Goal: Task Accomplishment & Management: Use online tool/utility

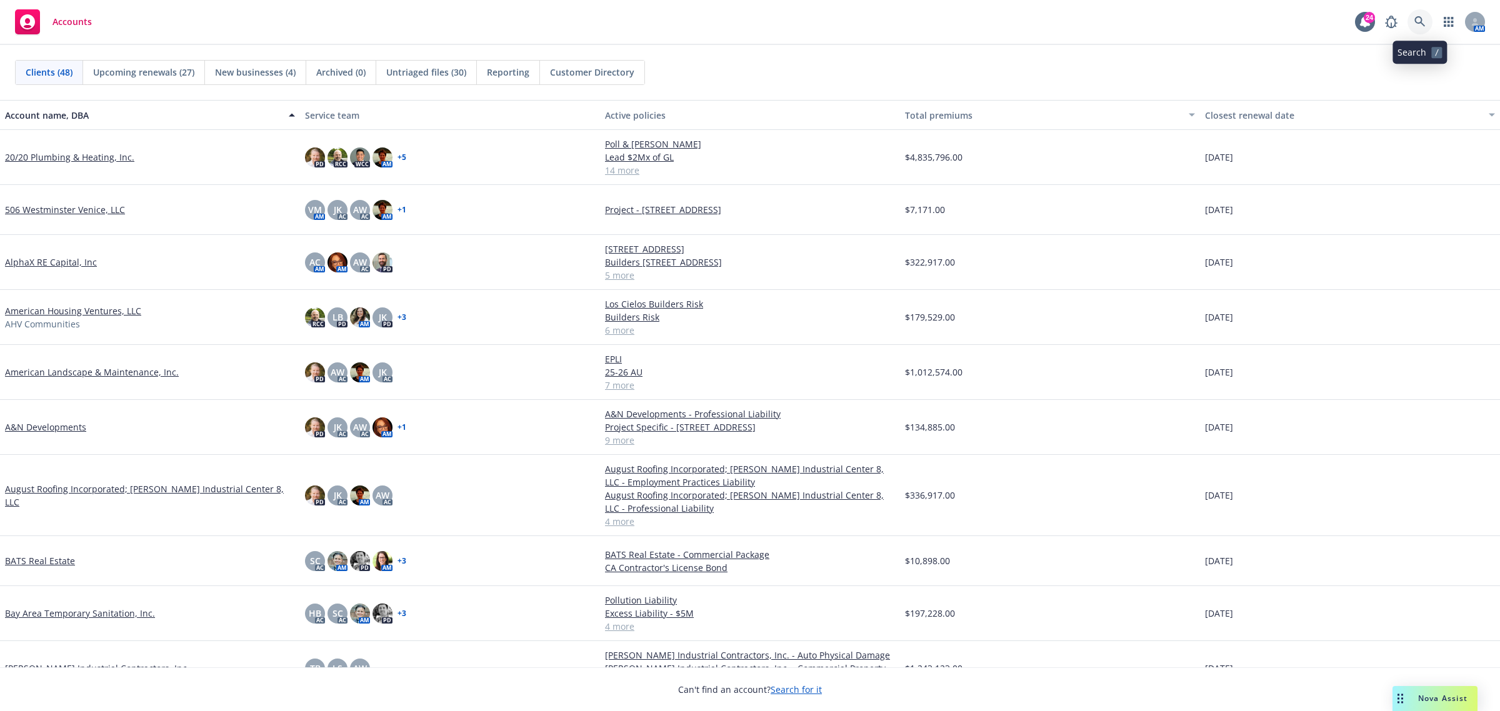
click at [1424, 20] on icon at bounding box center [1420, 21] width 11 height 11
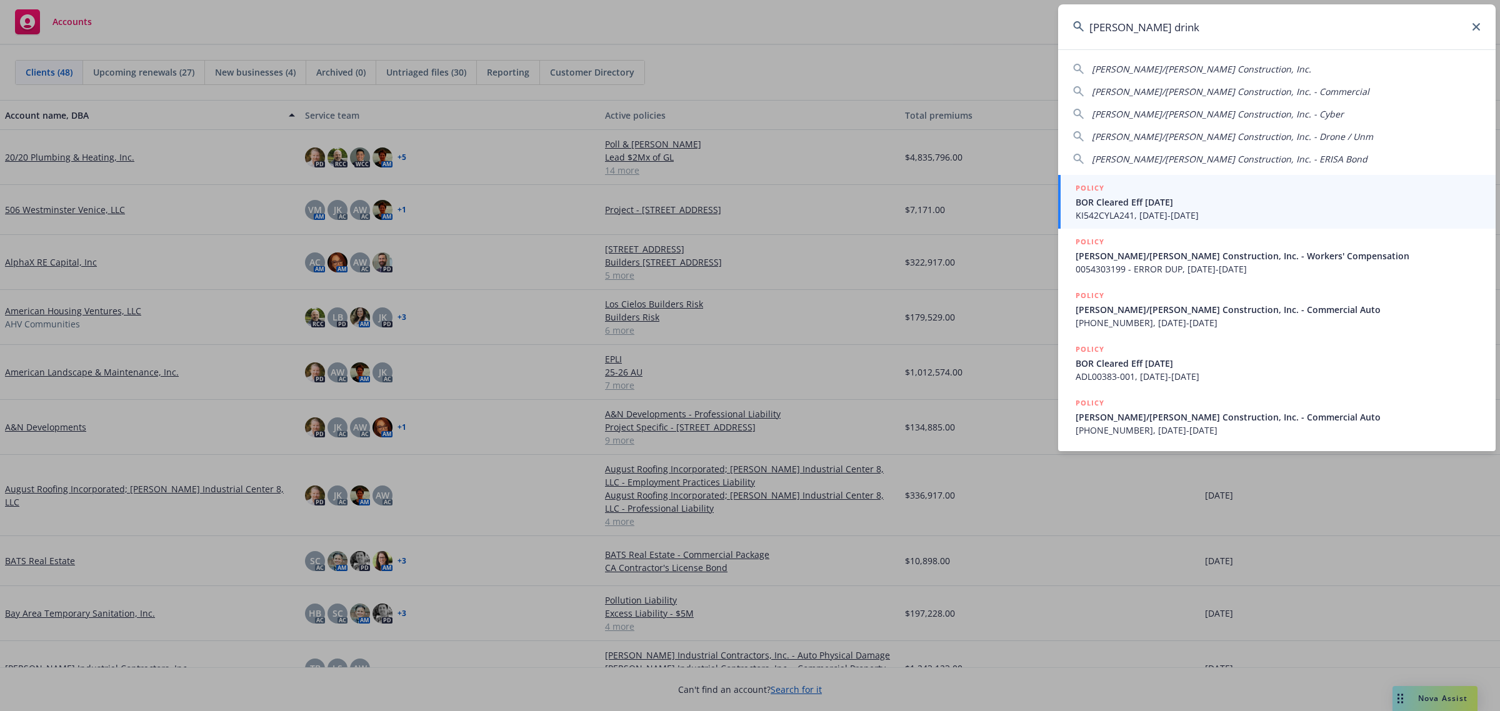
click at [1236, 69] on div "[PERSON_NAME]/[PERSON_NAME] Construction, Inc." at bounding box center [1277, 69] width 408 height 13
type input "[PERSON_NAME]/[PERSON_NAME] Construction, Inc."
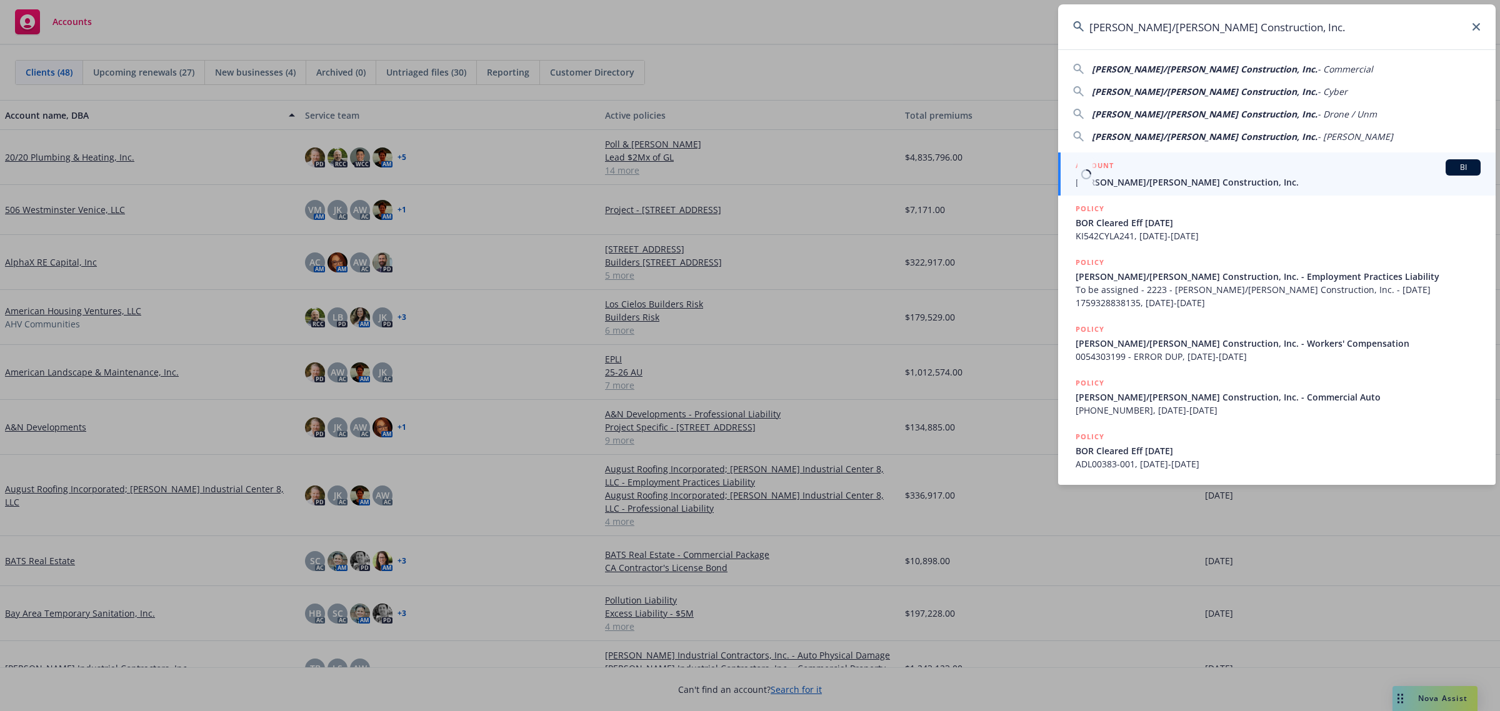
click at [1187, 186] on span "[PERSON_NAME]/[PERSON_NAME] Construction, Inc." at bounding box center [1278, 182] width 405 height 13
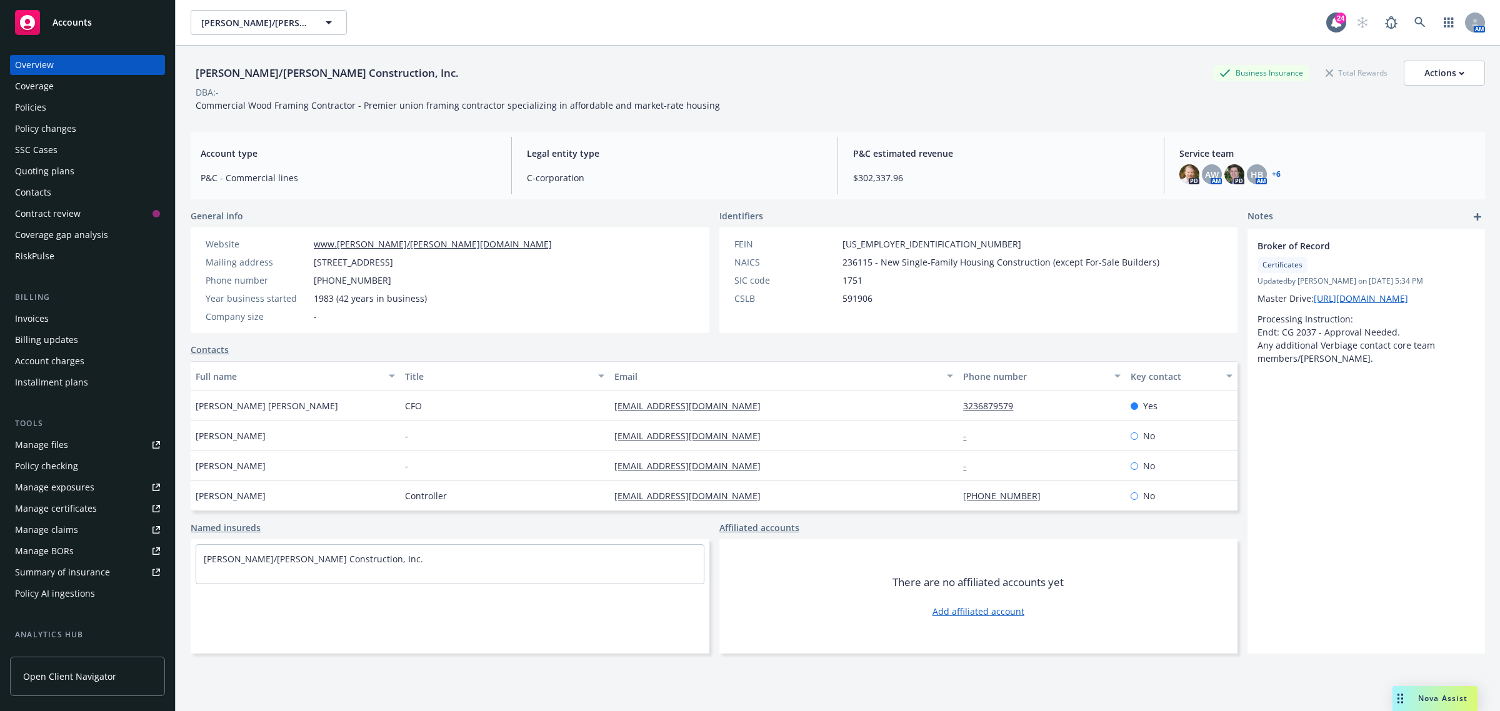
click at [58, 121] on div "Policy changes" at bounding box center [45, 129] width 61 height 20
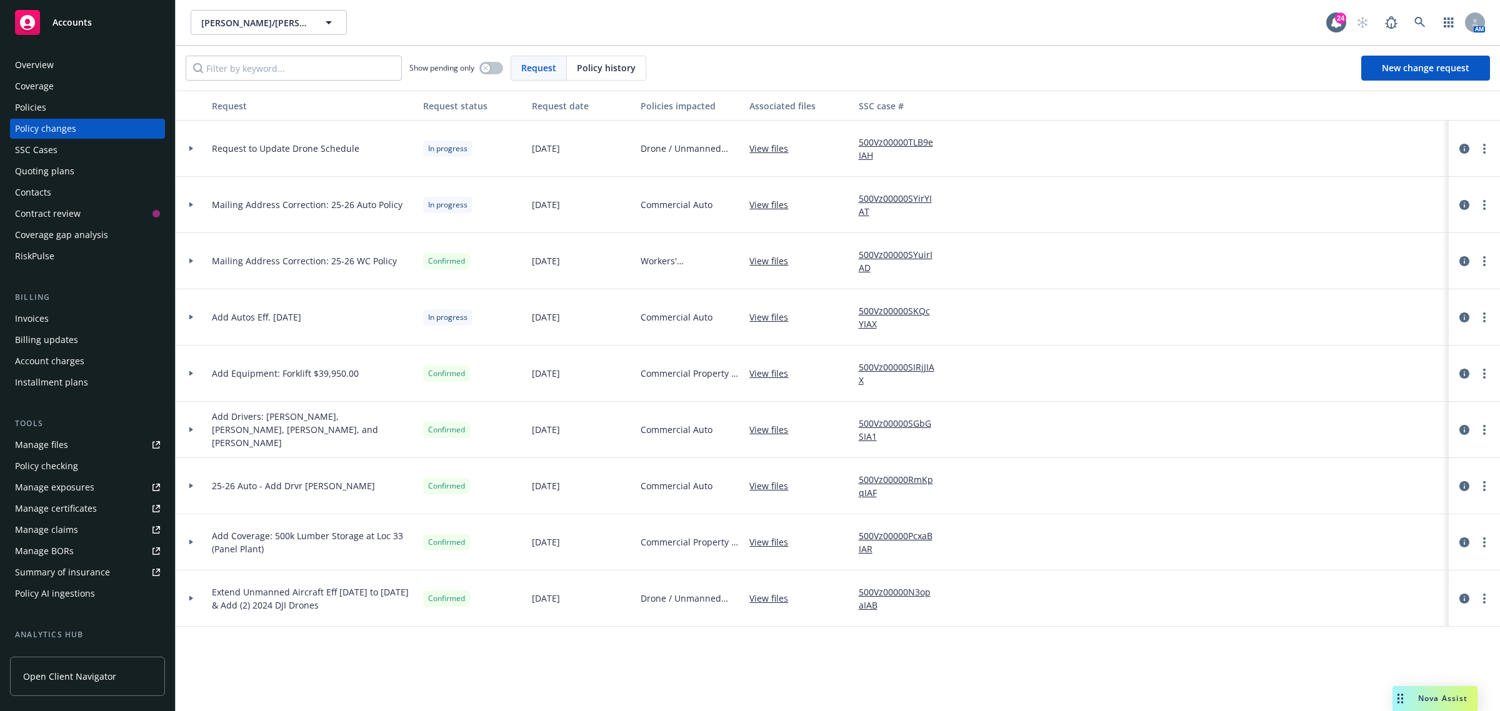
click at [181, 316] on div at bounding box center [191, 317] width 21 height 4
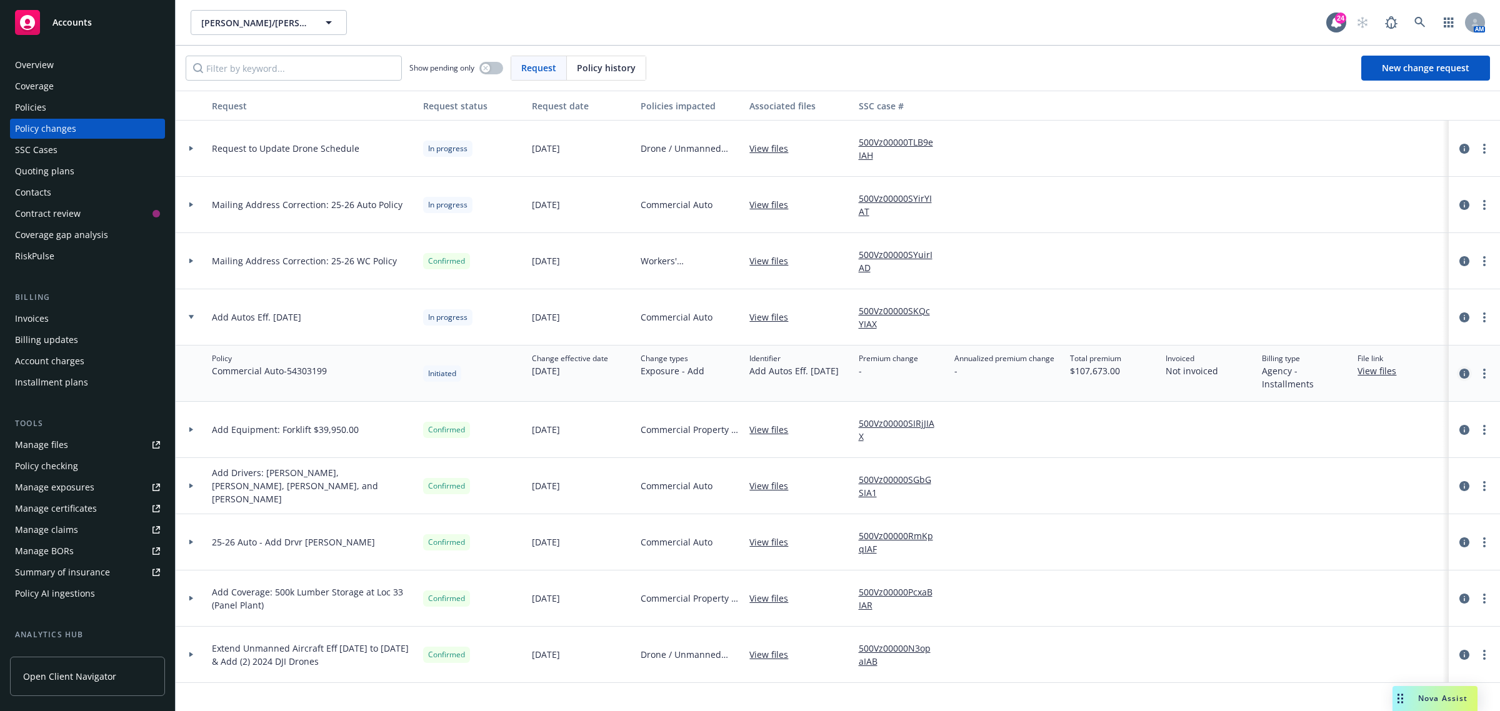
click at [1463, 373] on icon "circleInformation" at bounding box center [1465, 374] width 10 height 10
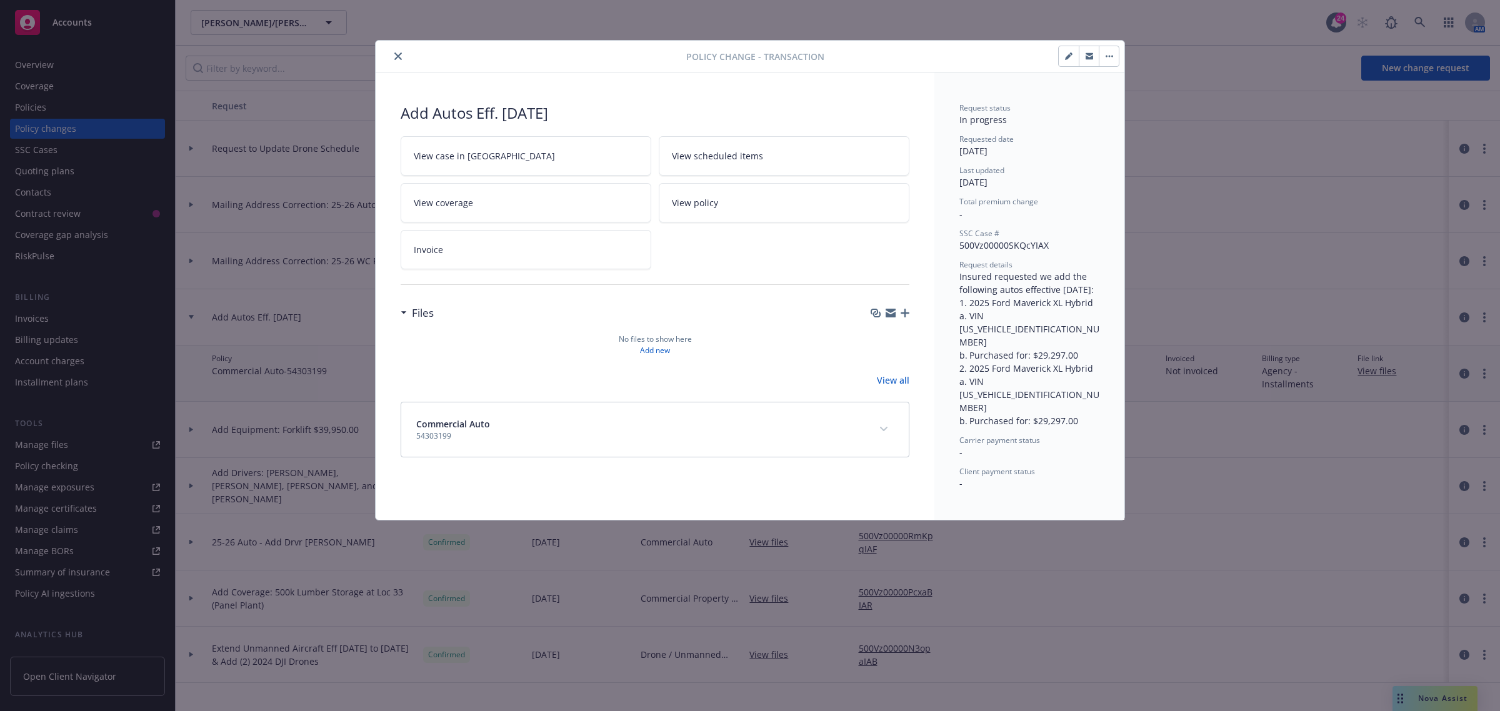
click at [392, 59] on button "close" at bounding box center [398, 56] width 15 height 15
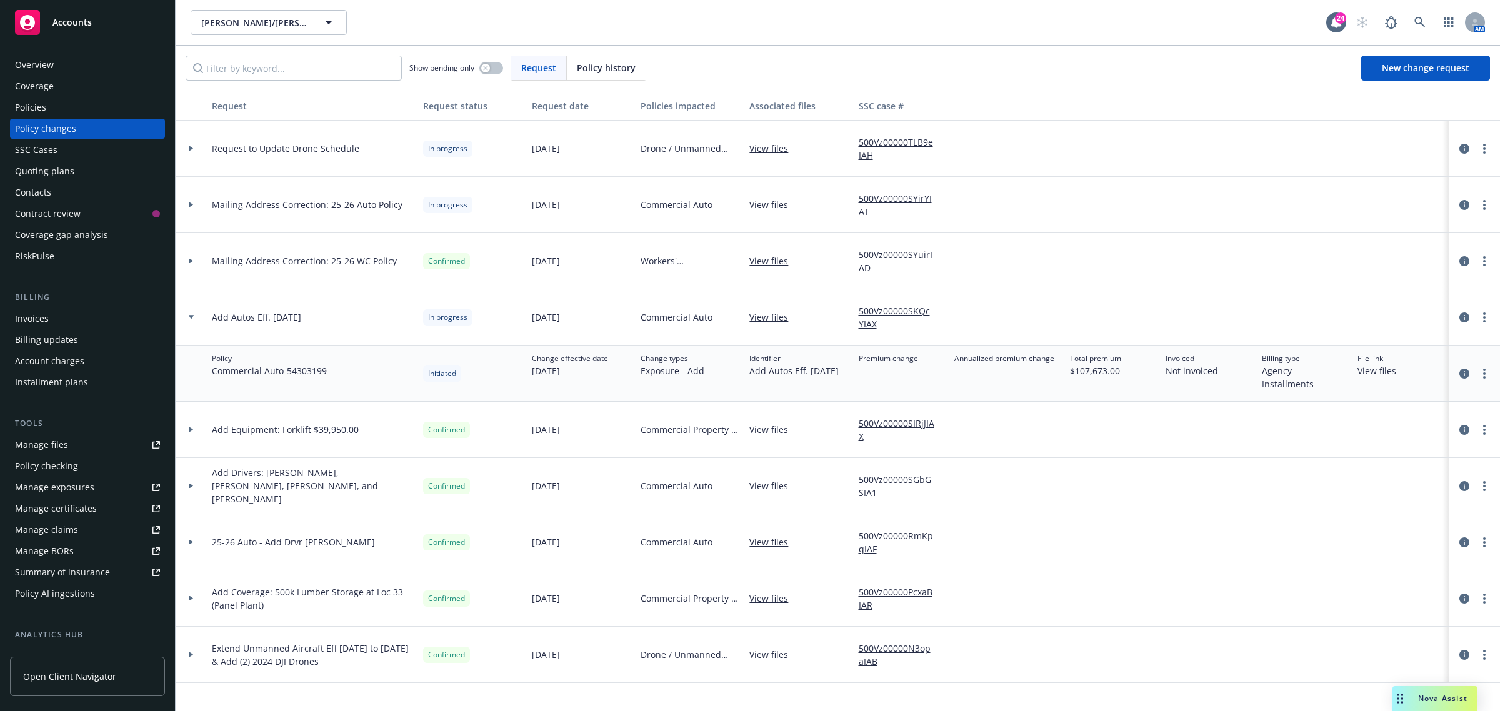
click at [188, 317] on div at bounding box center [191, 317] width 21 height 4
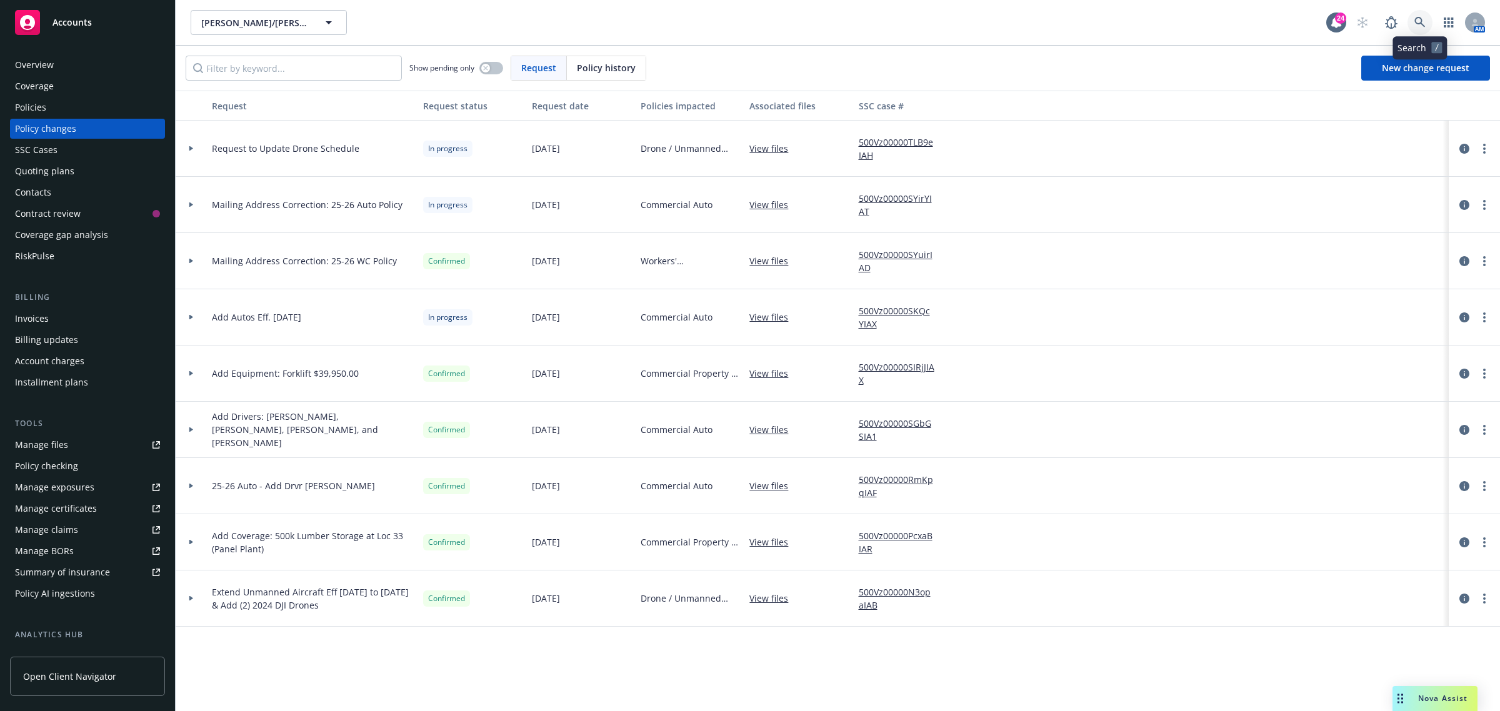
click at [1421, 21] on icon at bounding box center [1420, 22] width 11 height 11
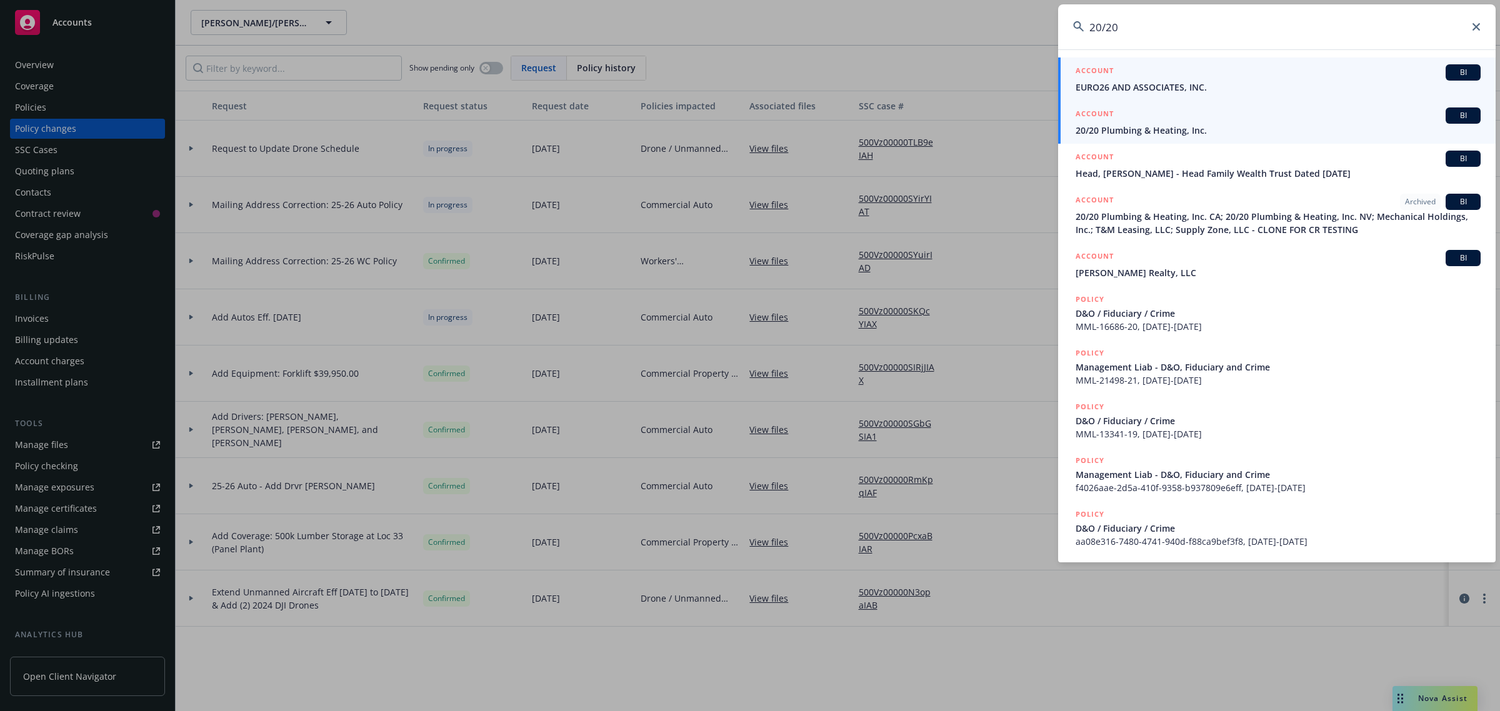
type input "20/20"
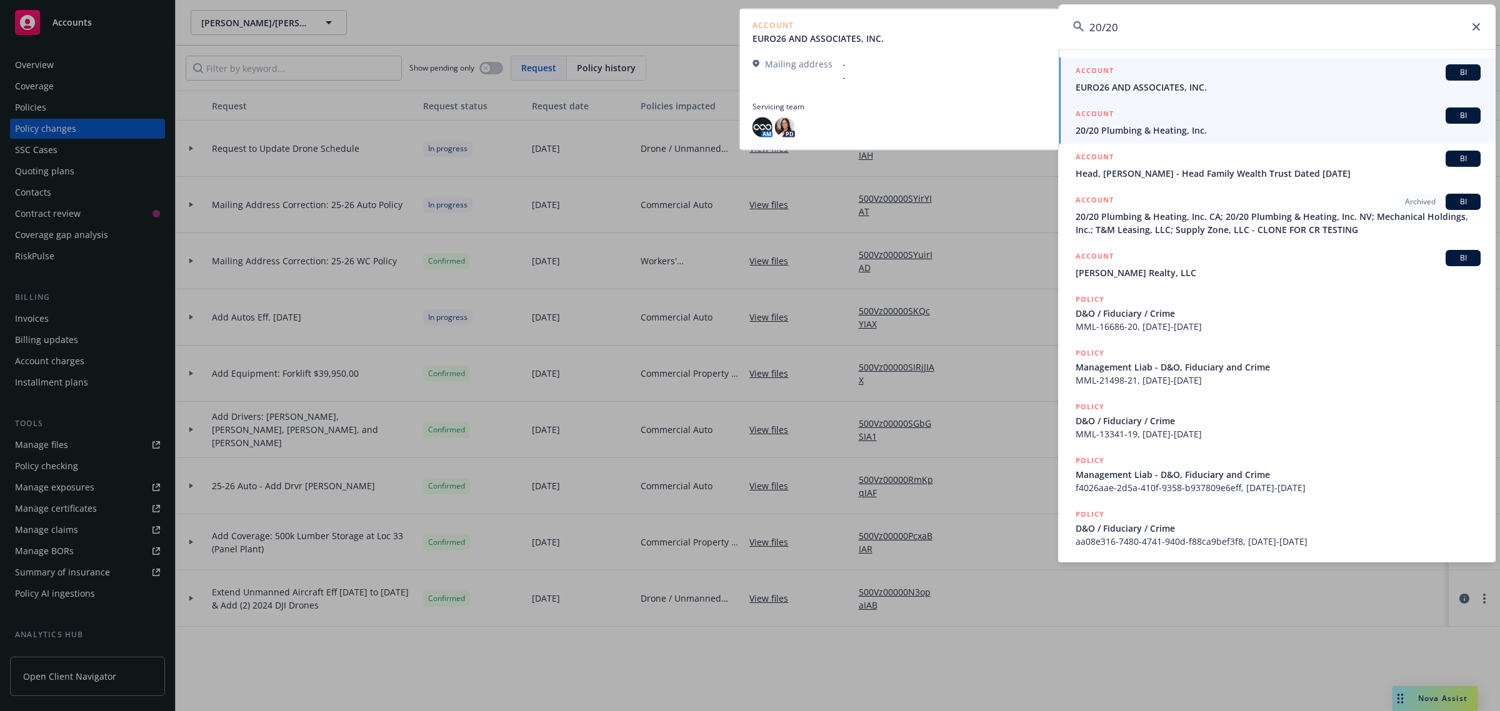
click at [1260, 118] on div "ACCOUNT BI" at bounding box center [1278, 116] width 405 height 16
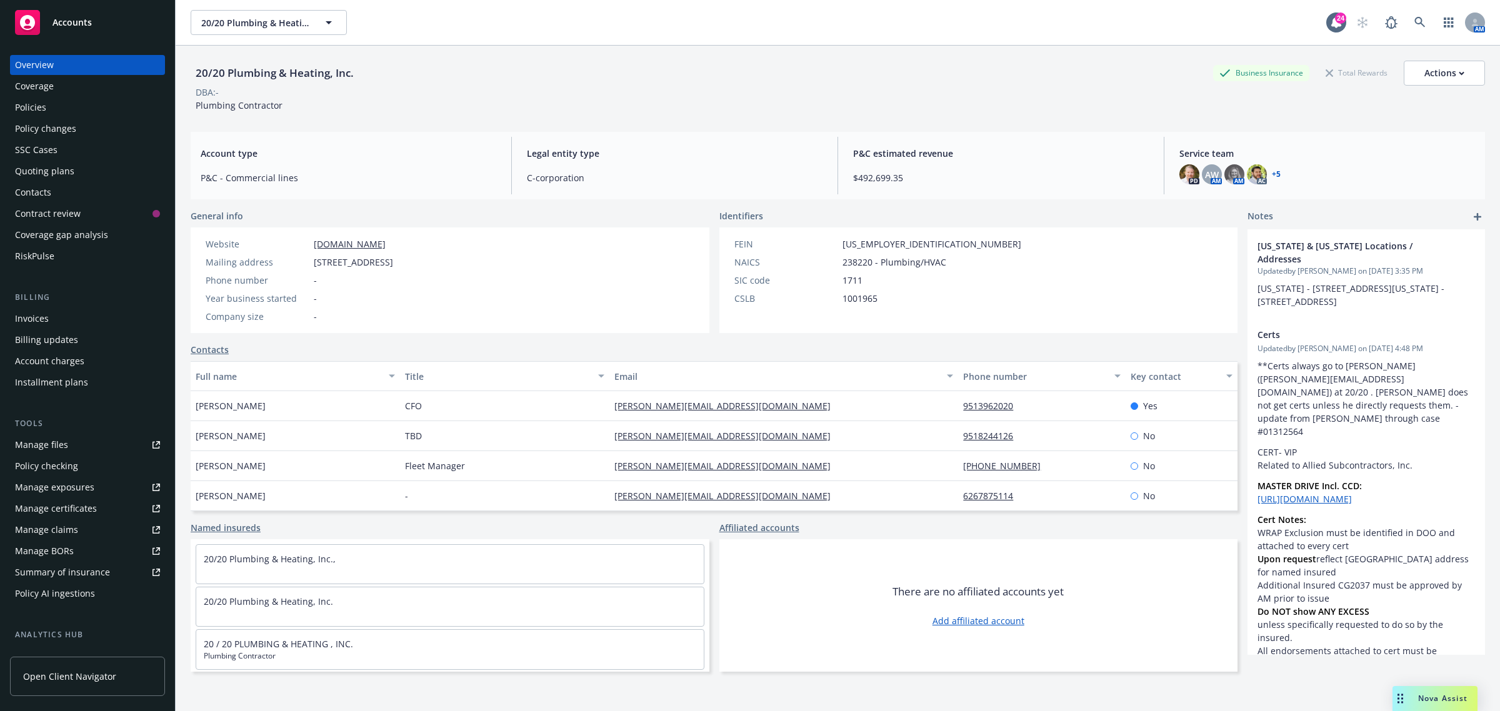
click at [73, 126] on div "Policy changes" at bounding box center [45, 129] width 61 height 20
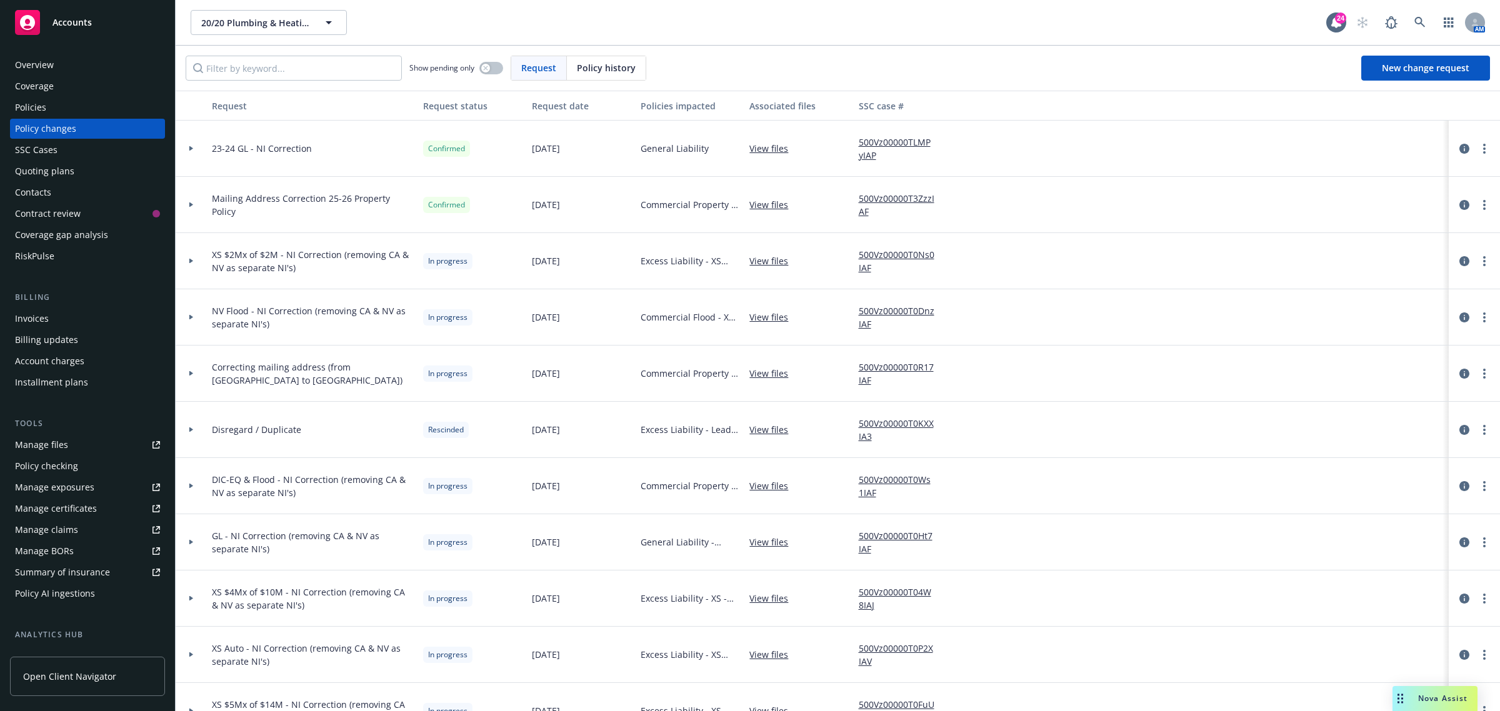
click at [341, 200] on span "Mailing Address Correction 25-26 Property Policy" at bounding box center [312, 205] width 201 height 26
click at [186, 201] on div at bounding box center [191, 205] width 31 height 56
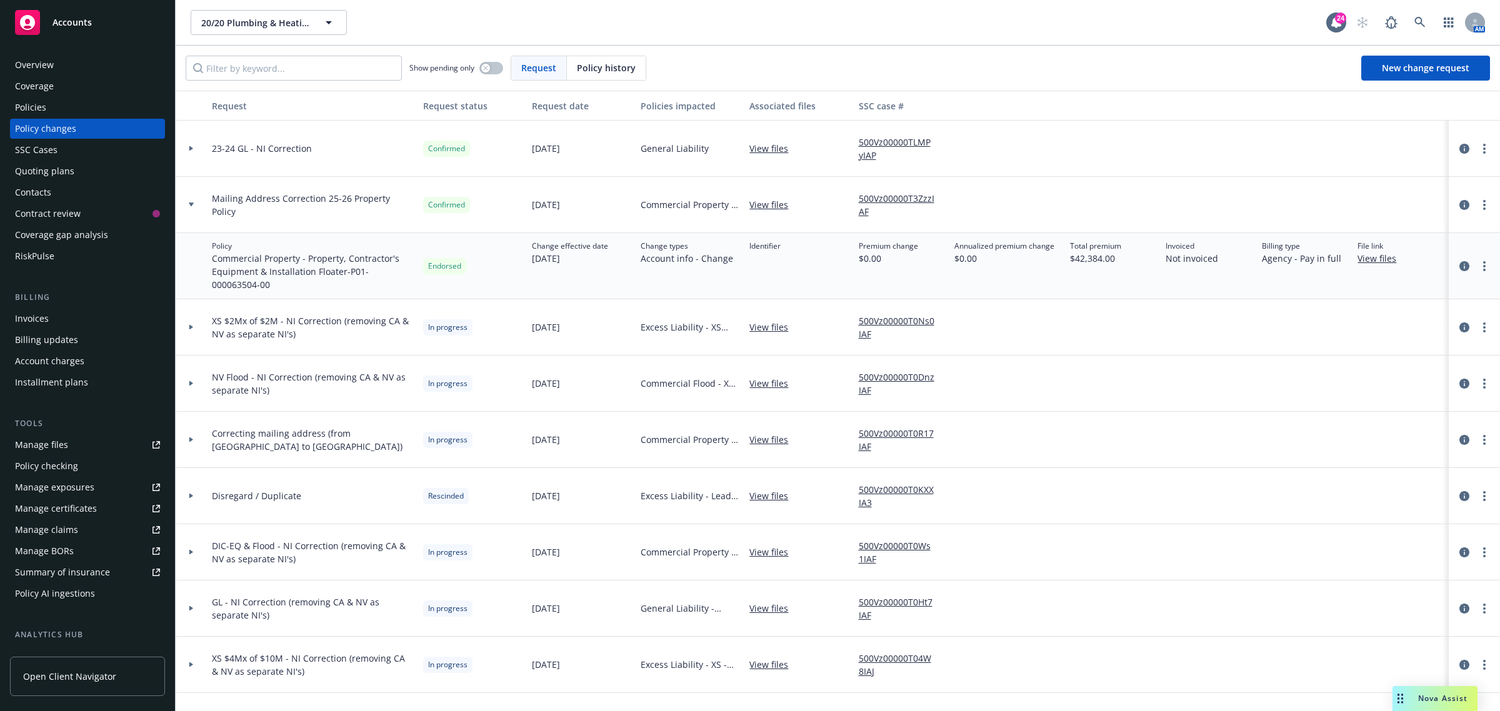
click at [1358, 256] on link "View files" at bounding box center [1382, 258] width 49 height 13
drag, startPoint x: 354, startPoint y: 269, endPoint x: 355, endPoint y: 285, distance: 15.6
click at [355, 285] on span "Commercial Property - Property, Contractor's Equipment & Installation Floater -…" at bounding box center [312, 271] width 201 height 39
click at [348, 279] on span "Commercial Property - Property, Contractor's Equipment & Installation Floater -…" at bounding box center [312, 271] width 201 height 39
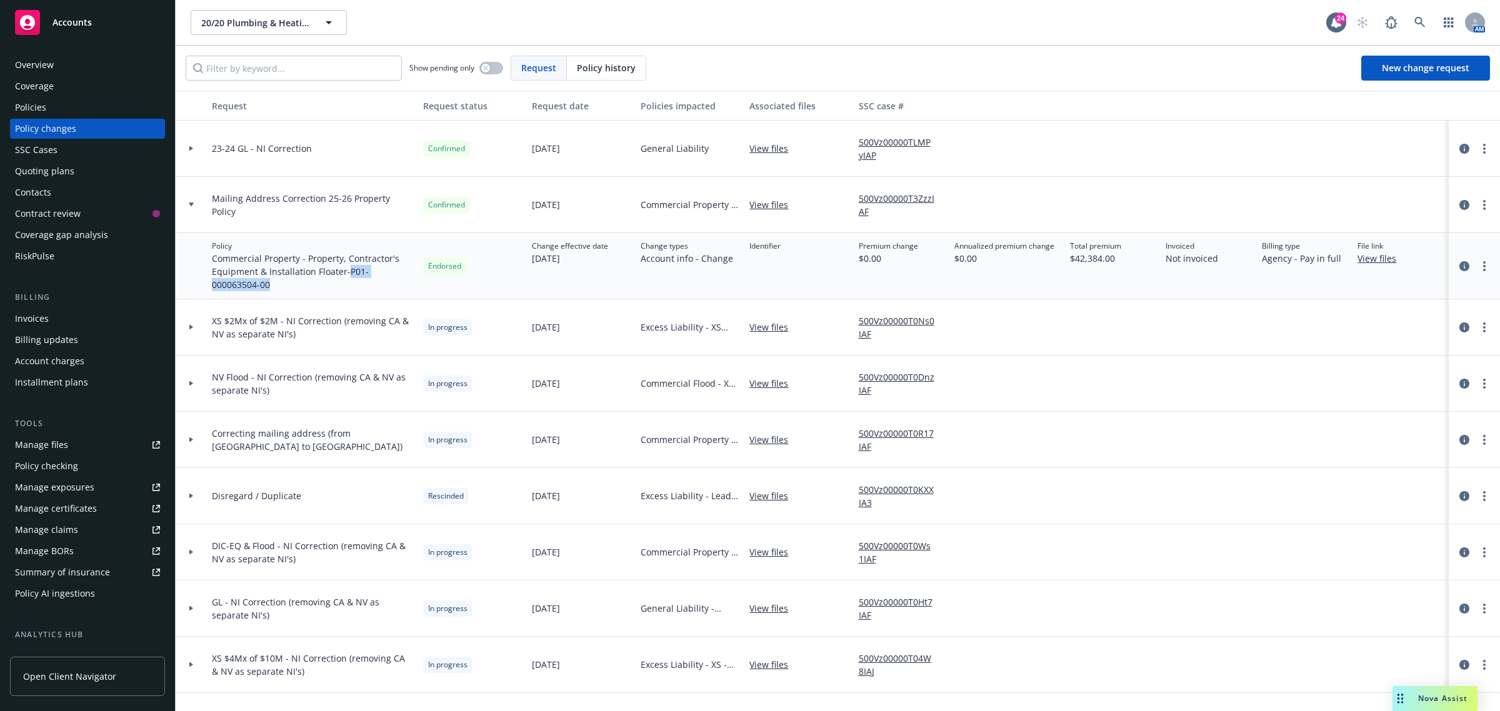
drag, startPoint x: 352, startPoint y: 273, endPoint x: 361, endPoint y: 298, distance: 27.1
click at [361, 298] on div "Policy Commercial Property - Property, Contractor's Equipment & Installation Fl…" at bounding box center [312, 266] width 211 height 66
copy span "P01-000063504-00"
click at [78, 448] on link "Manage files" at bounding box center [87, 445] width 155 height 20
click at [1422, 17] on icon at bounding box center [1420, 22] width 11 height 11
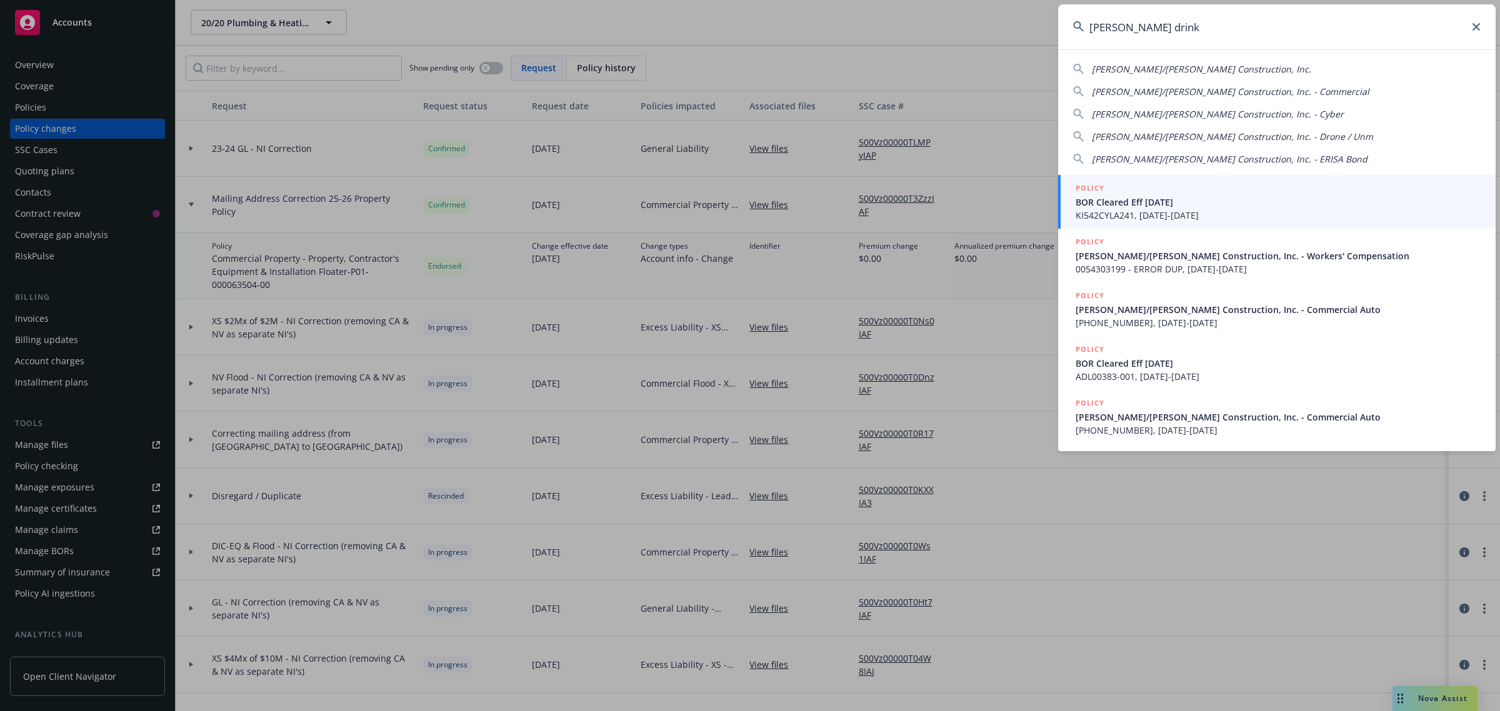
click at [1128, 64] on span "[PERSON_NAME]/[PERSON_NAME] Construction, Inc." at bounding box center [1201, 69] width 219 height 12
type input "[PERSON_NAME]/[PERSON_NAME] Construction, Inc."
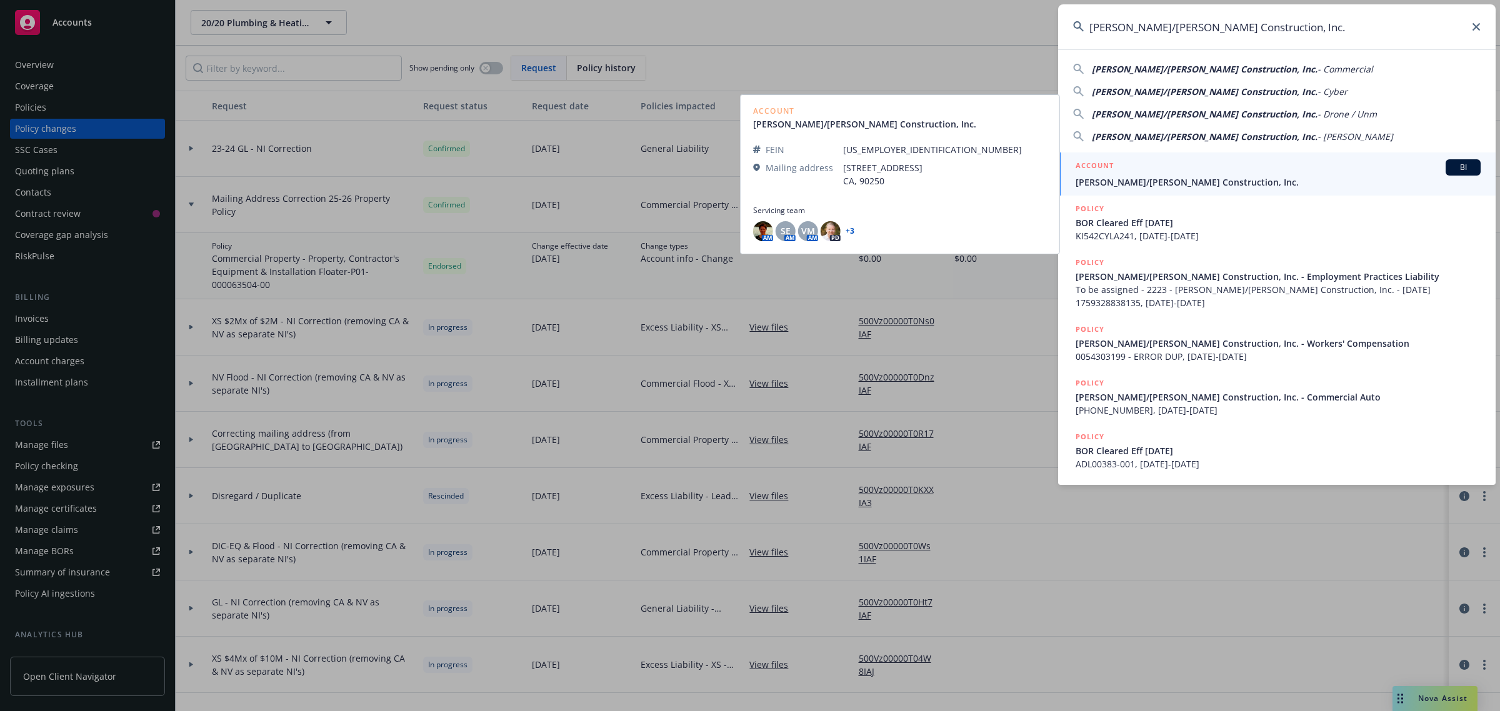
click at [1117, 163] on div "ACCOUNT BI" at bounding box center [1278, 167] width 405 height 16
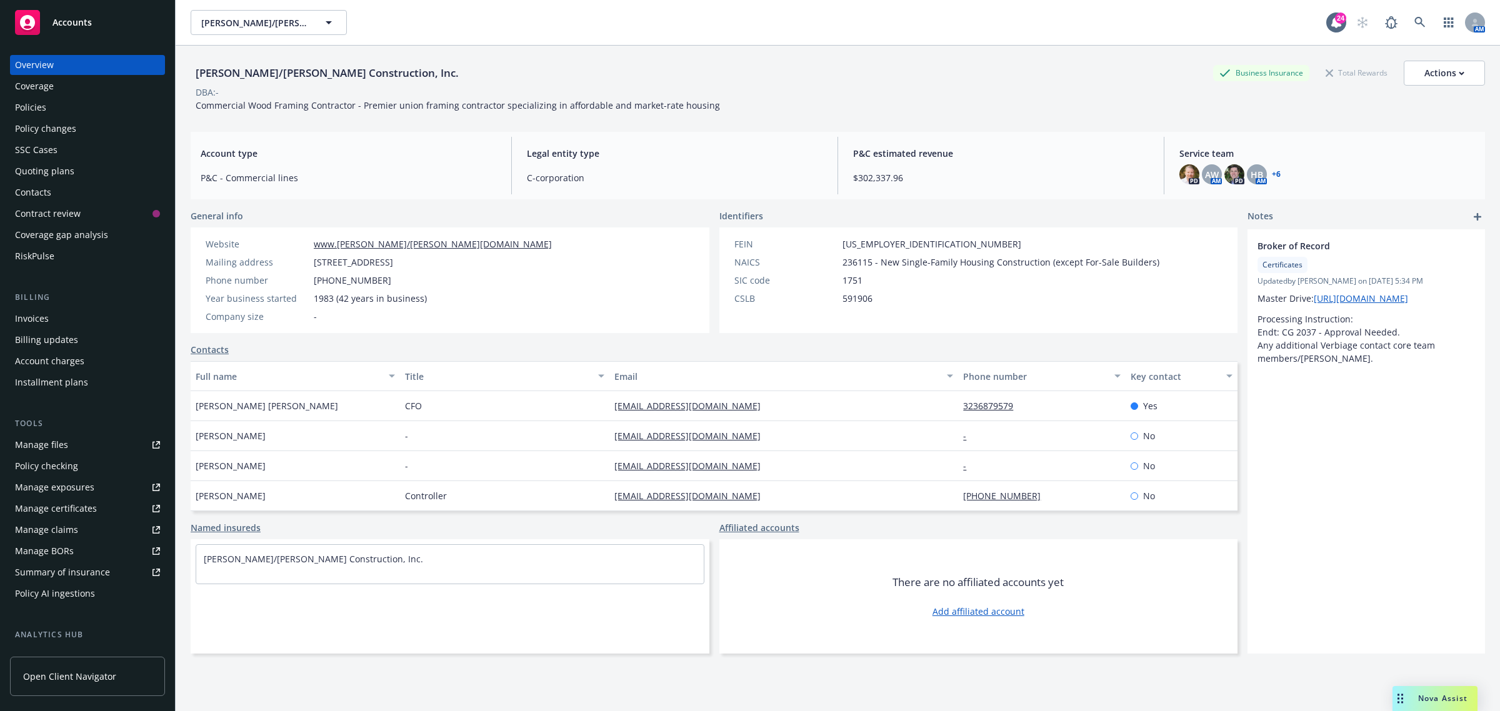
click at [83, 444] on link "Manage files" at bounding box center [87, 445] width 155 height 20
click at [44, 104] on div "Policies" at bounding box center [30, 108] width 31 height 20
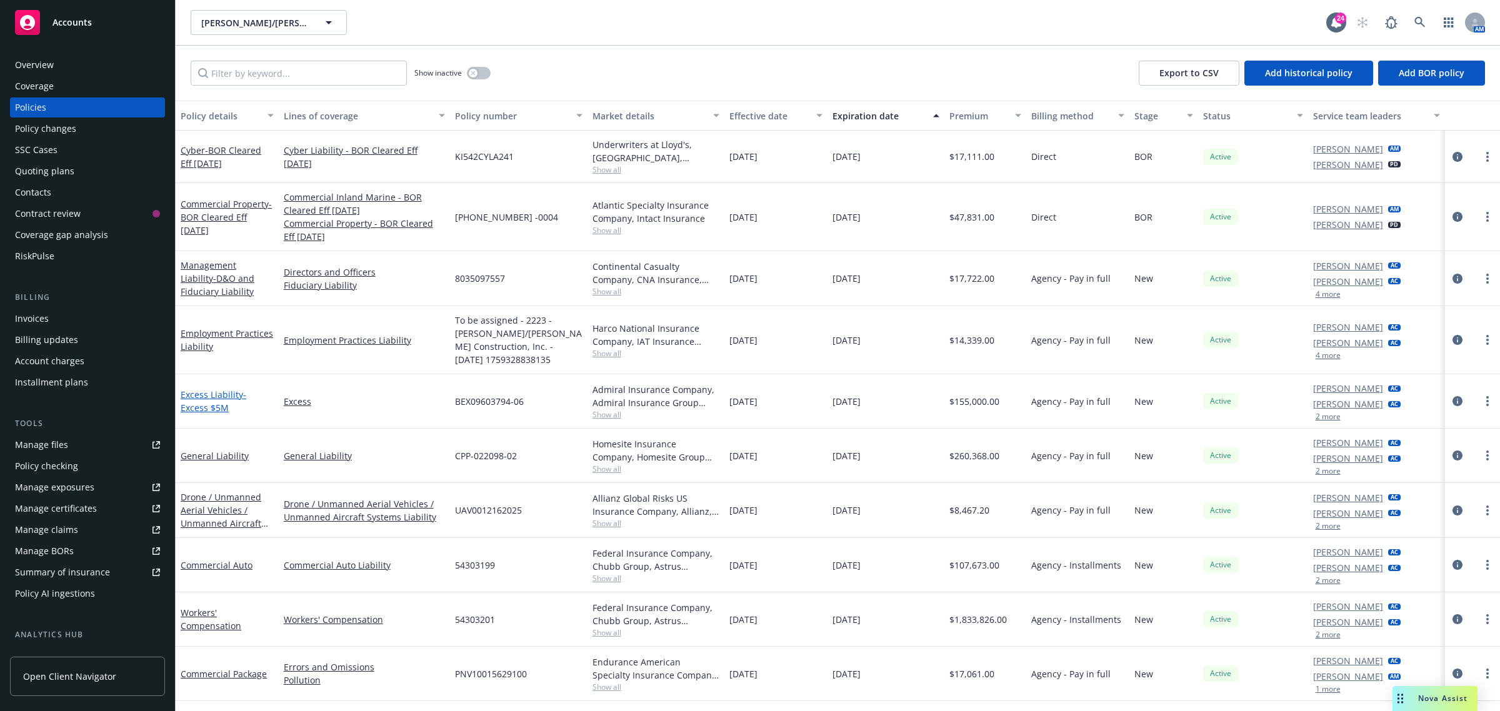
click at [217, 400] on link "Excess Liability - Excess $5M" at bounding box center [214, 401] width 66 height 25
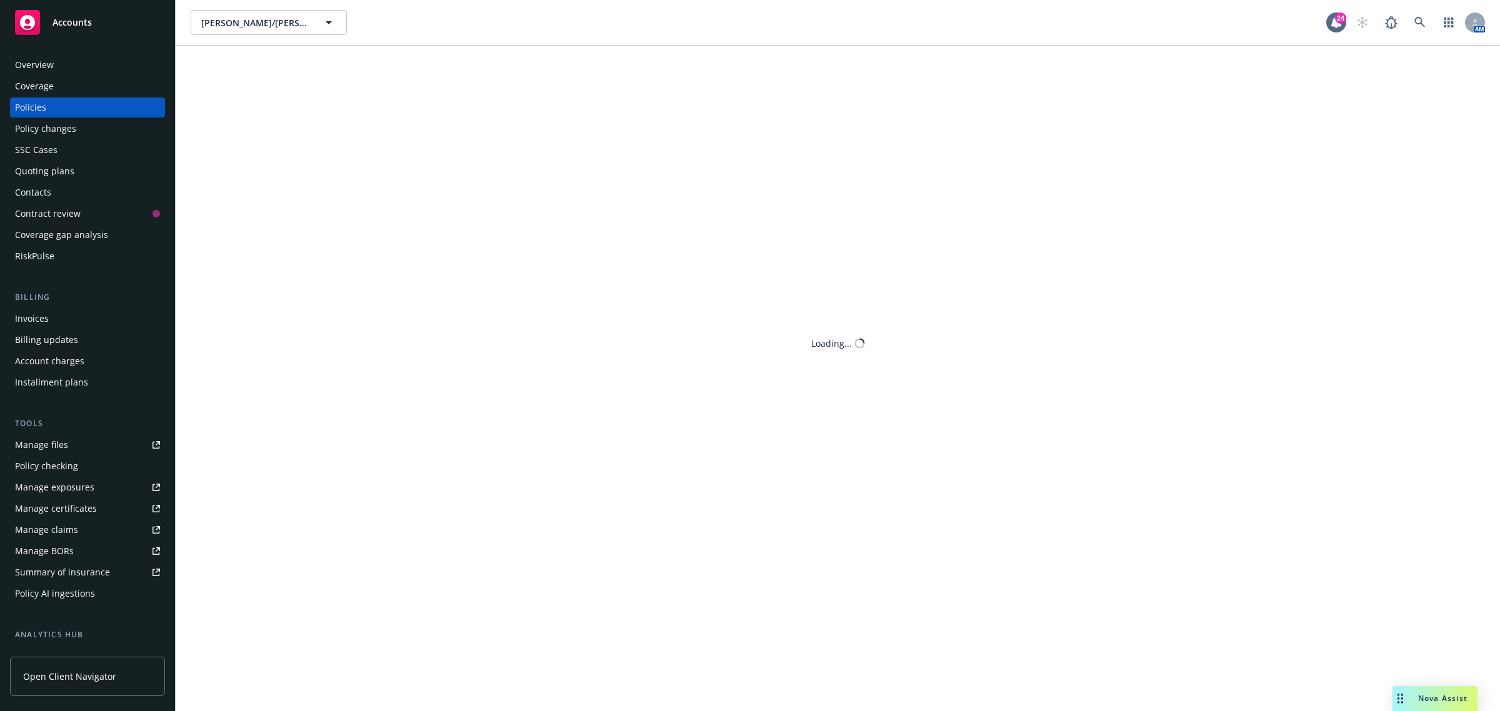
click at [209, 400] on div "Elliott/Drinkward Construction, Inc. Elliott/Drinkward Construction, Inc. 24 AM…" at bounding box center [838, 355] width 1325 height 711
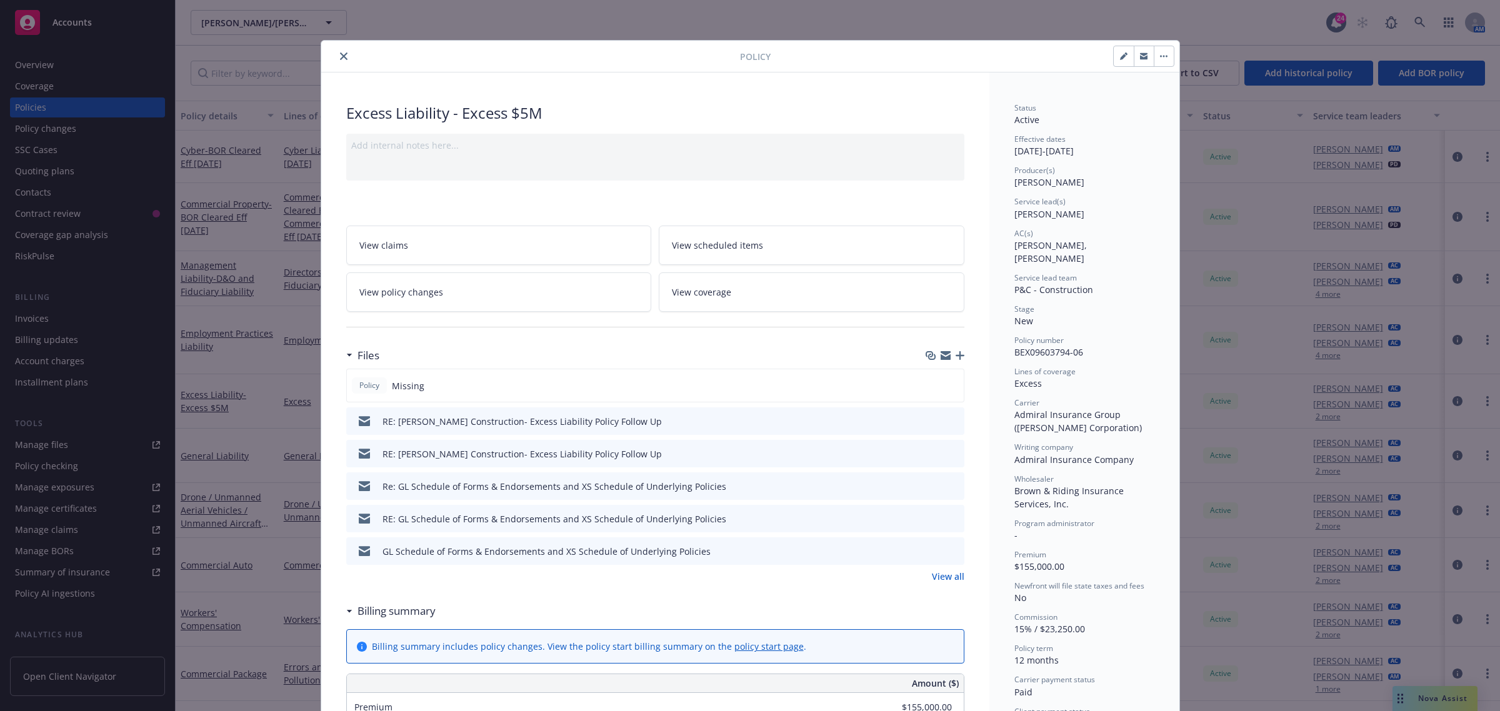
click at [956, 358] on icon "button" at bounding box center [960, 355] width 9 height 9
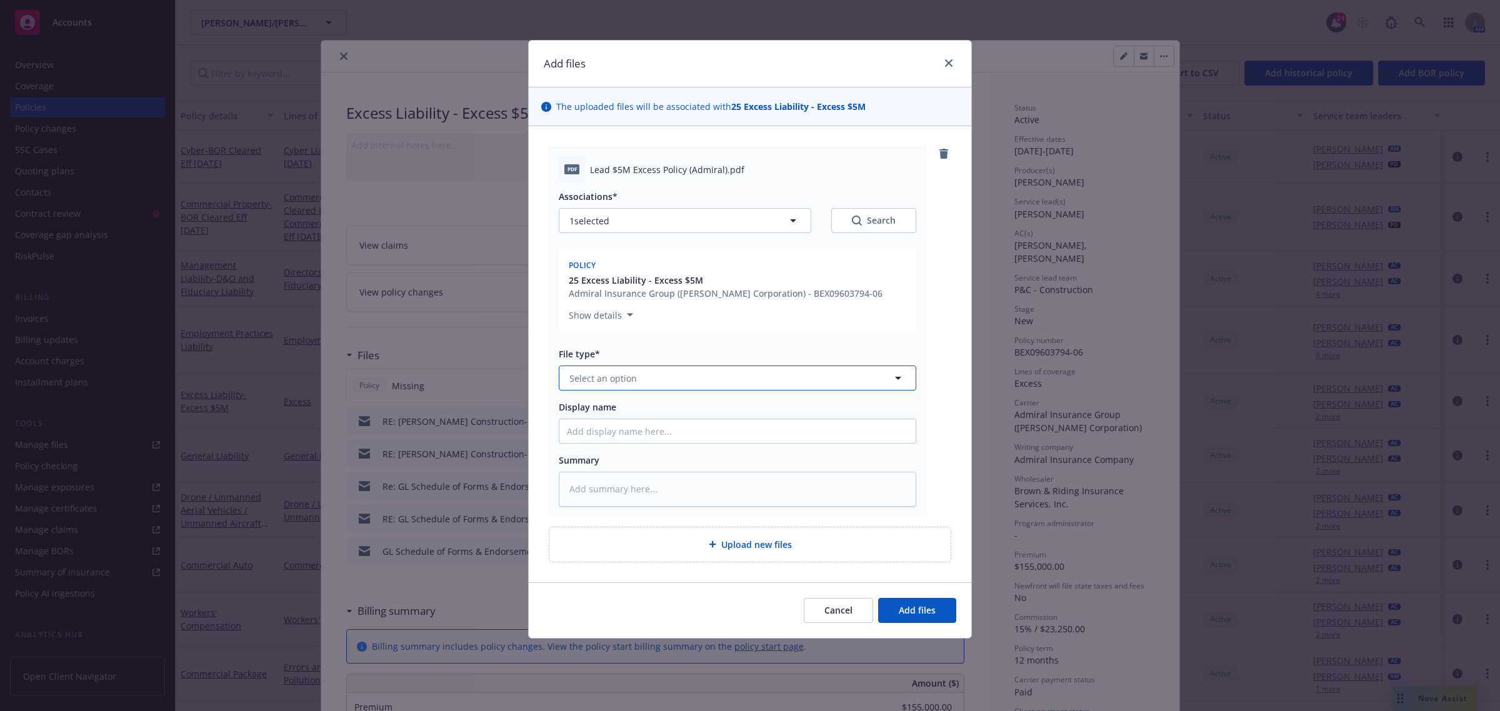
click at [606, 380] on span "Select an option" at bounding box center [604, 378] width 68 height 13
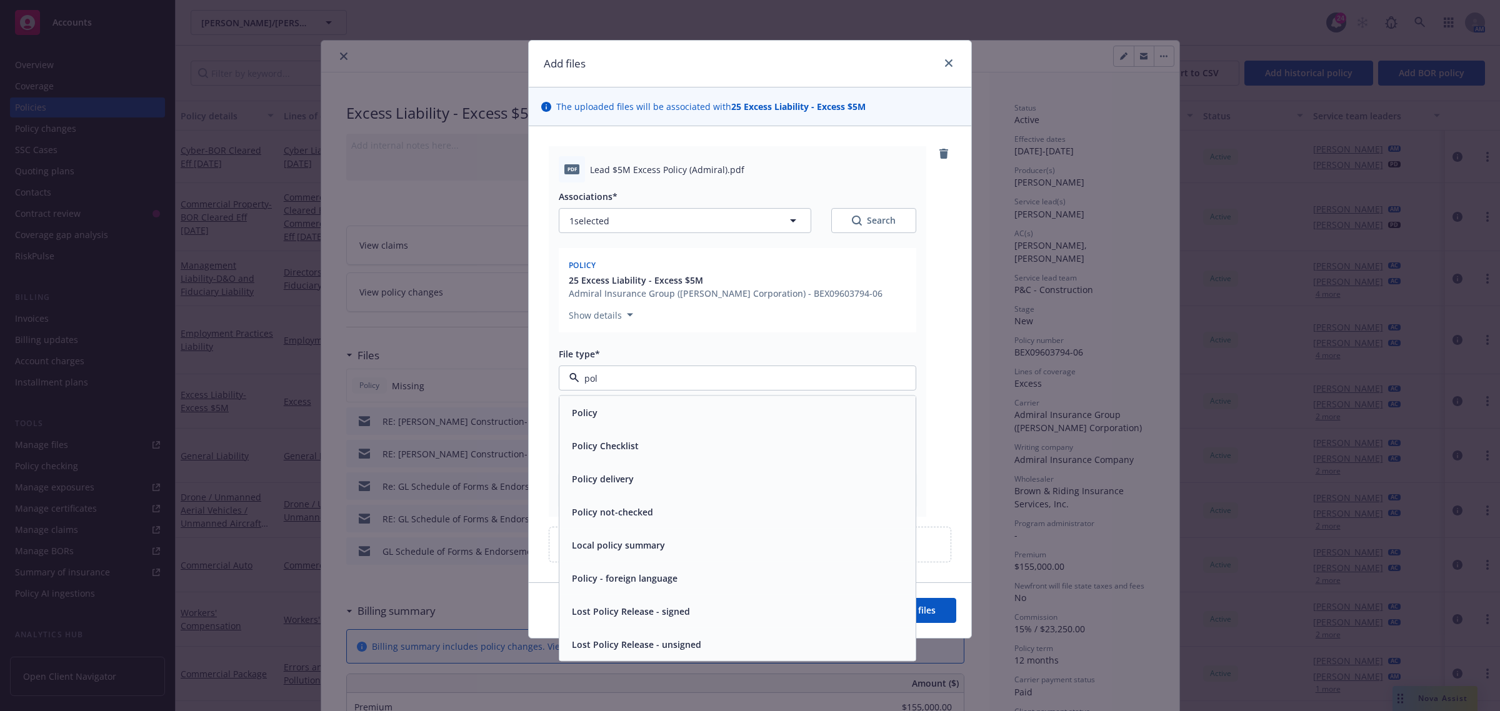
type input "poli"
click at [623, 421] on div "Policy" at bounding box center [737, 413] width 341 height 18
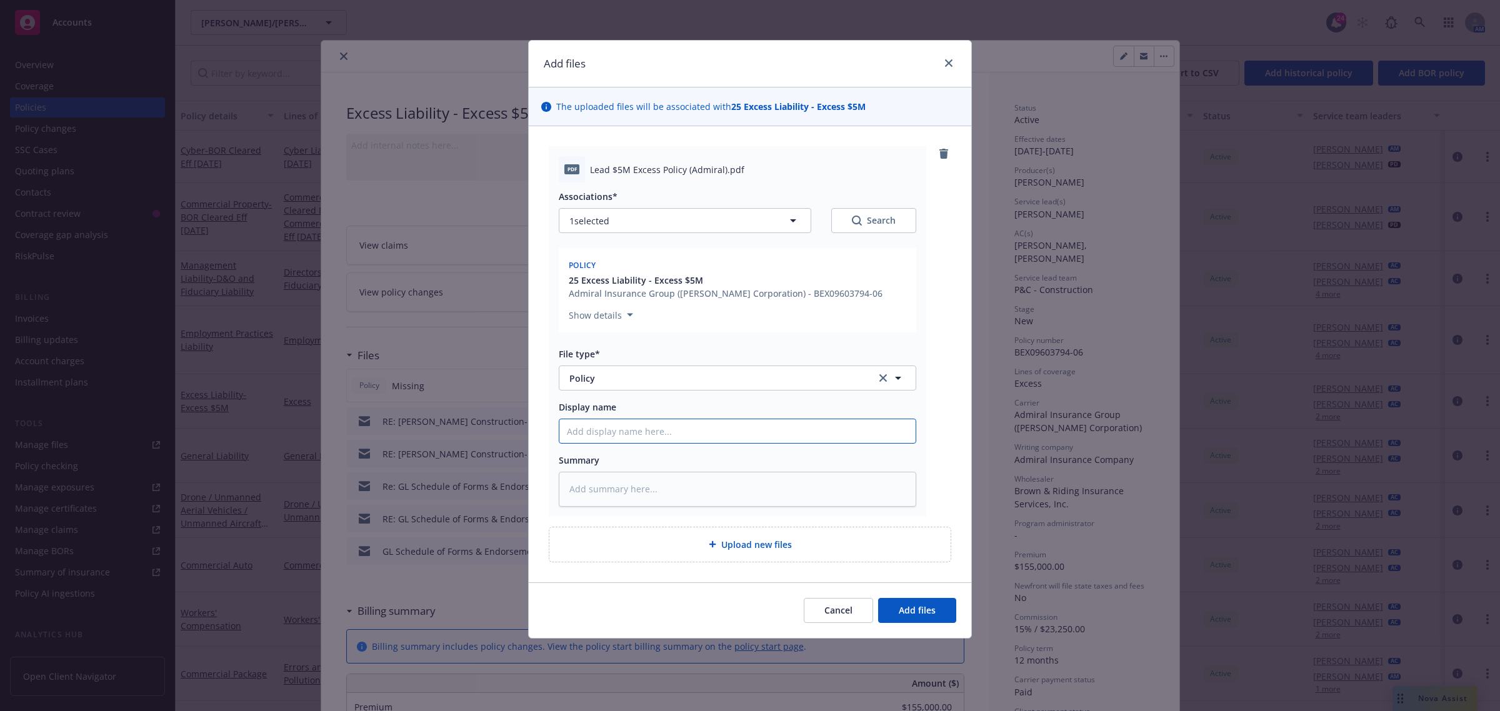
click at [616, 429] on input "Display name" at bounding box center [738, 431] width 356 height 24
type textarea "x"
type input "L"
type textarea "x"
type input "Le"
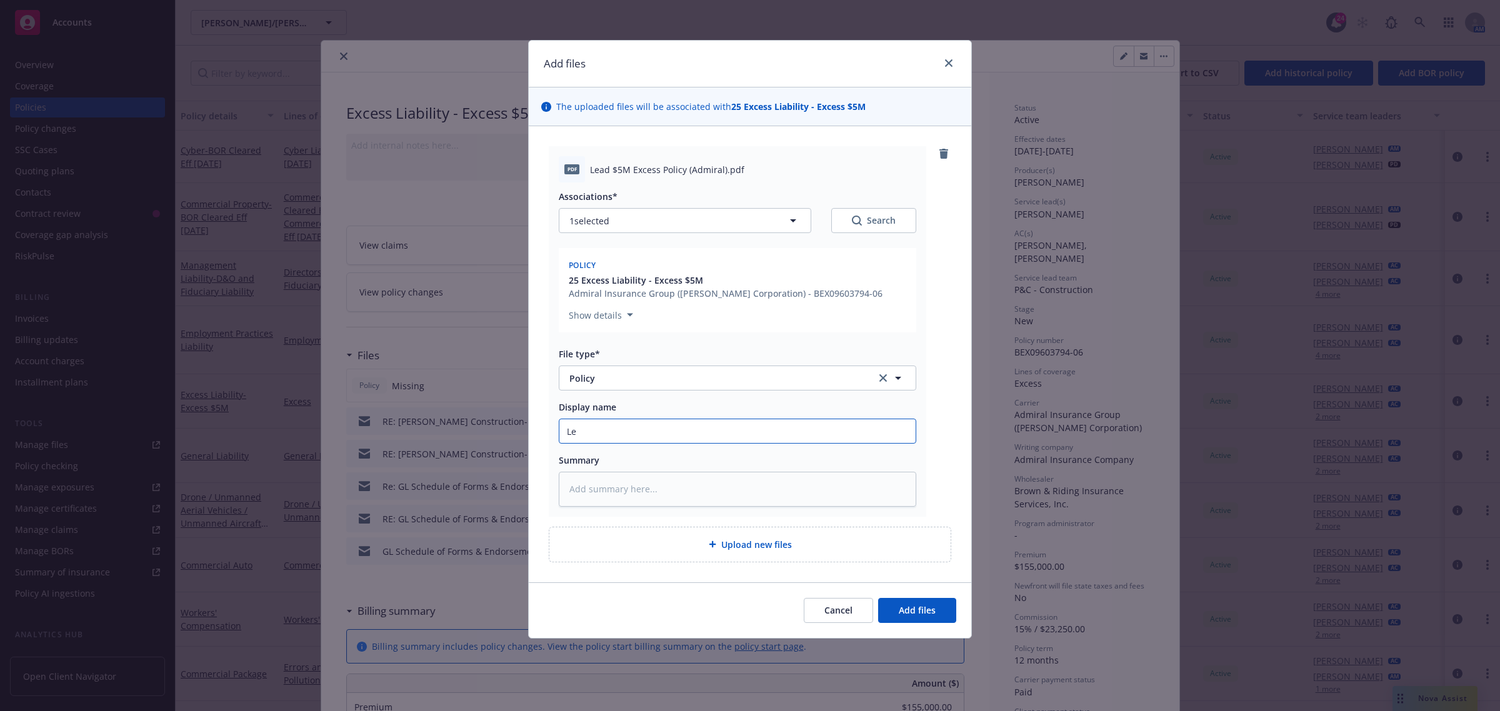
type textarea "x"
type input "Lea"
type textarea "x"
type input "Lead"
type textarea "x"
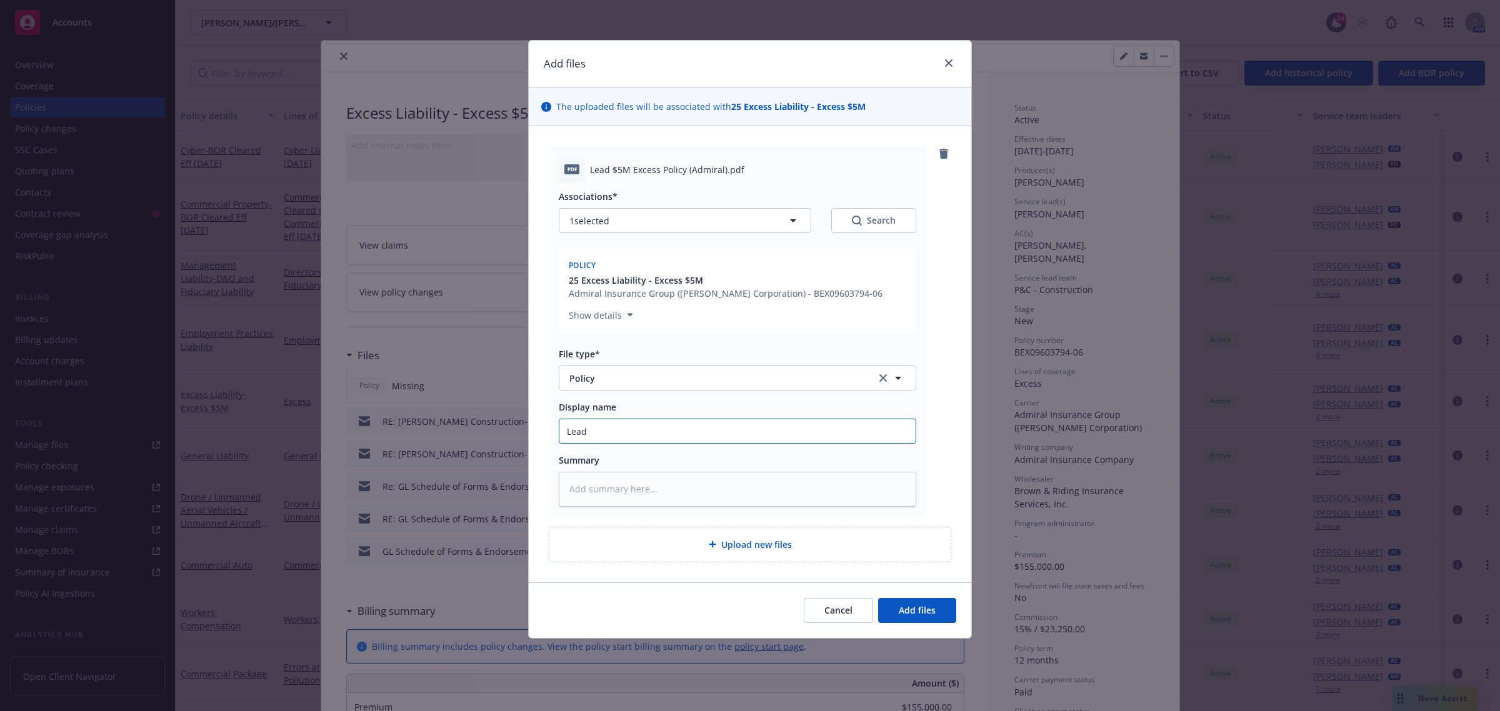
type input "Lead"
type textarea "x"
type input "Lead $"
type textarea "x"
type input "Lead $5"
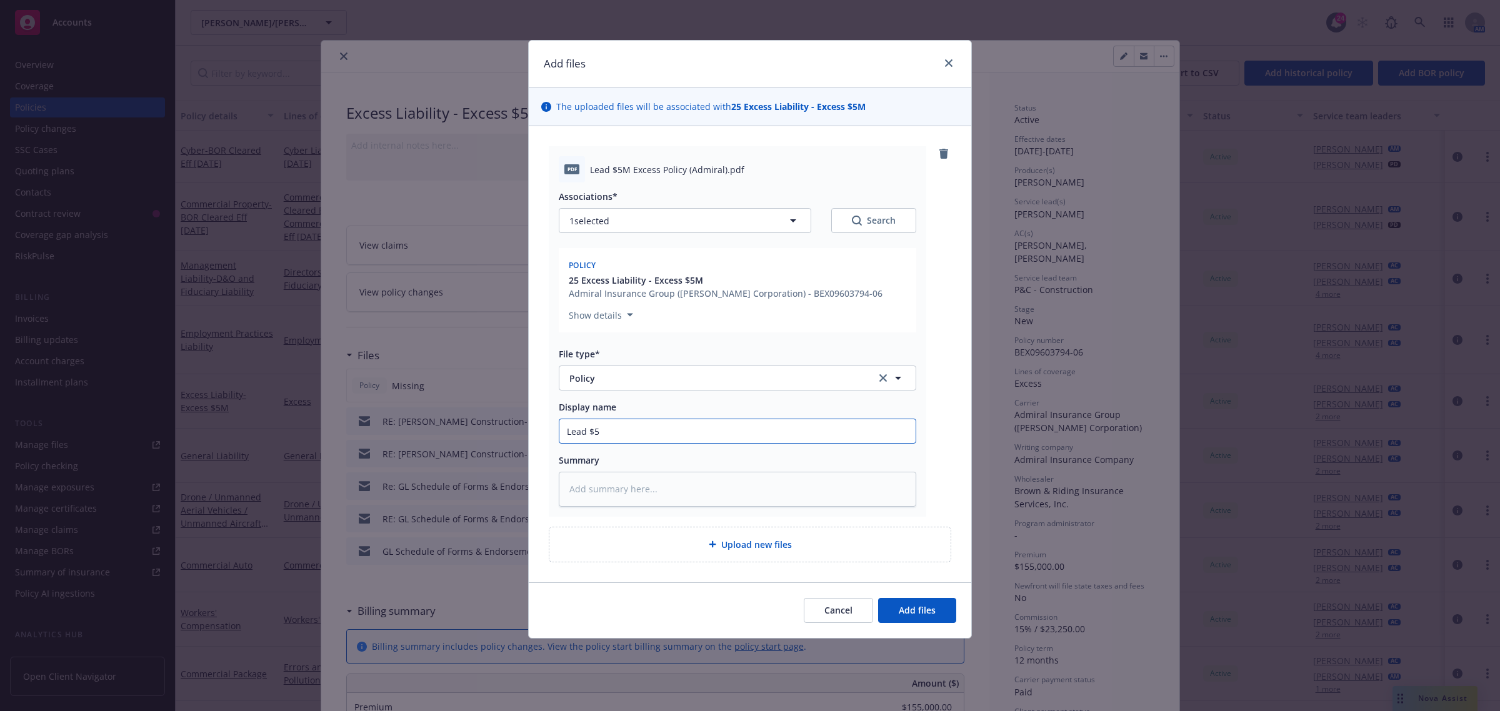
type textarea "x"
type input "Lead $5M"
type textarea "x"
type input "Lead $5M"
type textarea "x"
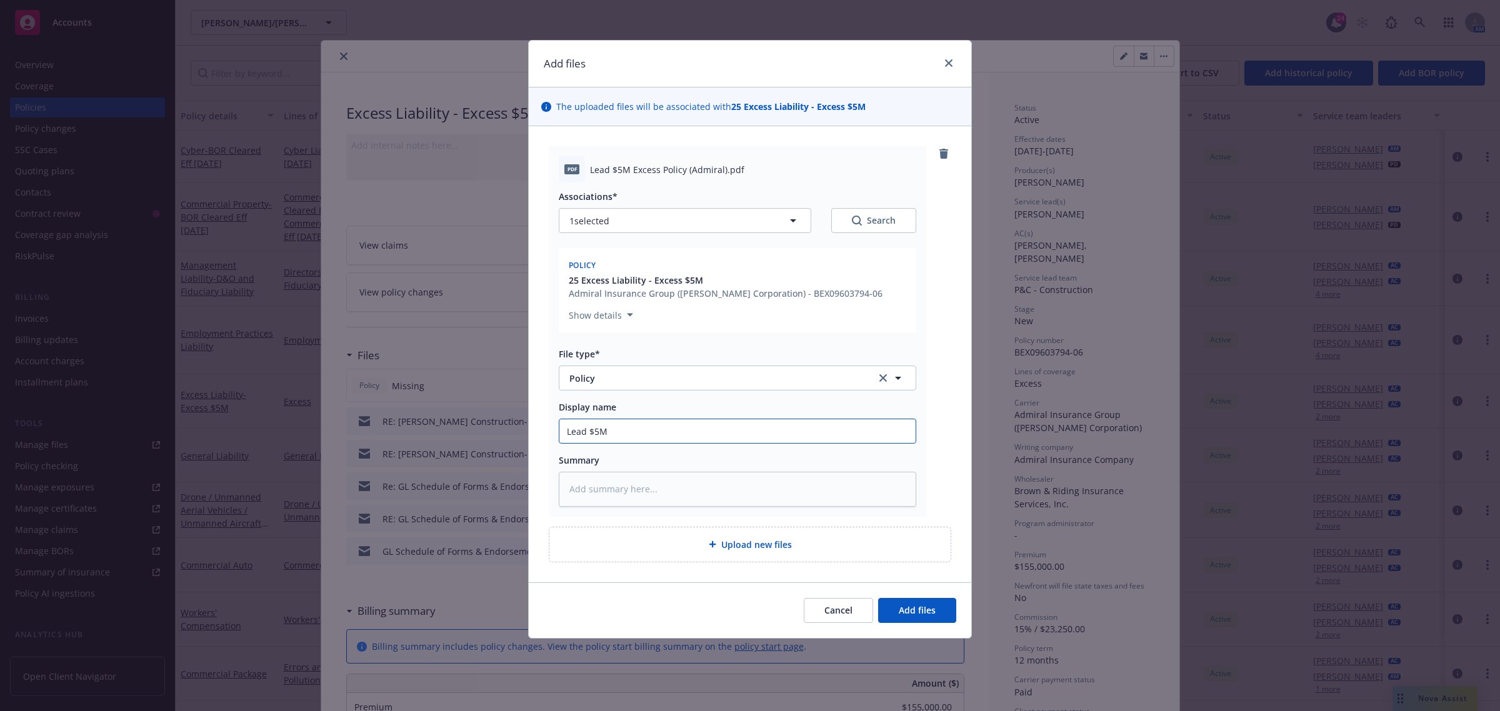
type input "Lead $5M E"
type textarea "x"
type input "Lead $5M Ex"
type textarea "x"
type input "Lead $5M Exc"
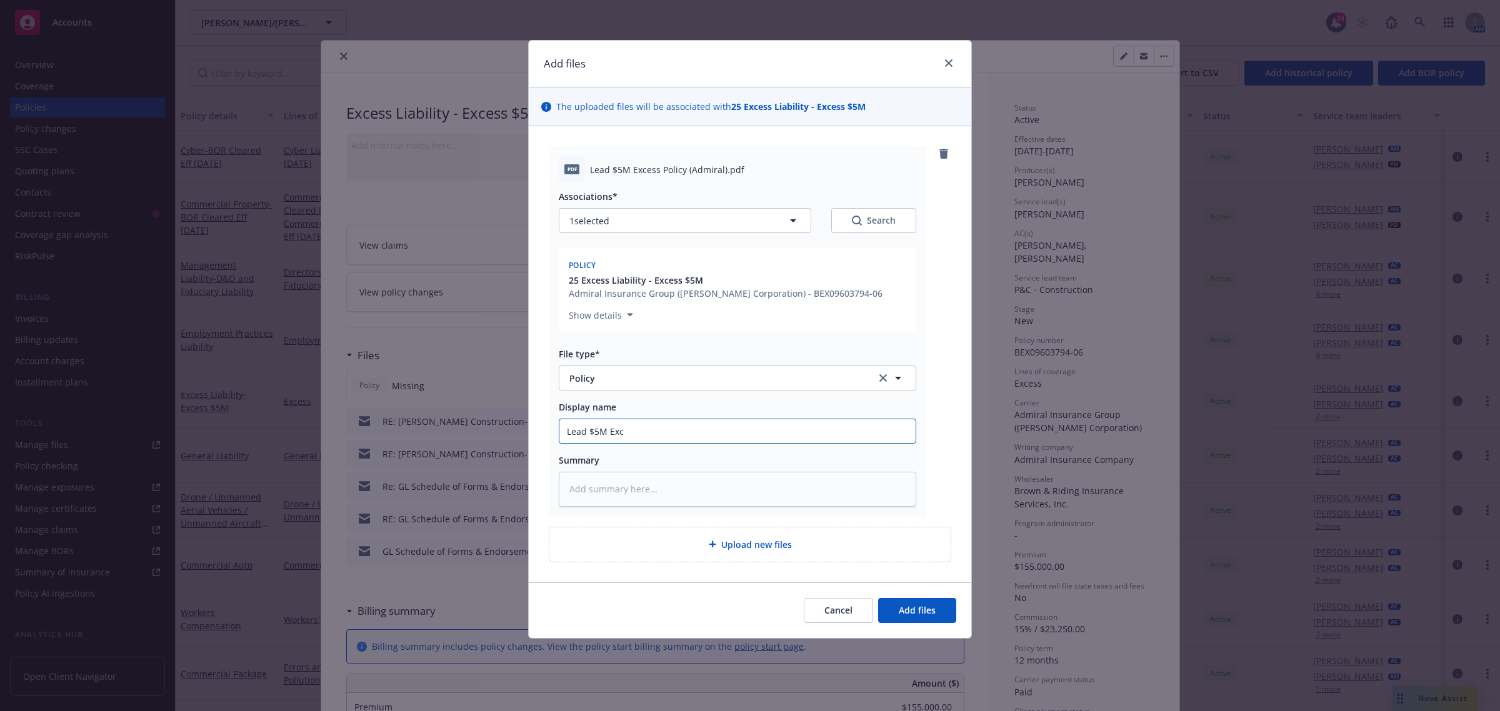
type textarea "x"
type input "Lead $5M Exce"
type textarea "x"
type input "Lead $5M Exces"
type textarea "x"
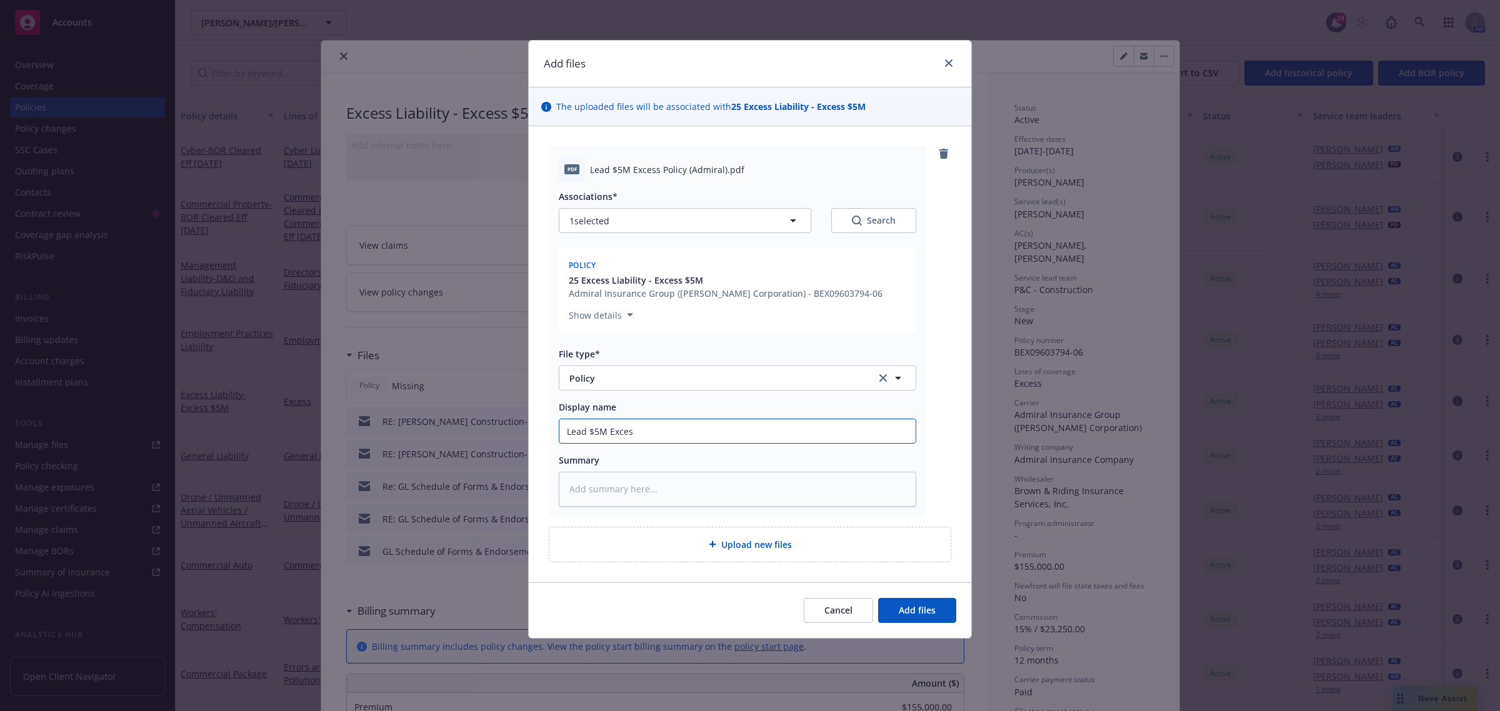
type input "Lead $5M Excess"
type textarea "x"
type input "Lead $5M Excess"
type textarea "x"
type input "Lead $5M Excess P"
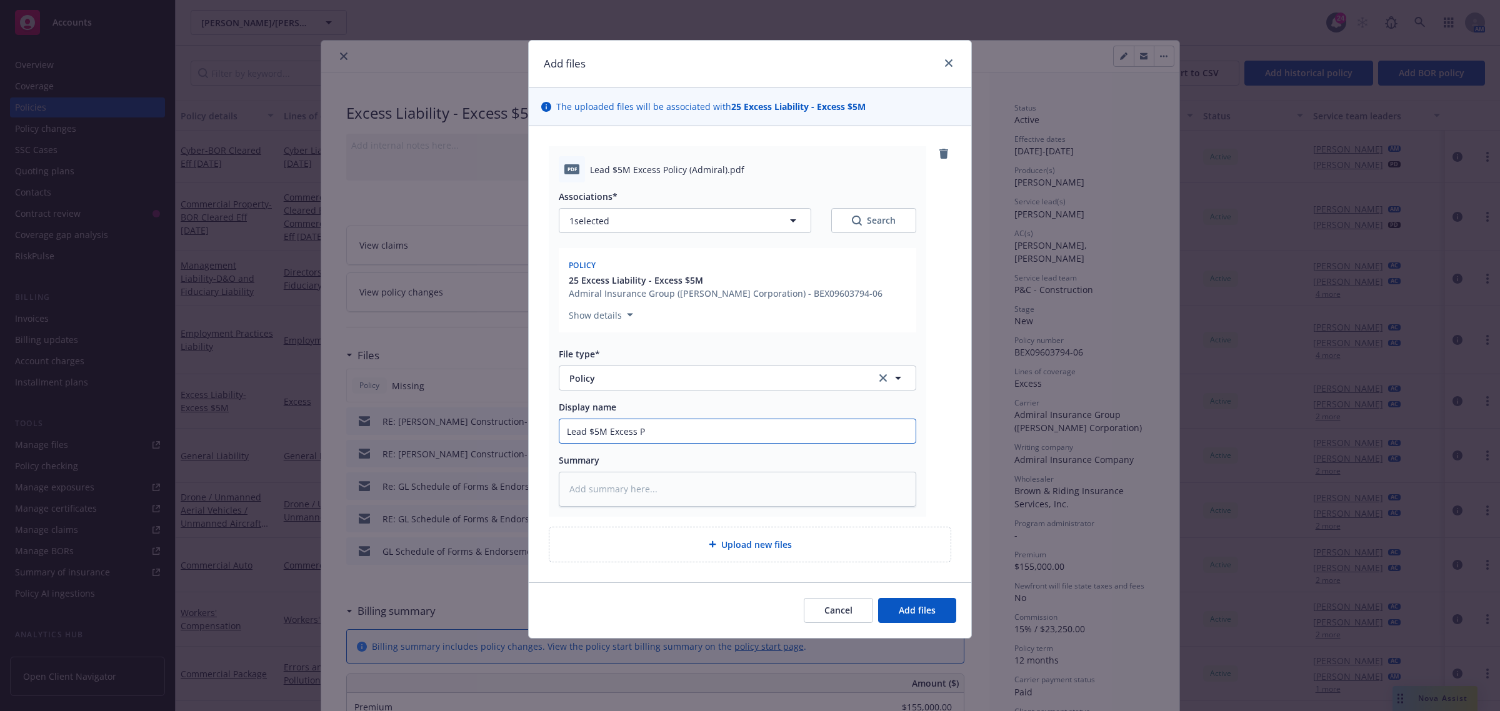
type textarea "x"
type input "Lead $5M Excess Po"
type textarea "x"
type input "Lead $5M Excess Pol"
type textarea "x"
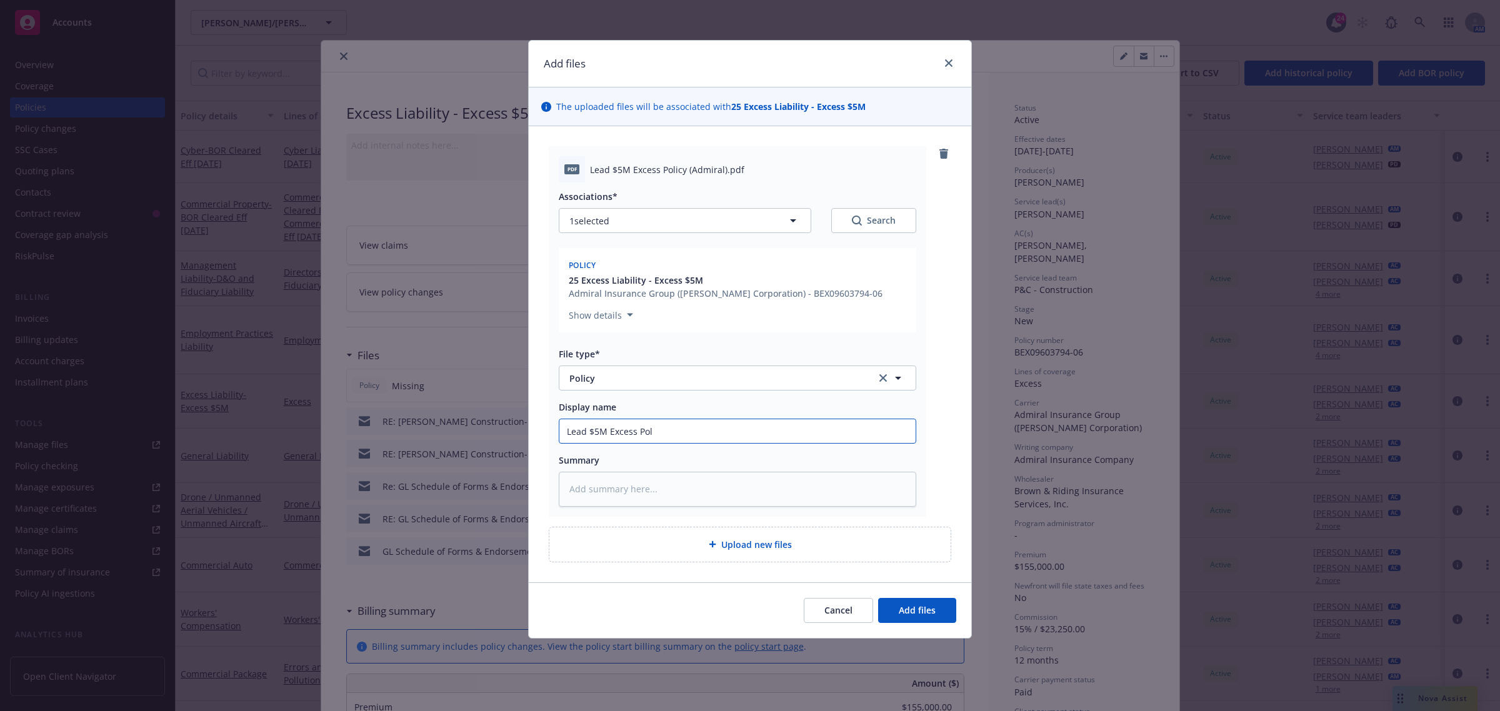
type input "Lead $5M Excess Poli"
type textarea "x"
type input "Lead $5M Excess Polic"
type textarea "x"
type input "Lead $5M Excess Policy"
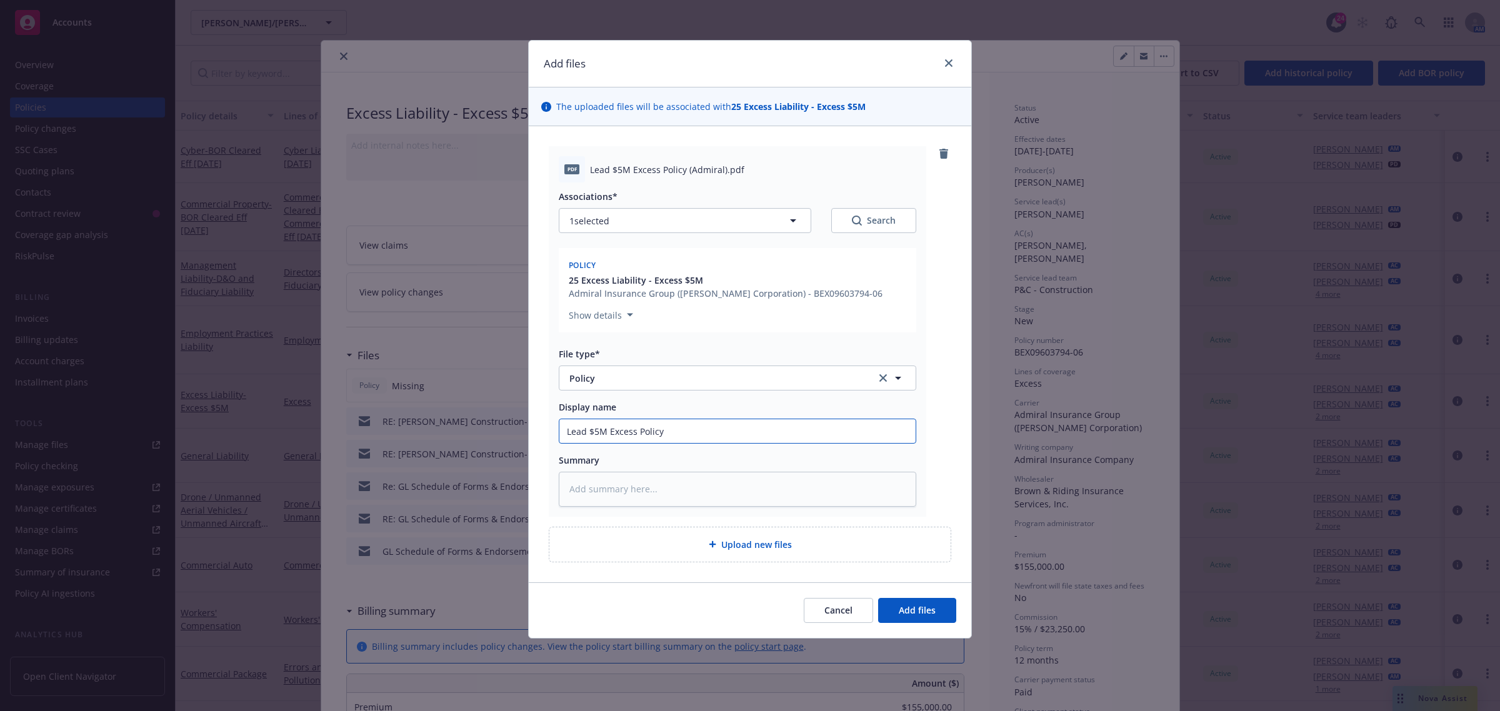
type textarea "x"
type input "Lead $5M Excess Policy"
type textarea "x"
type input "Lead $5M Excess Policy -"
type textarea "x"
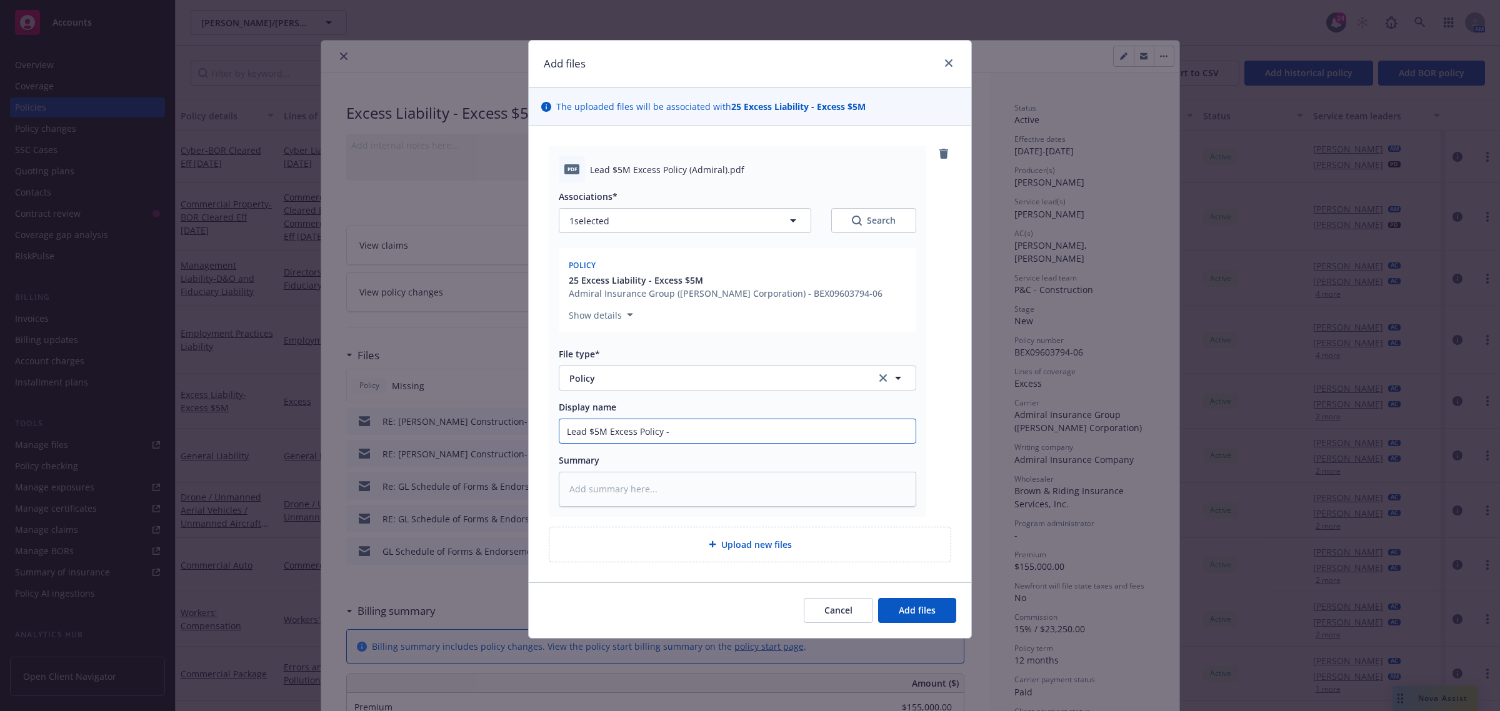
type input "Lead $5M Excess Policy -"
type textarea "x"
type input "Lead $5M Excess Policy - A"
type textarea "x"
type input "Lead $5M Excess Policy - Ad"
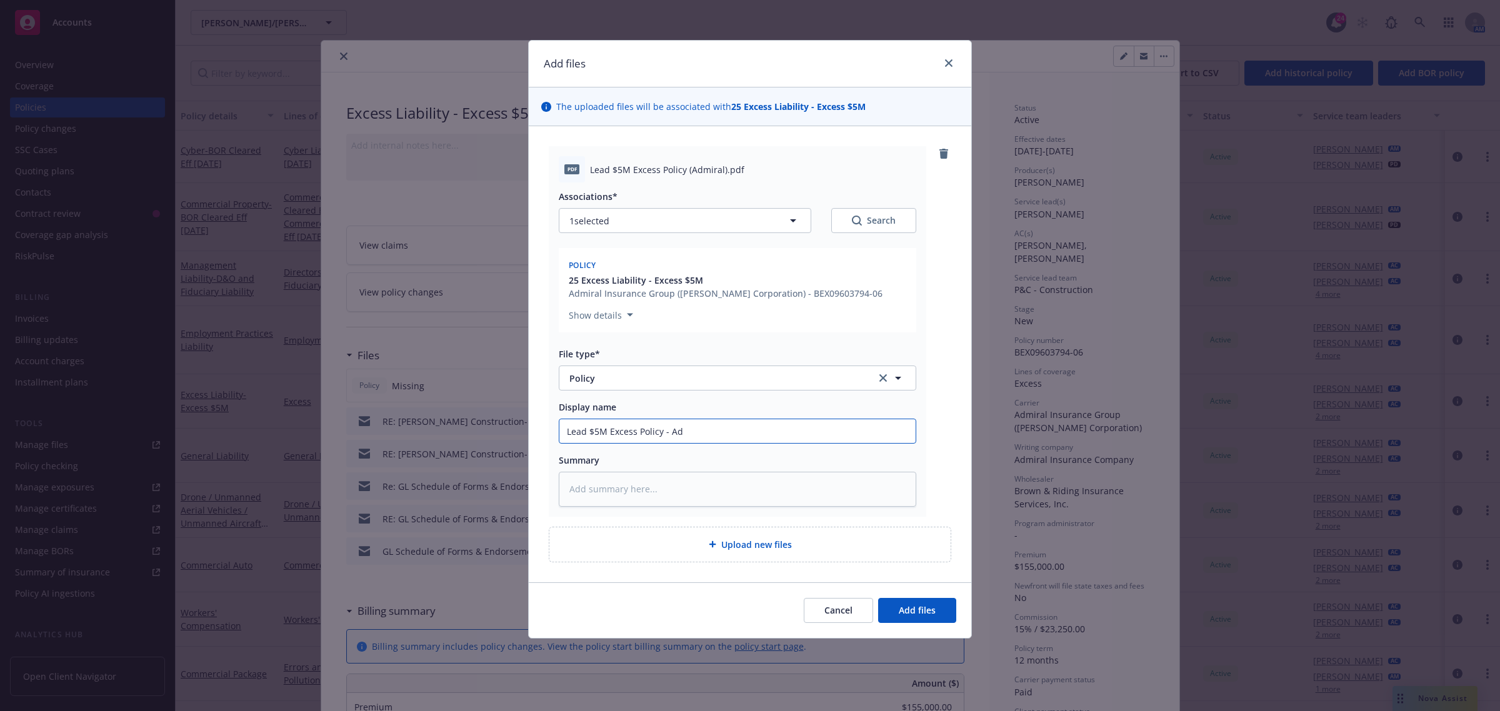
type textarea "x"
type input "Lead $5M Excess Policy - Adm"
type textarea "x"
type input "Lead $5M Excess Policy - Admi"
type textarea "x"
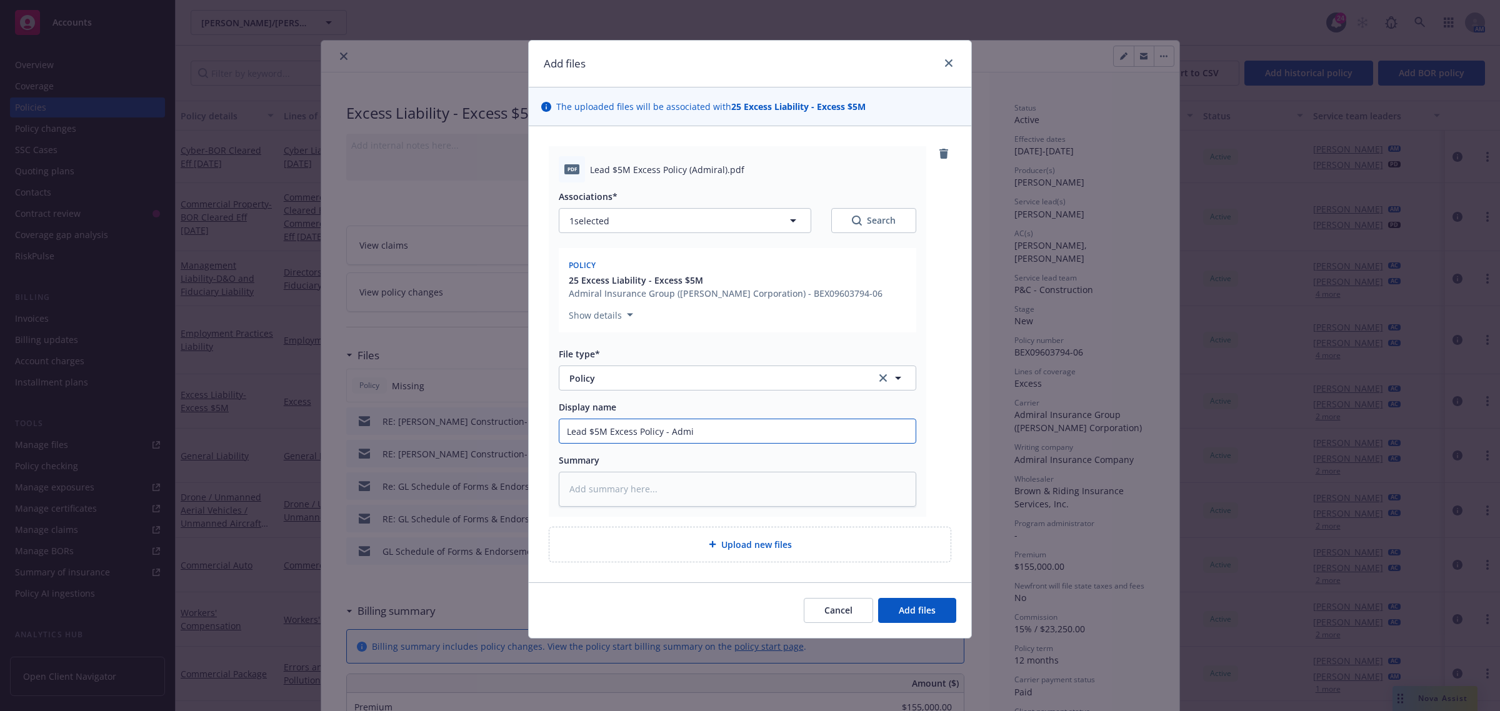
type input "Lead $5M Excess Policy - Admir"
type textarea "x"
type input "Lead $5M Excess Policy - Admira"
type textarea "x"
type input "Lead $5M Excess Policy - Admiral"
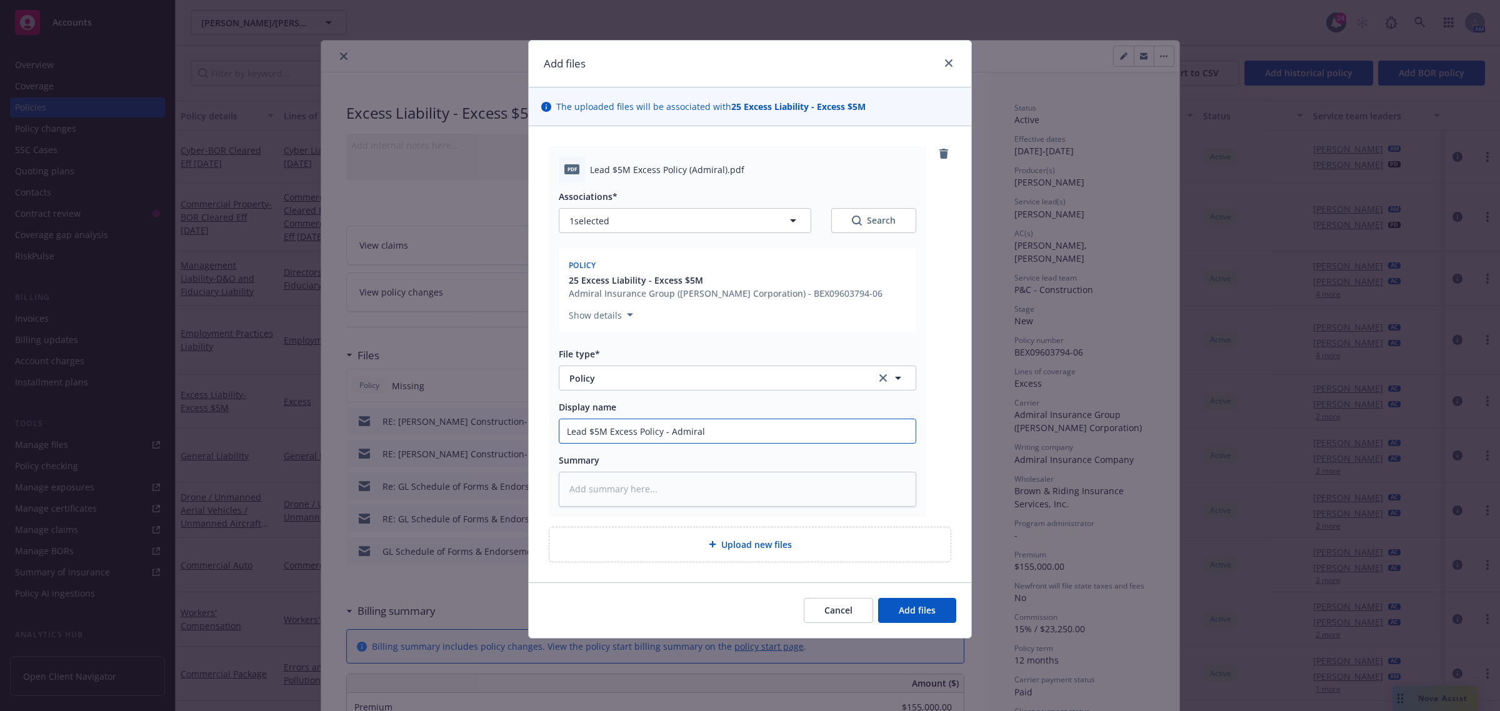
type textarea "x"
type input "Lead $5M Excess Policy - Admiral"
type textarea "x"
type input "Lead $5M Excess Policy - Admiral I"
type textarea "x"
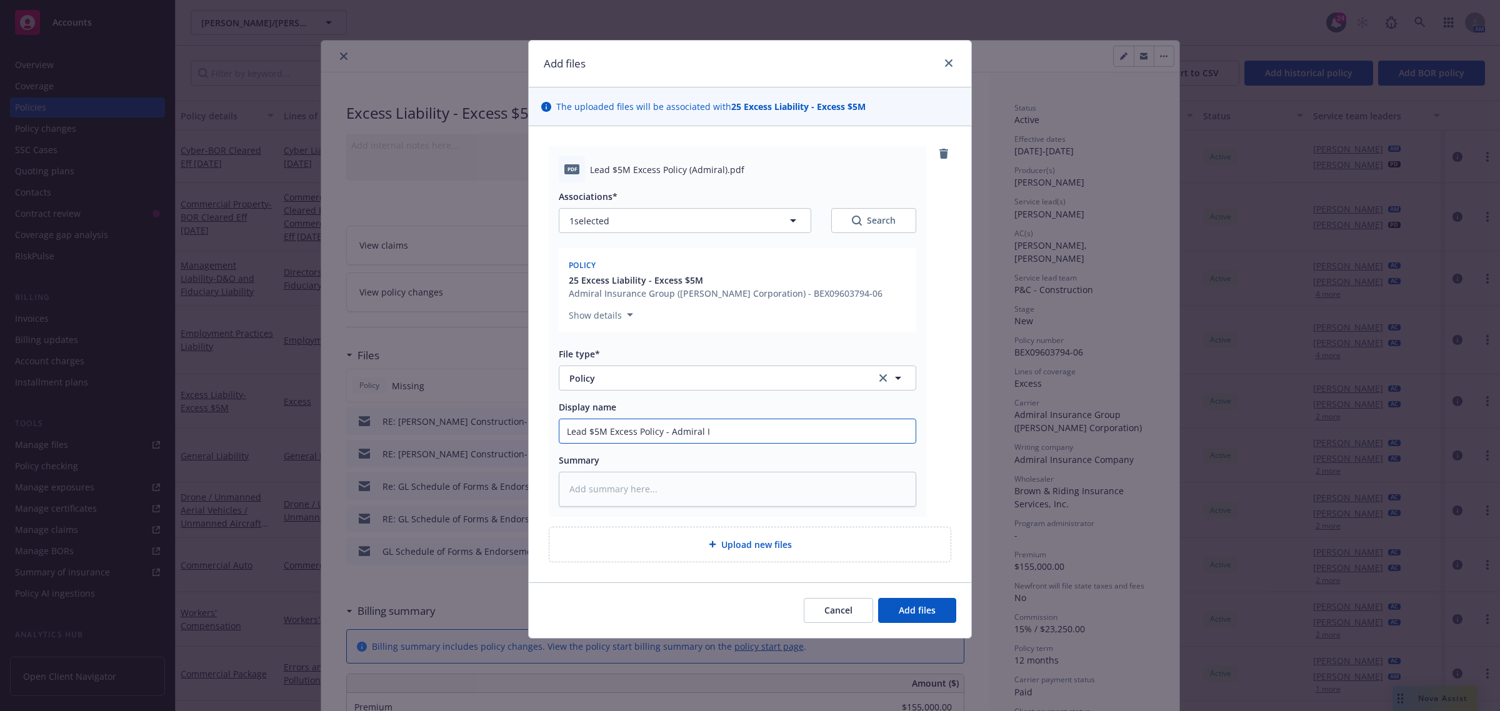
type input "Lead $5M Excess Policy - Admiral In"
type textarea "x"
type input "Lead $5M Excess Policy - Admiral Ins"
type textarea "x"
type input "Lead $5M Excess Policy - Admiral Insr"
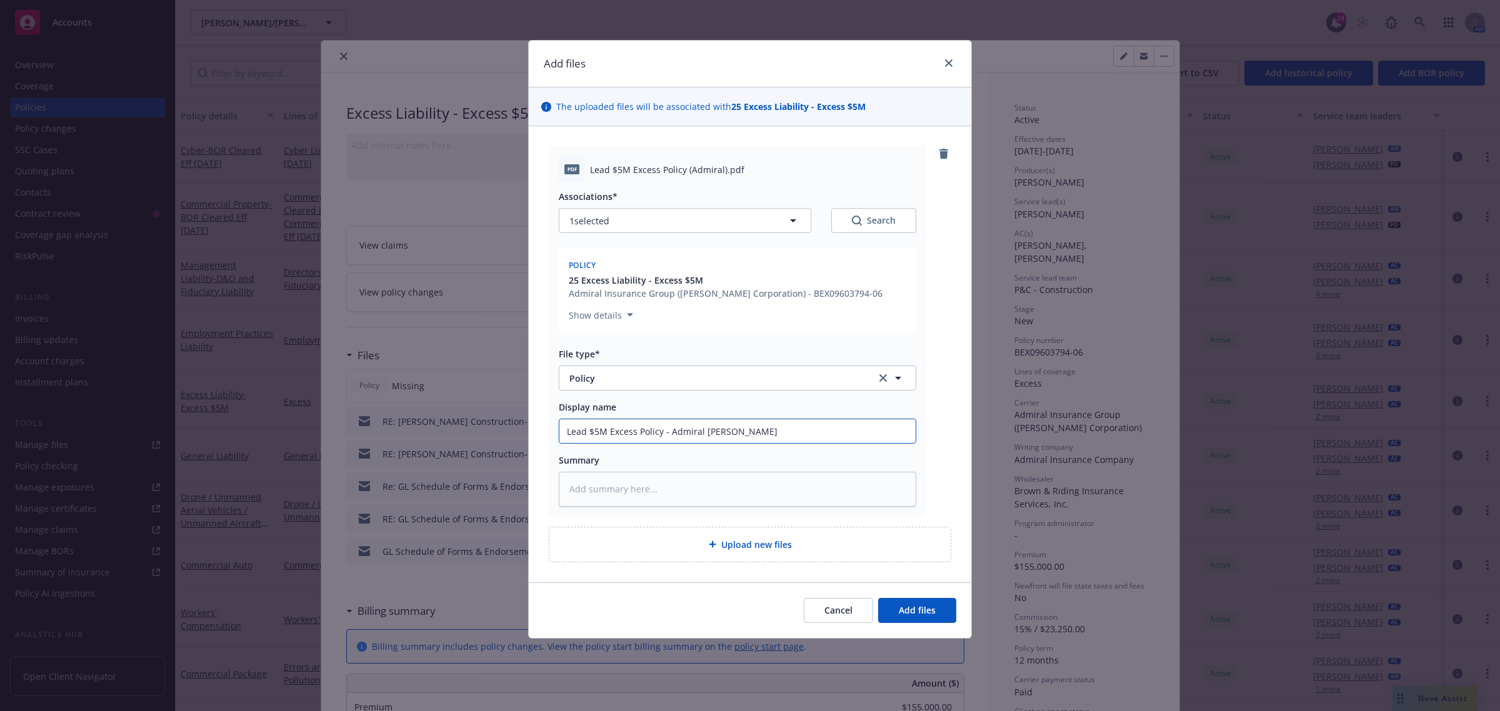
type textarea "x"
type input "Lead $5M Excess Policy - Admiral Ins"
type textarea "x"
type input "Lead $5M Excess Policy - Admiral Insi"
type textarea "x"
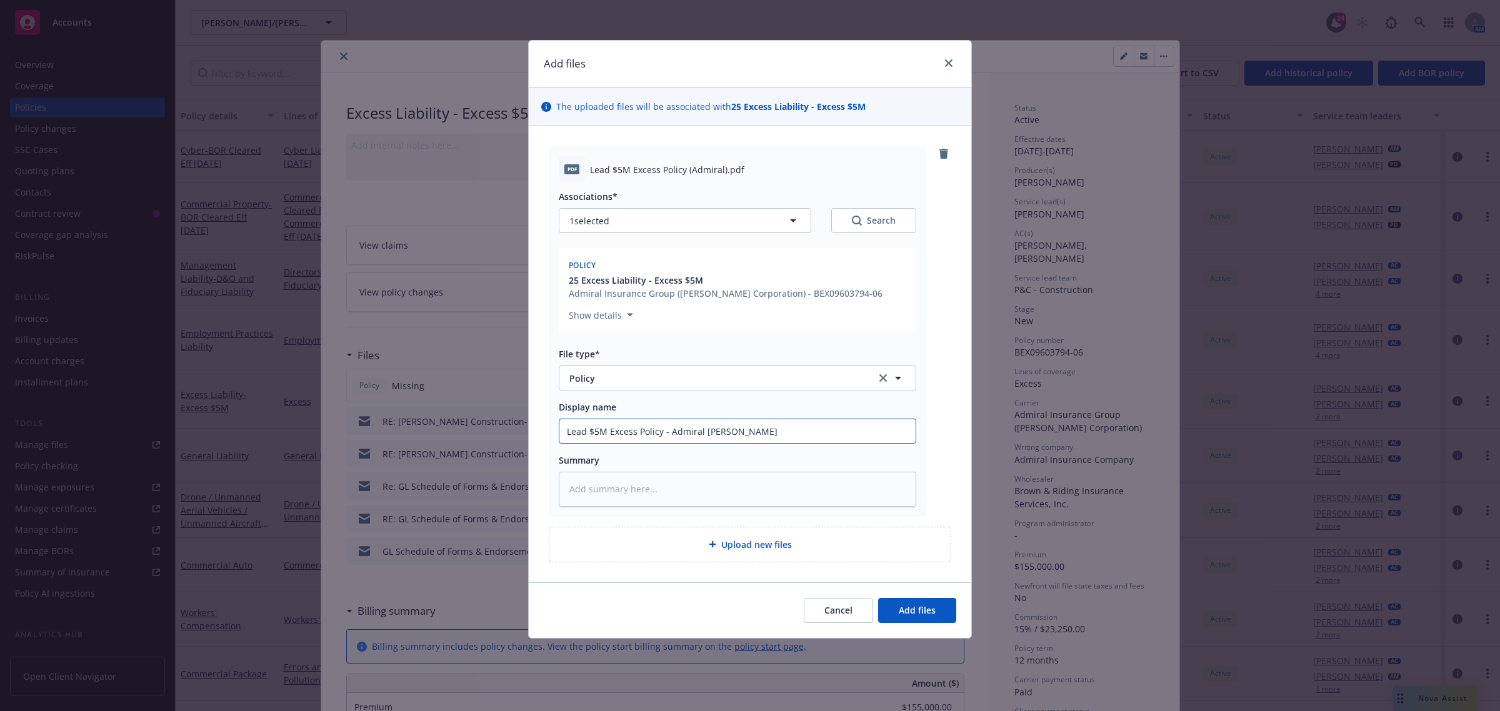
type input "Lead $5M Excess Policy - Admiral Ins"
type textarea "x"
type input "Lead $5M Excess Policy - Admiral Insu"
type textarea "x"
type input "Lead $5M Excess Policy - Admiral Insur"
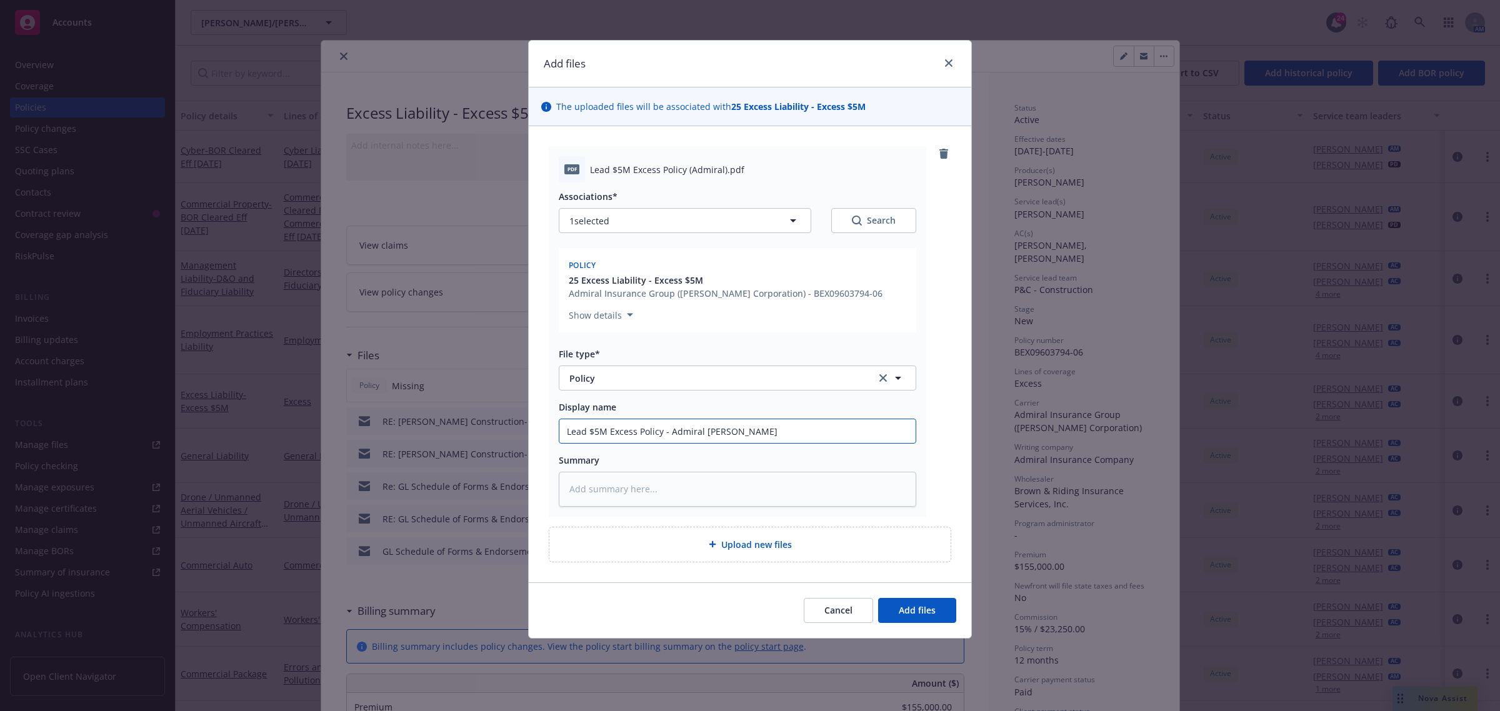
type textarea "x"
type input "Lead $5M Excess Policy - Admiral Insura"
type textarea "x"
type input "Lead $5M Excess Policy - Admiral Insuran"
type textarea "x"
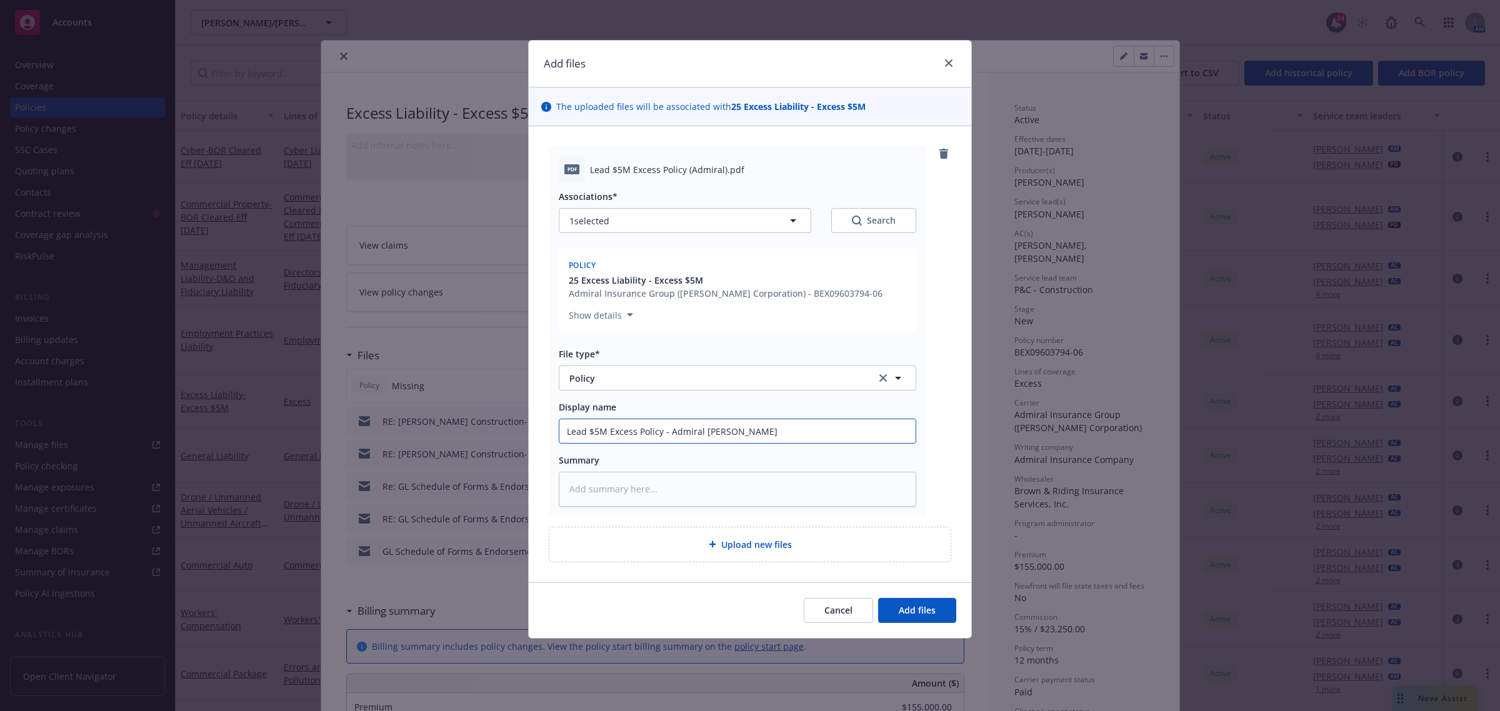
type input "Lead $5M Excess Policy - Admiral Insuranc"
type textarea "x"
type input "Lead $5M Excess Policy - Admiral Insurance"
type textarea "x"
type input "Lead $5M Excess Policy - Admiral Insurance"
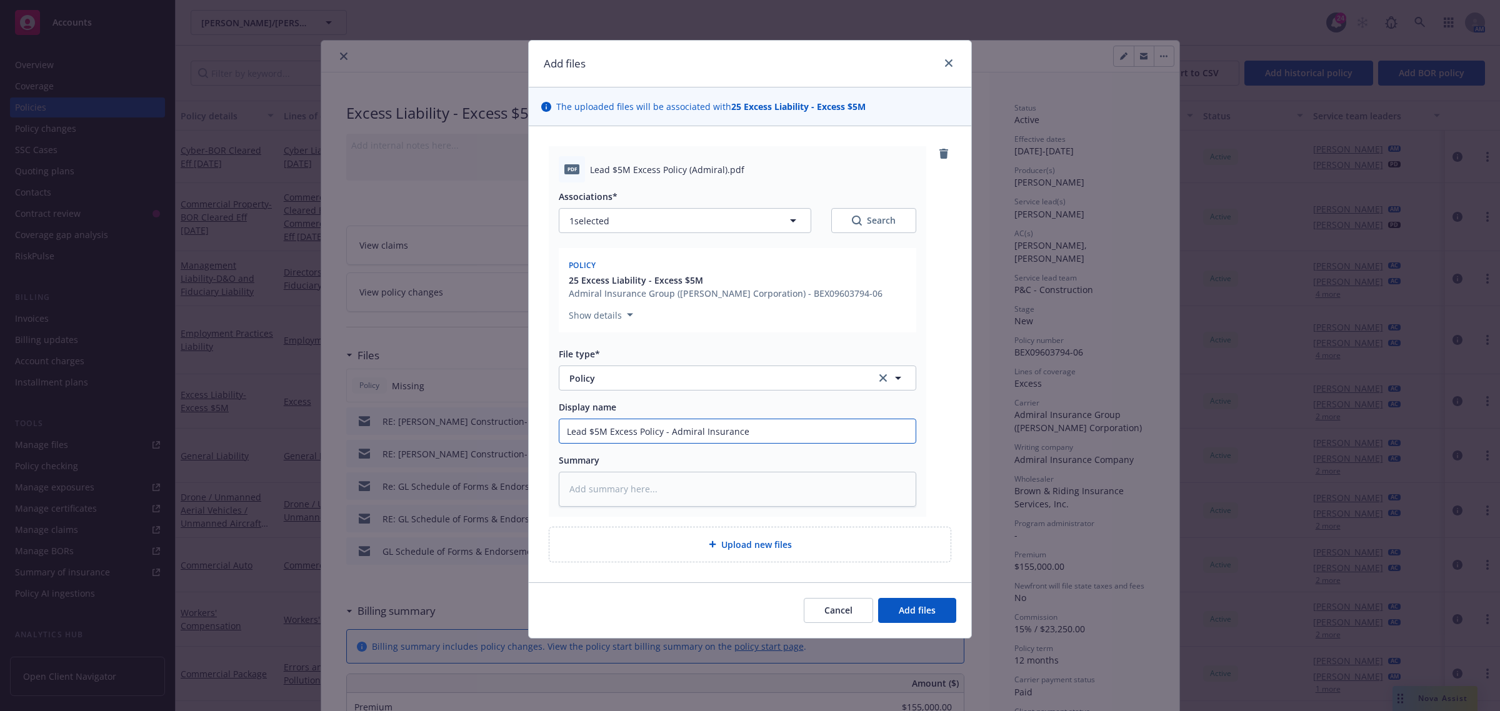
type textarea "x"
type input "Lead $5M Excess Policy - Admiral Insurance C"
type textarea "x"
type input "Lead $5M Excess Policy - Admiral Insurance Co"
type textarea "x"
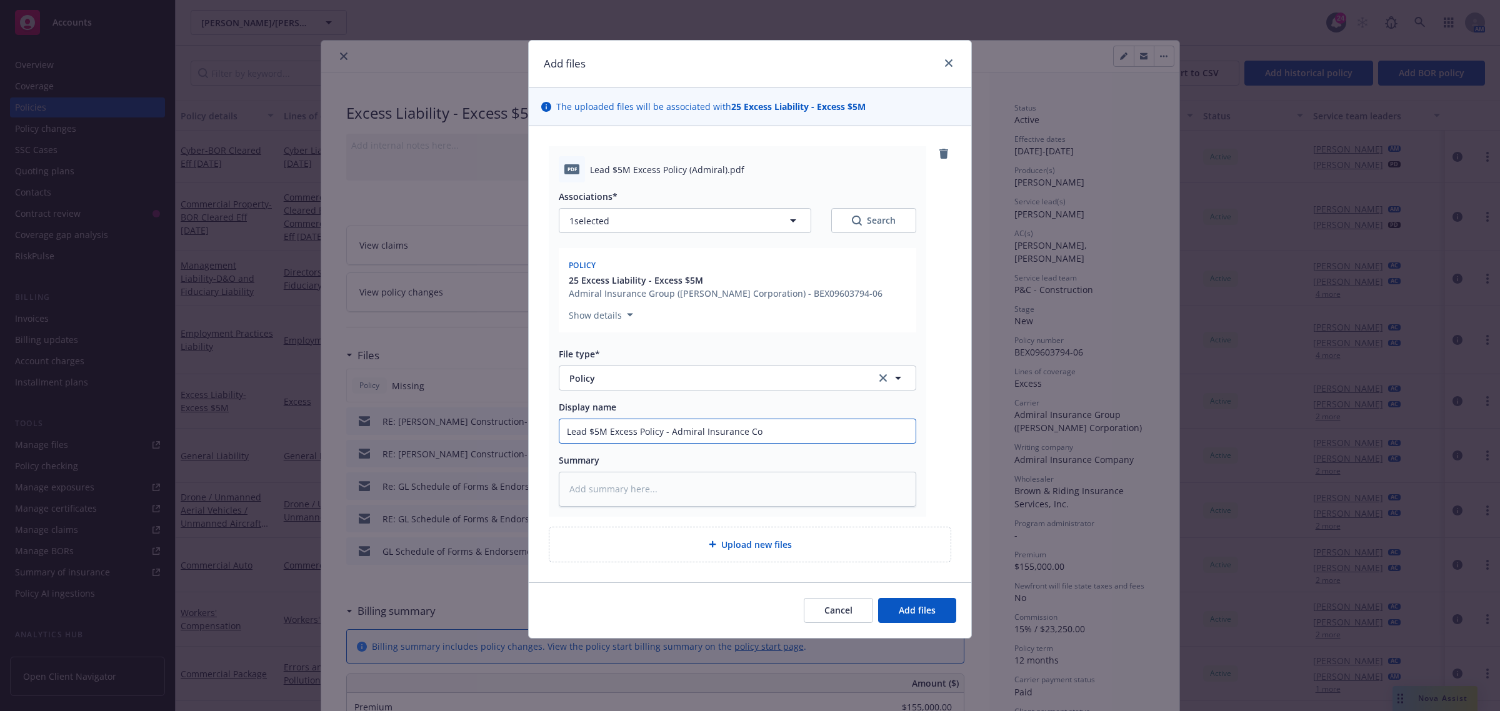
type input "Lead $5M Excess Policy - Admiral Insurance Com"
type textarea "x"
type input "Lead $5M Excess Policy - Admiral Insurance Comp"
type textarea "x"
type input "Lead $5M Excess Policy - Admiral Insurance Compa"
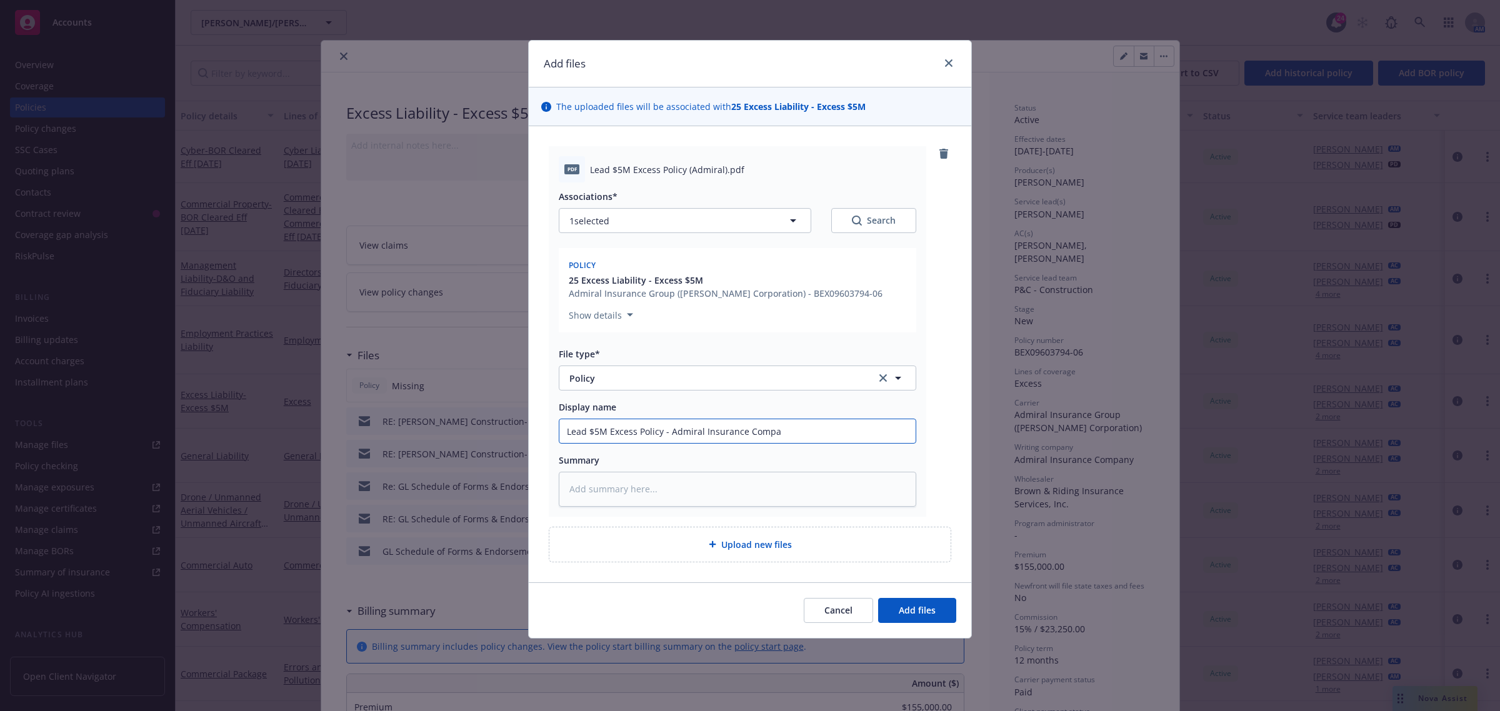
type textarea "x"
type input "Lead $5M Excess Policy - Admiral Insurance Compan"
type textarea "x"
click at [565, 429] on input "Lead $5M Excess Policy - Admiral Insurance Company" at bounding box center [738, 431] width 356 height 24
type input "Lead $5M Excess Policy - Admiral Insurance Company"
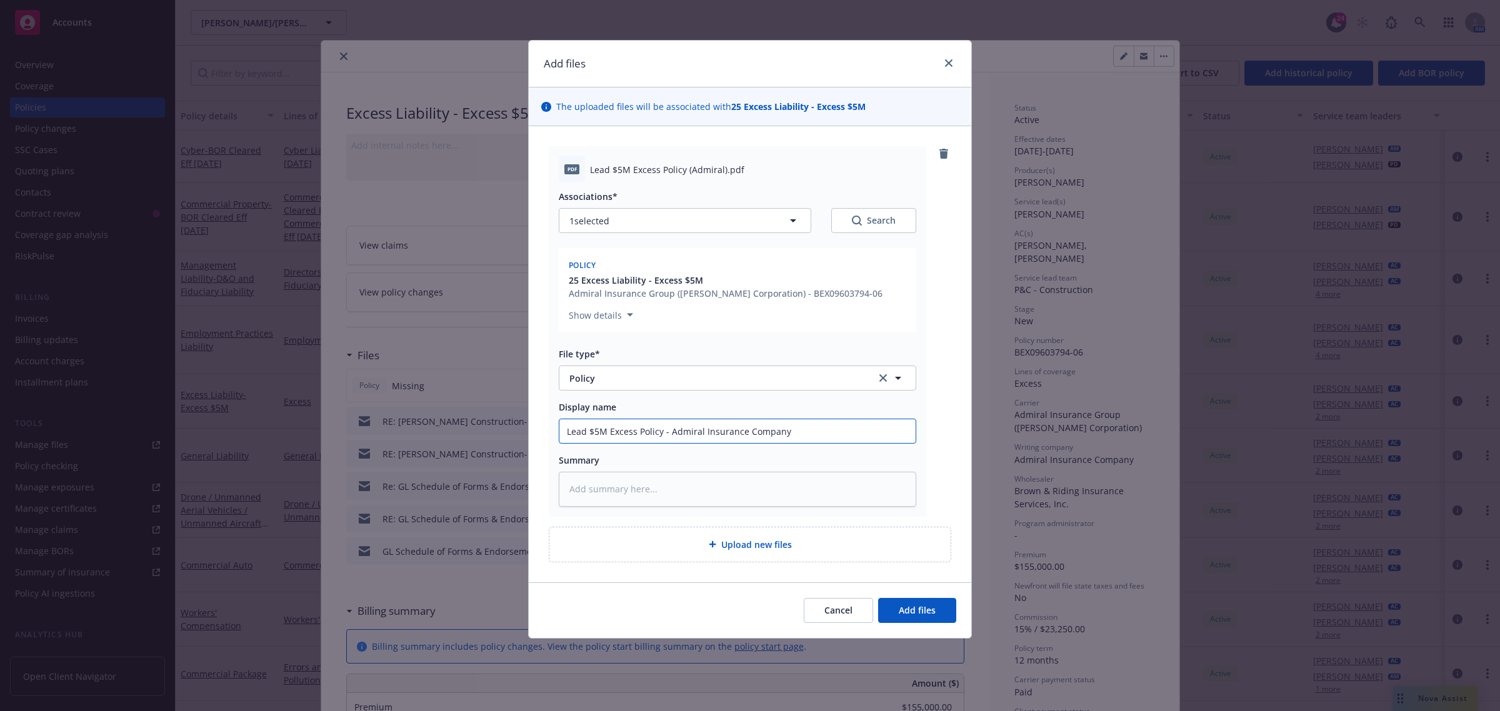
click at [564, 431] on input "Lead $5M Excess Policy - Admiral Insurance Company" at bounding box center [738, 431] width 356 height 24
type textarea "x"
type input "2Lead $5M Excess Policy - Admiral Insurance Company"
type textarea "x"
type input "25Lead $5M Excess Policy - Admiral Insurance Company"
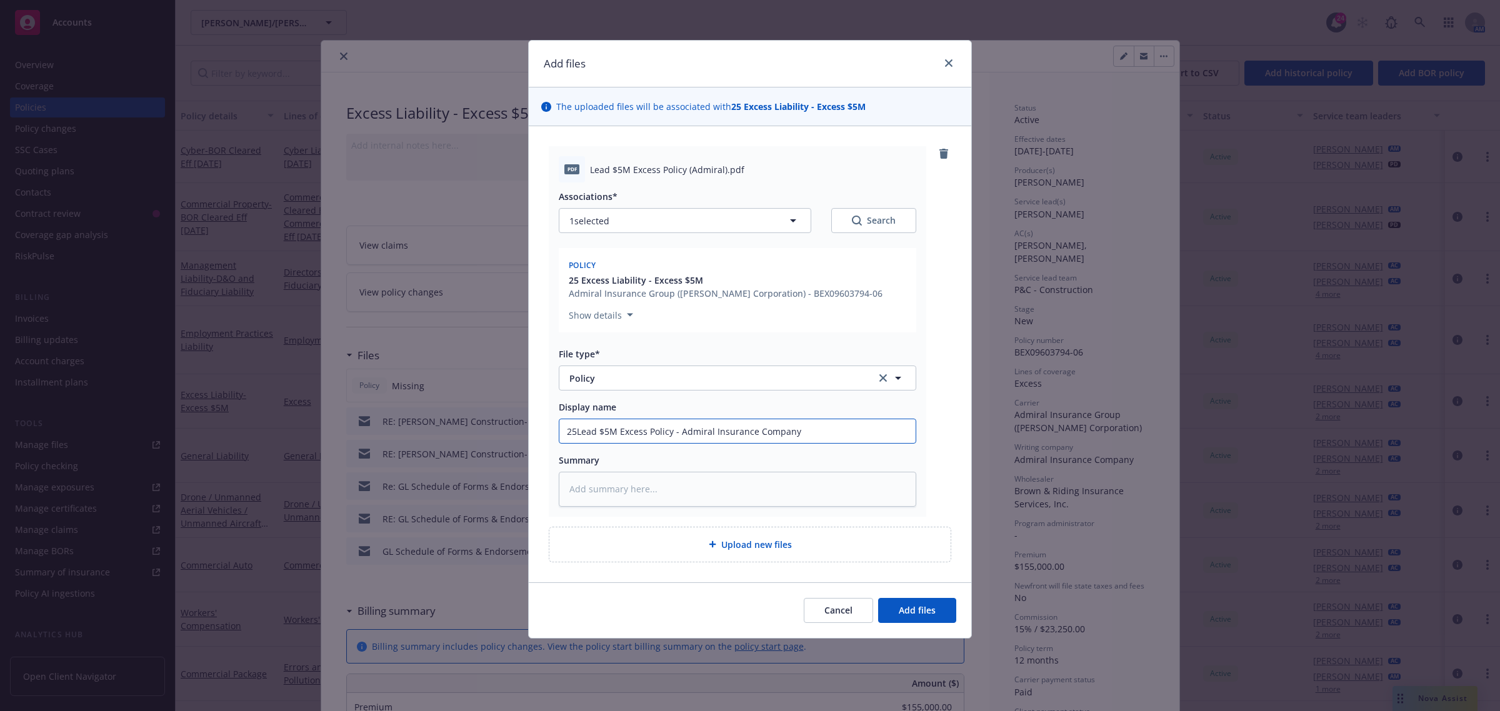
type textarea "x"
type input "25-Lead $5M Excess Policy - Admiral Insurance Company"
type textarea "x"
type input "25-2Lead $5M Excess Policy - Admiral Insurance Company"
type textarea "x"
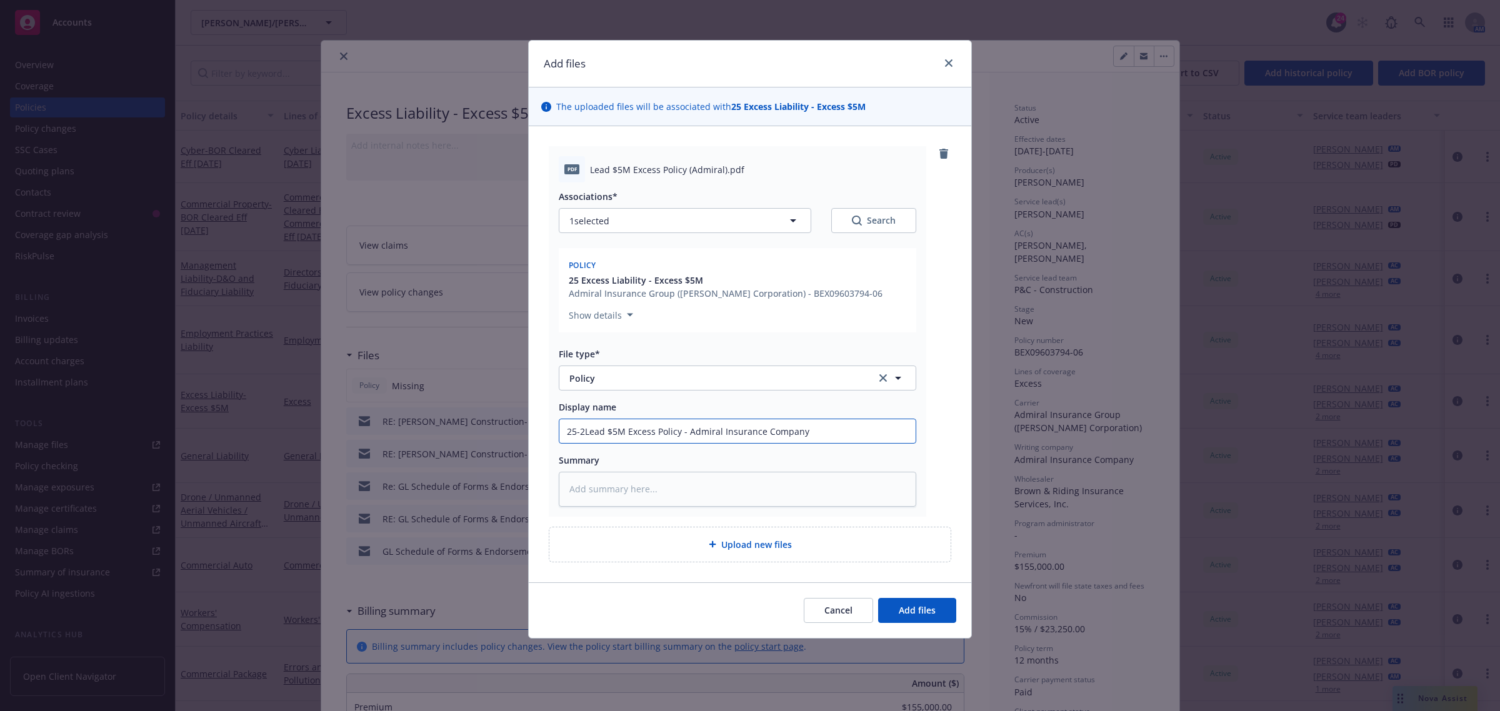
type input "25-26Lead $5M Excess Policy - Admiral Insurance Company"
type textarea "x"
type input "25-26 Lead $5M Excess Policy - Admiral Insurance Company"
click at [911, 607] on span "Add files" at bounding box center [917, 611] width 37 height 12
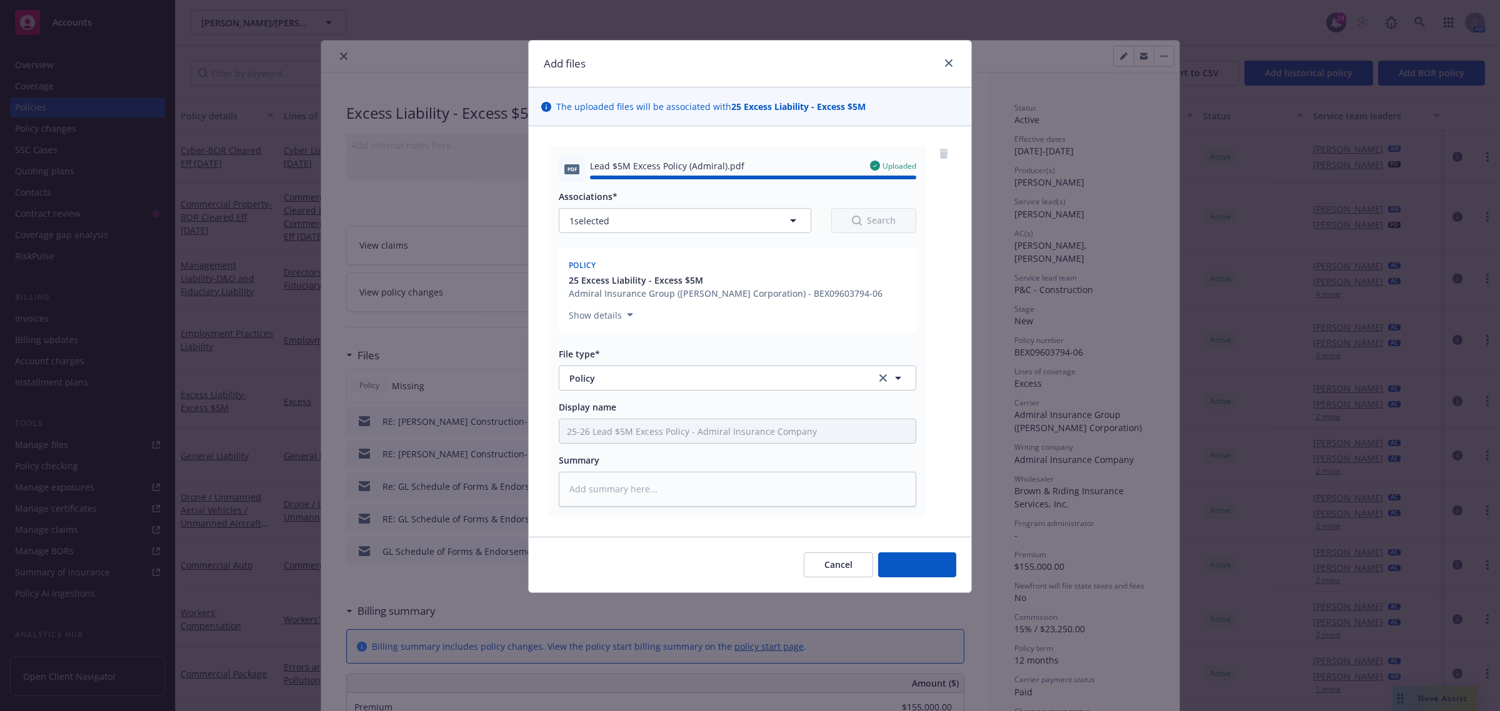
type textarea "x"
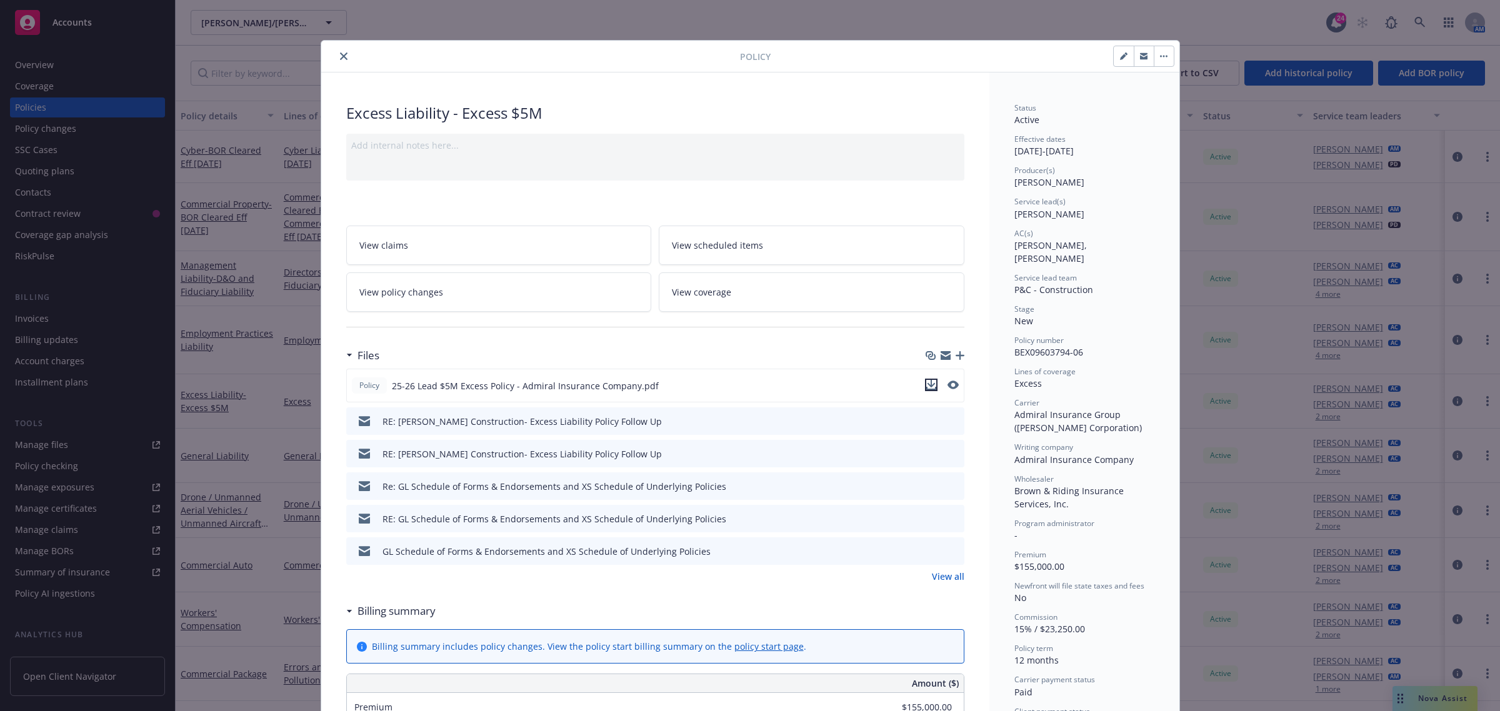
click at [927, 386] on icon "download file" at bounding box center [931, 384] width 8 height 8
click at [340, 58] on icon "close" at bounding box center [344, 57] width 8 height 8
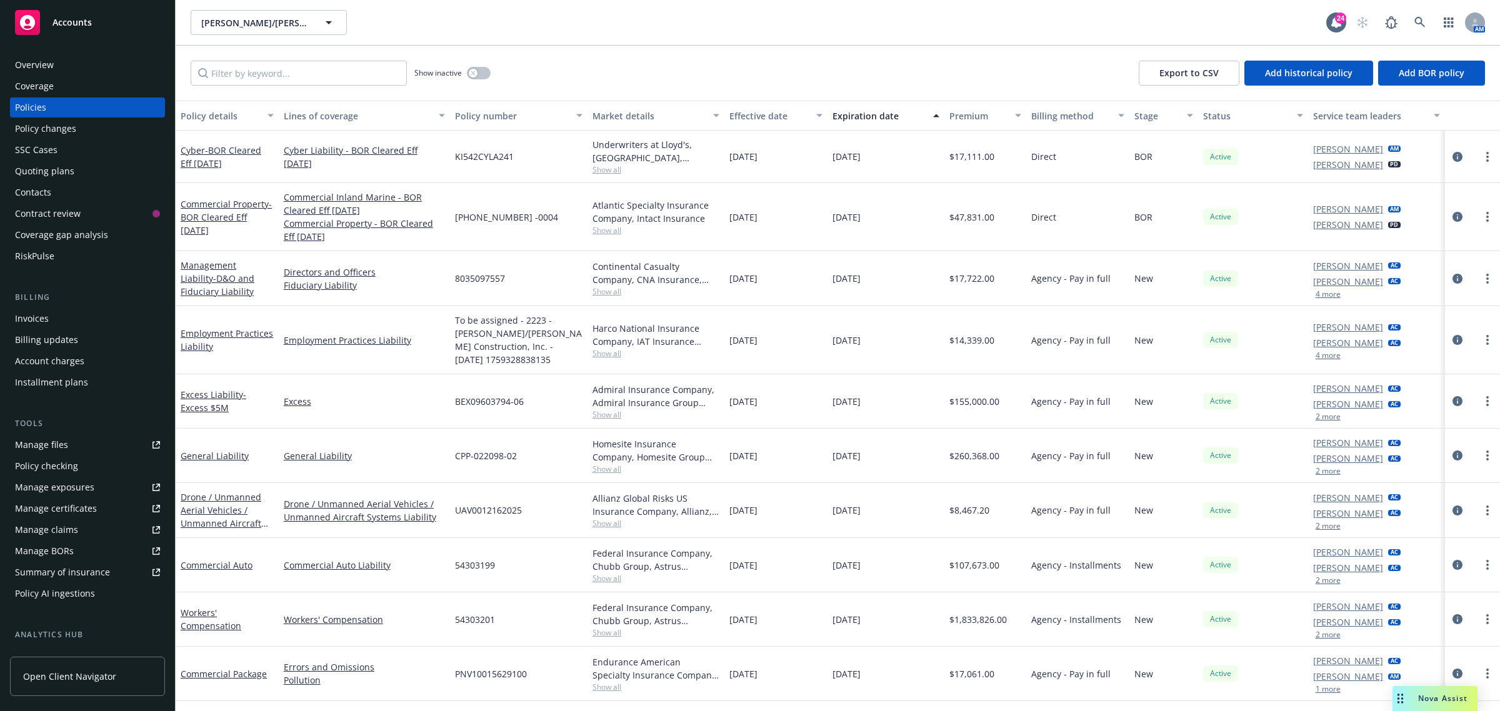
click at [58, 461] on div "Policy checking" at bounding box center [46, 466] width 63 height 20
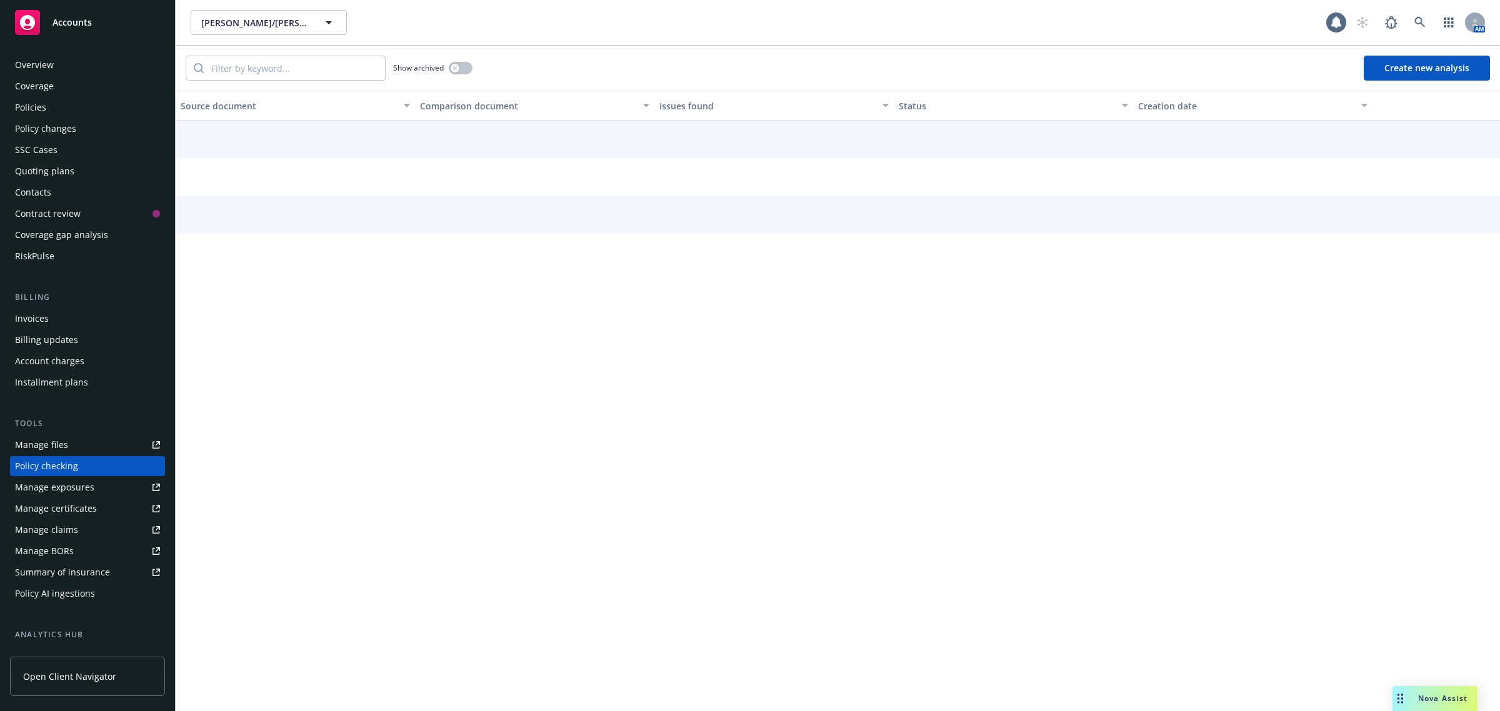
scroll to position [89, 0]
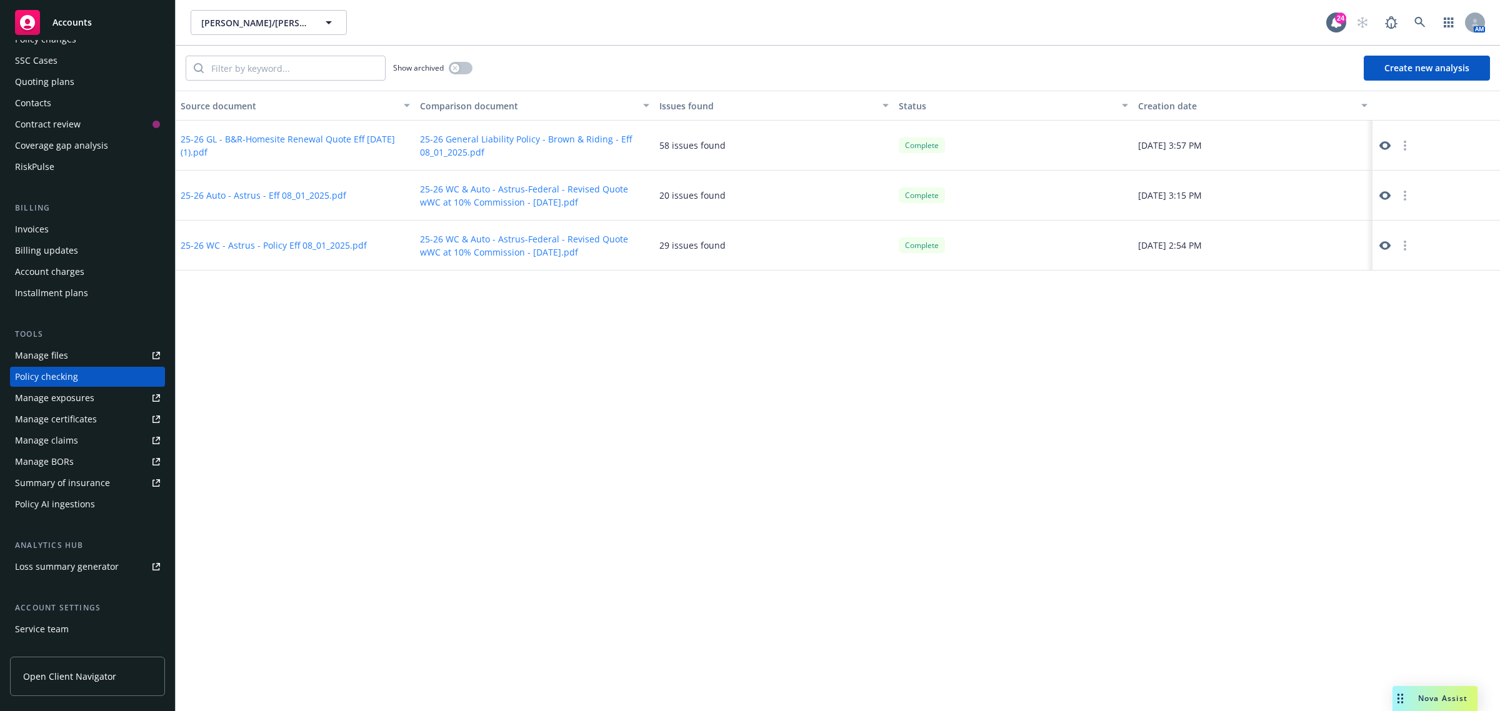
click at [1405, 64] on button "Create new analysis" at bounding box center [1427, 68] width 126 height 25
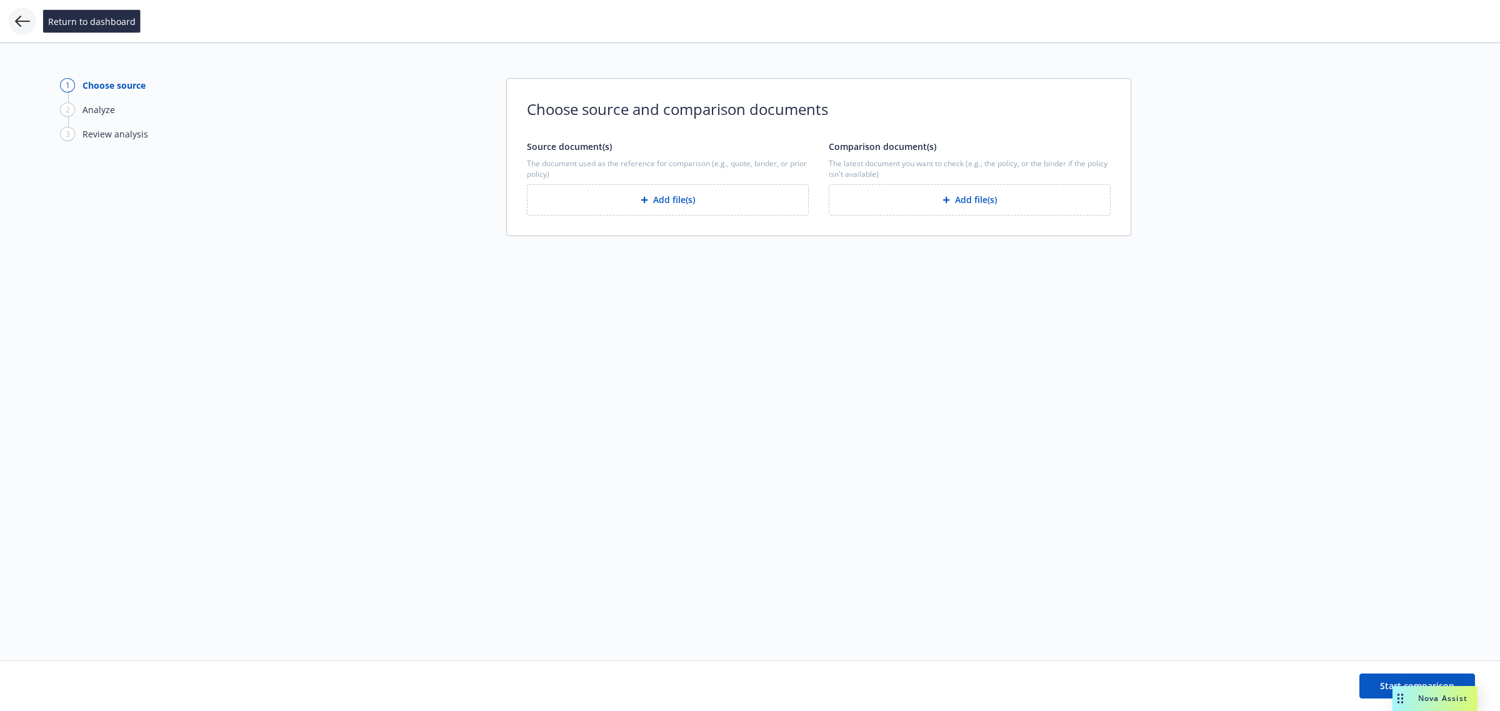
click at [23, 19] on icon at bounding box center [22, 21] width 15 height 15
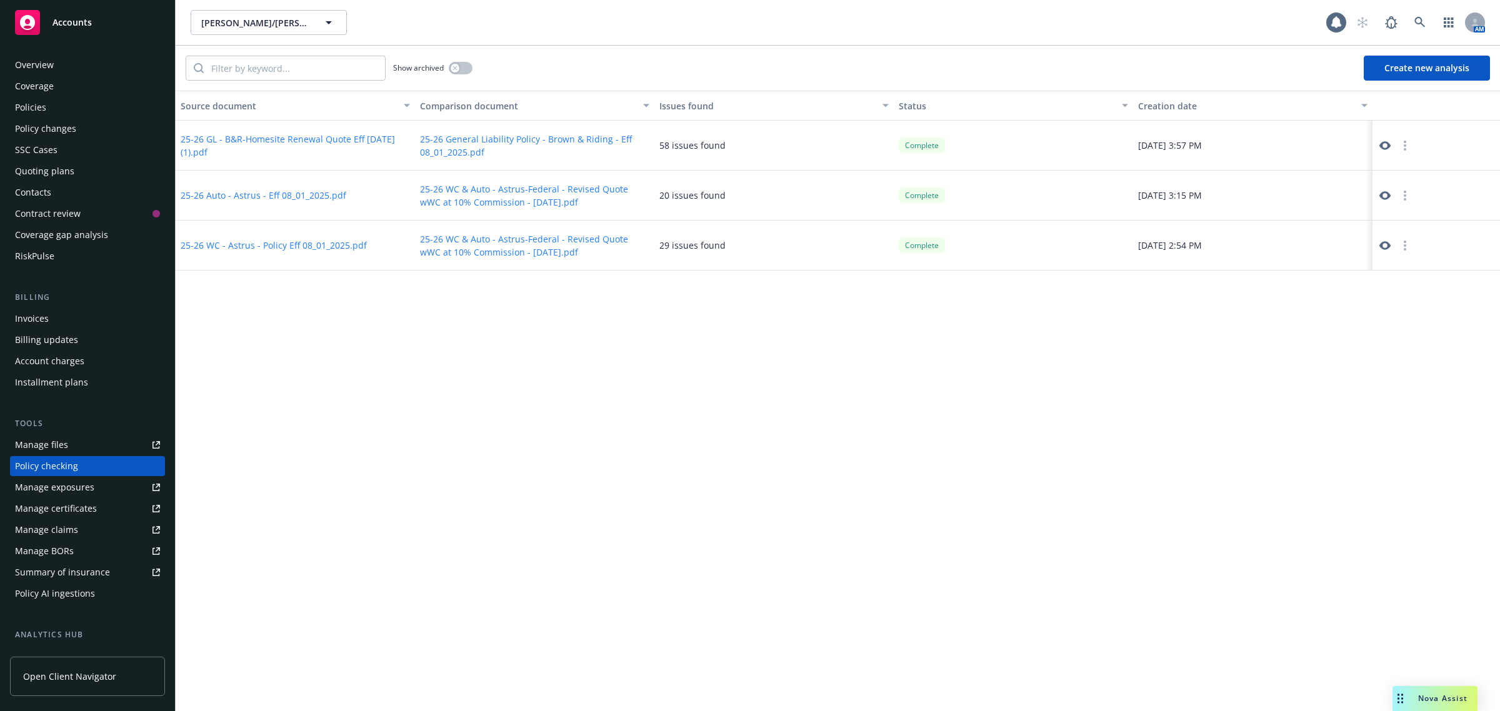
scroll to position [89, 0]
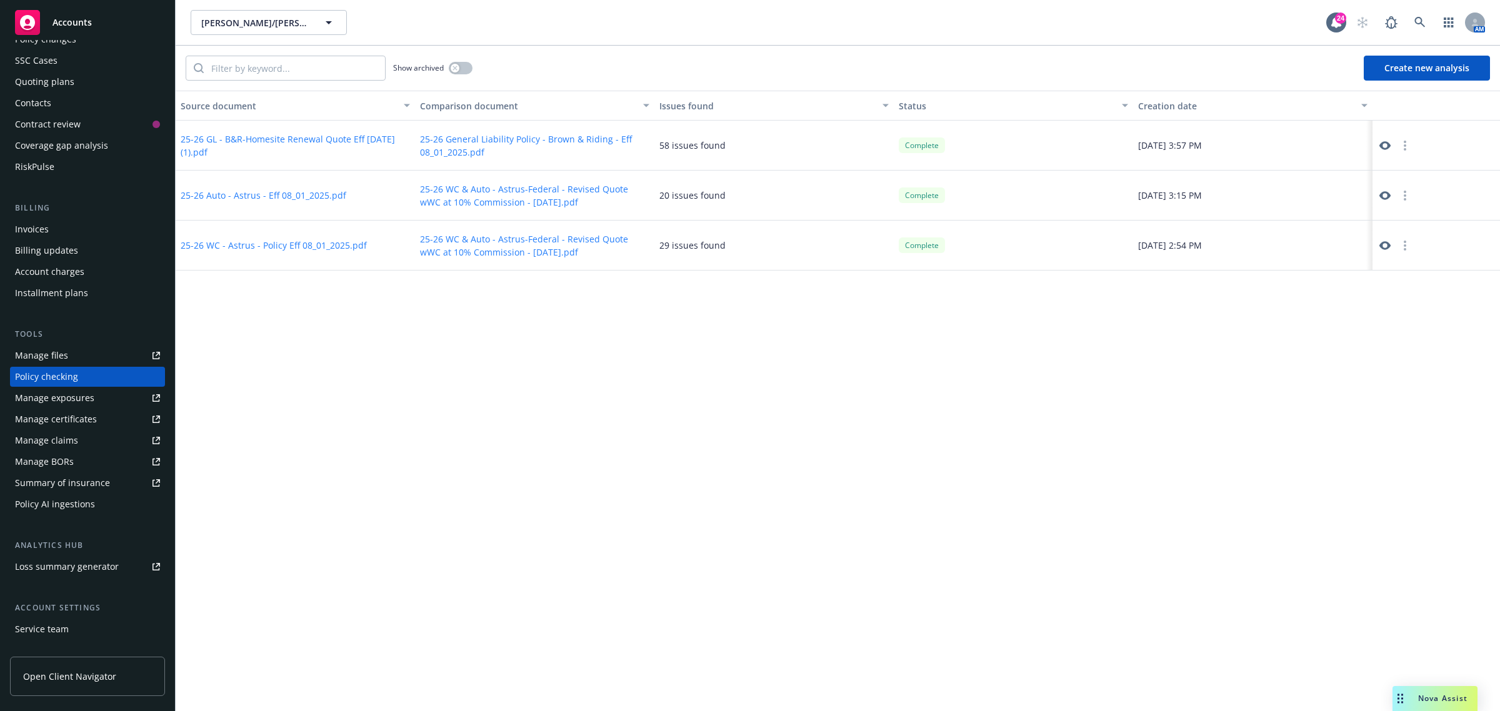
click at [67, 76] on div "Quoting plans" at bounding box center [44, 82] width 59 height 20
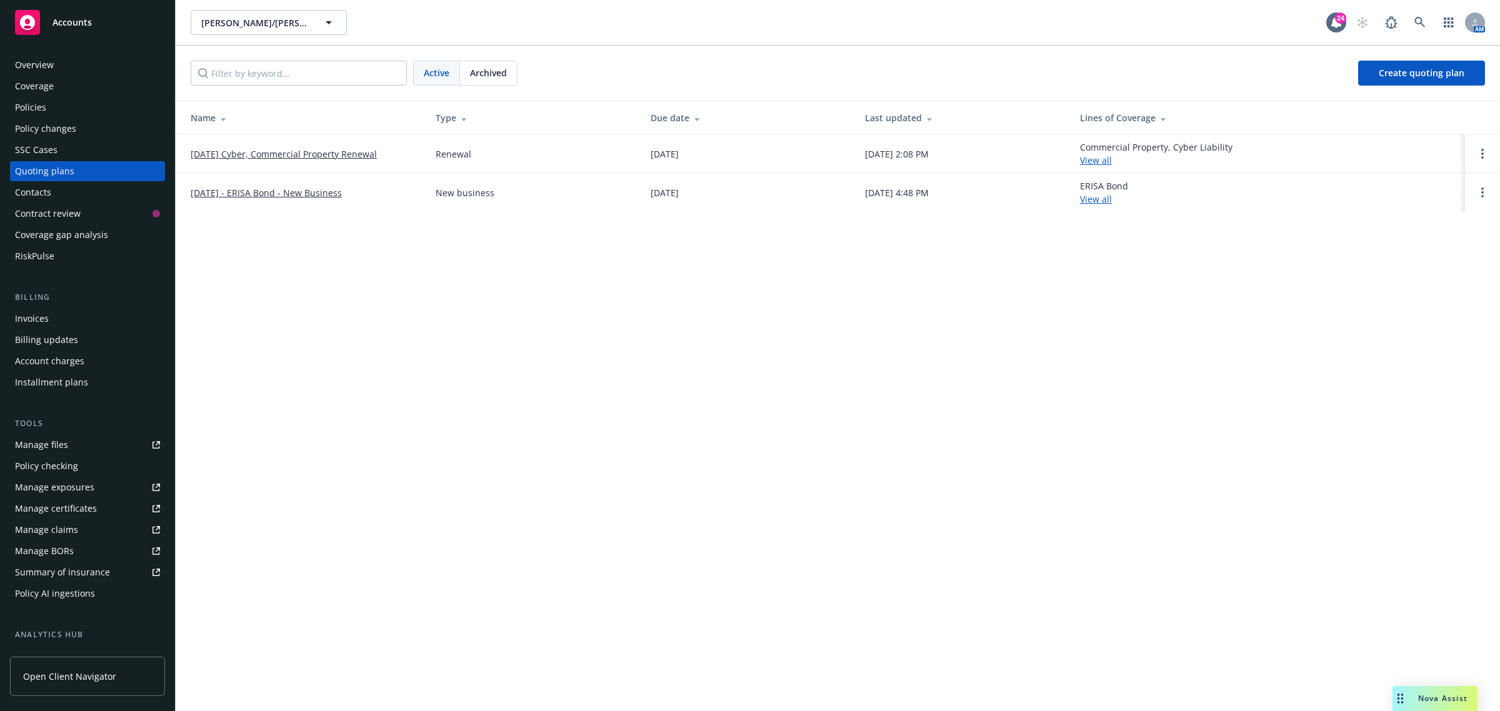
click at [476, 77] on span "Archived" at bounding box center [488, 72] width 37 height 13
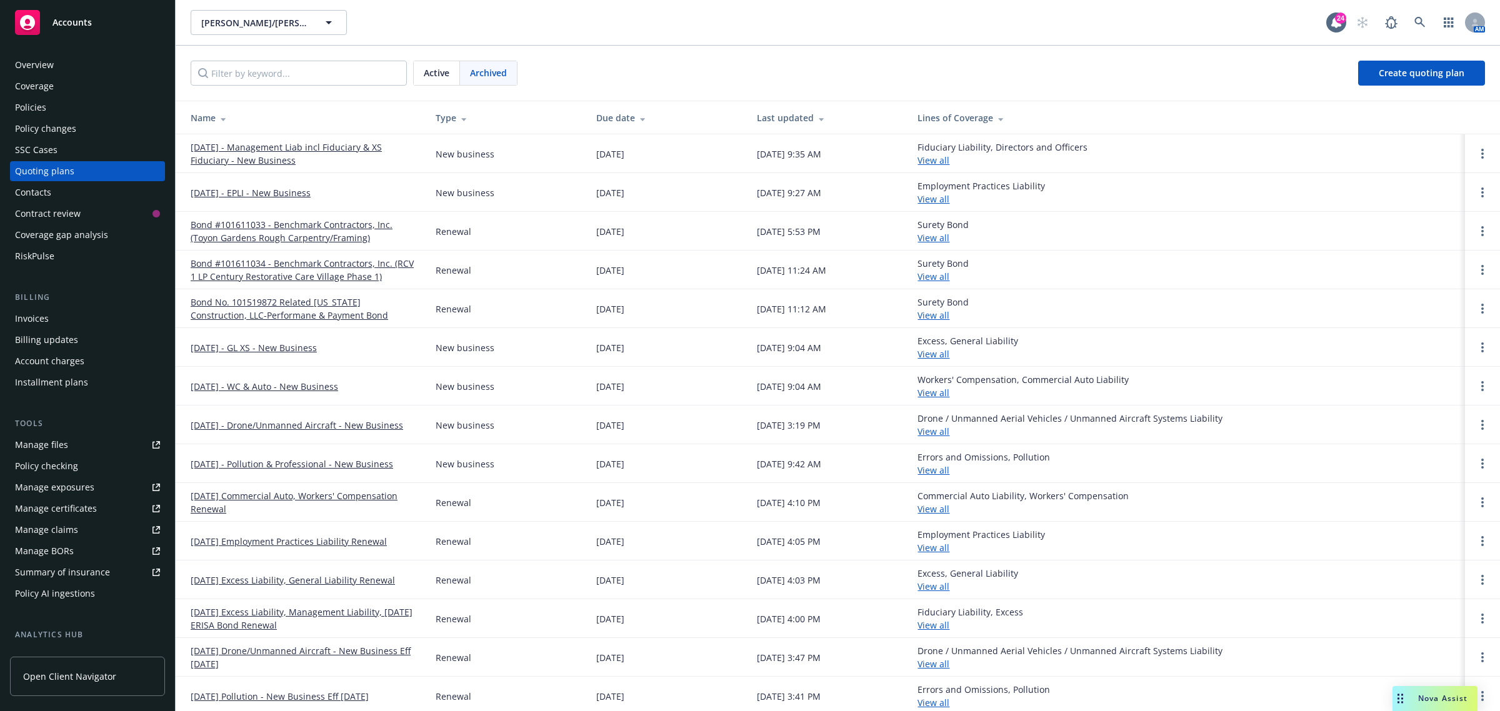
click at [266, 345] on link "08/01/2025 - GL XS - New Business" at bounding box center [254, 347] width 126 height 13
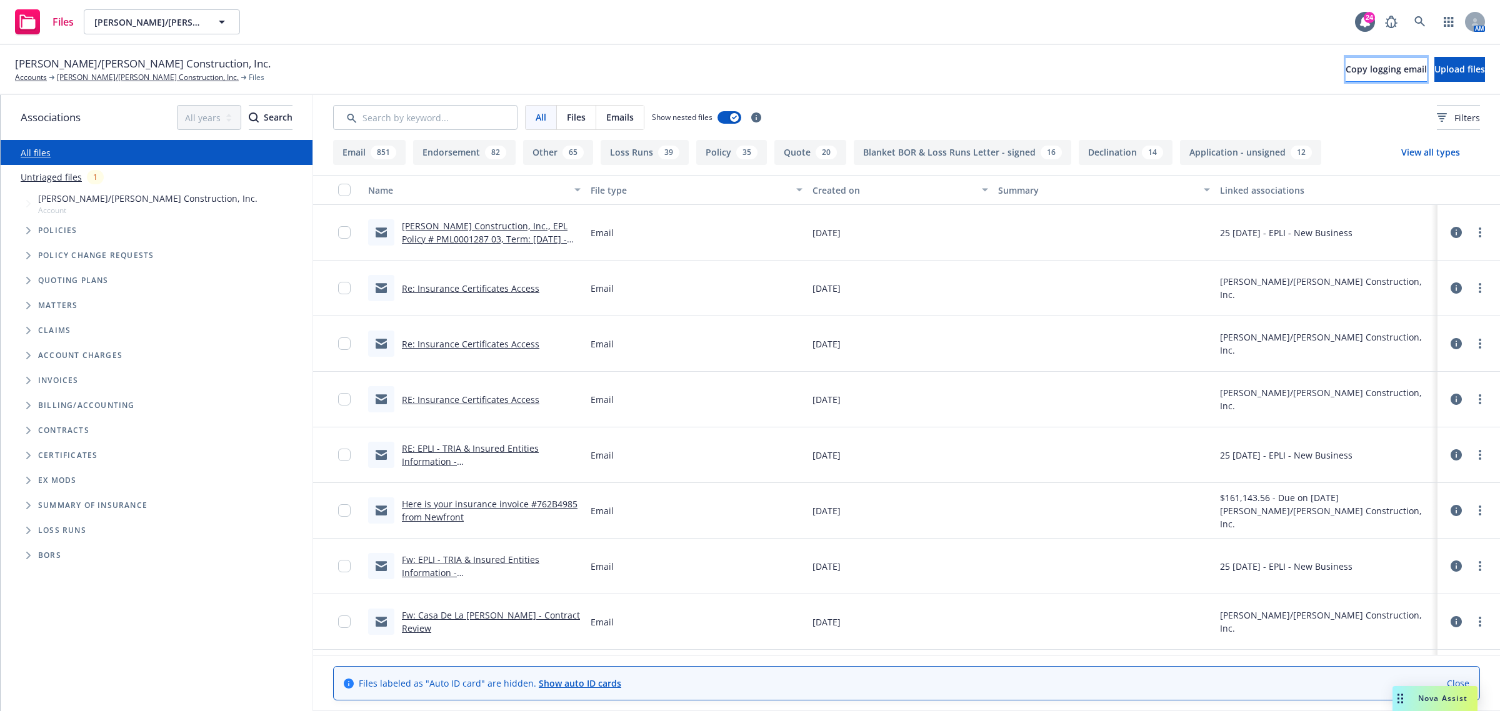
click at [1346, 81] on button "Copy logging email" at bounding box center [1386, 69] width 81 height 25
click at [99, 73] on link "[PERSON_NAME]/[PERSON_NAME] Construction, Inc." at bounding box center [148, 77] width 182 height 11
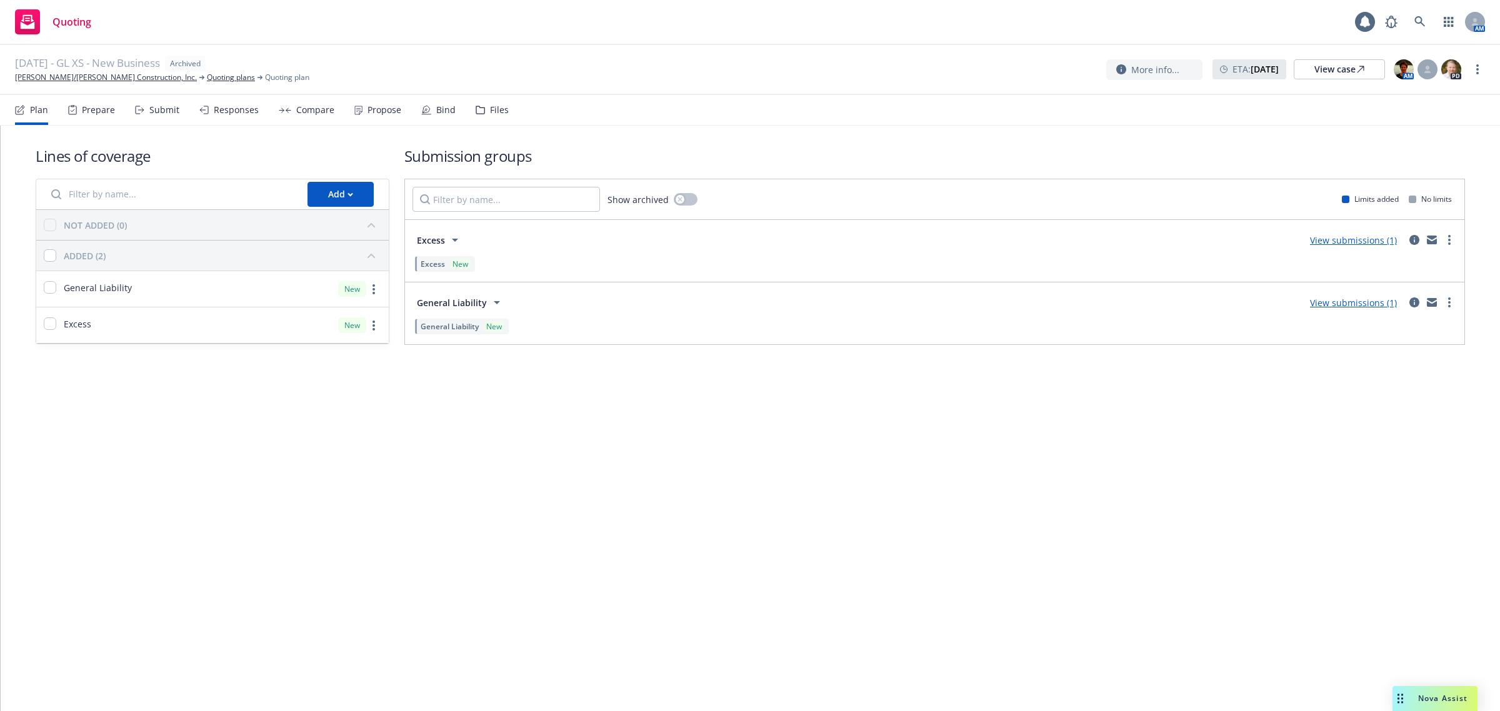
click at [478, 111] on icon at bounding box center [480, 110] width 9 height 9
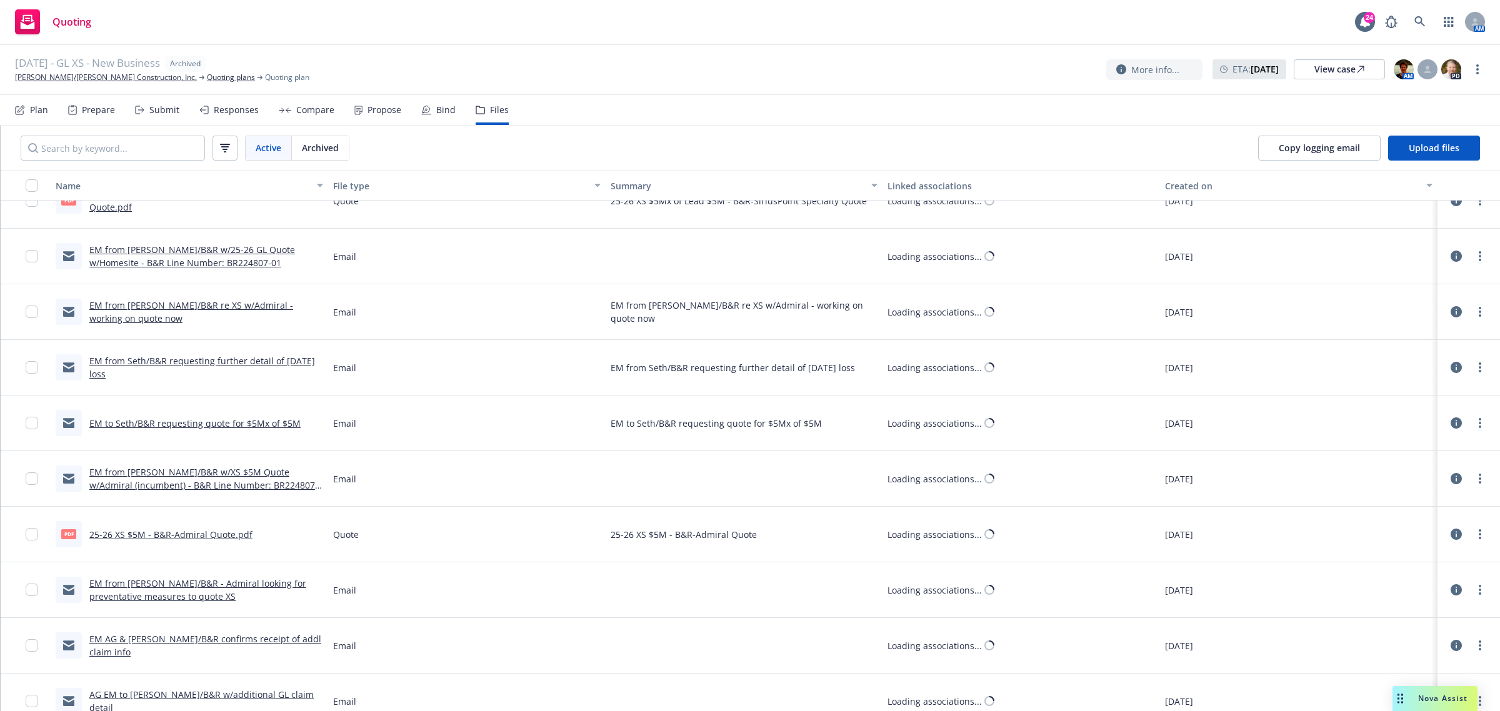
scroll to position [1407, 0]
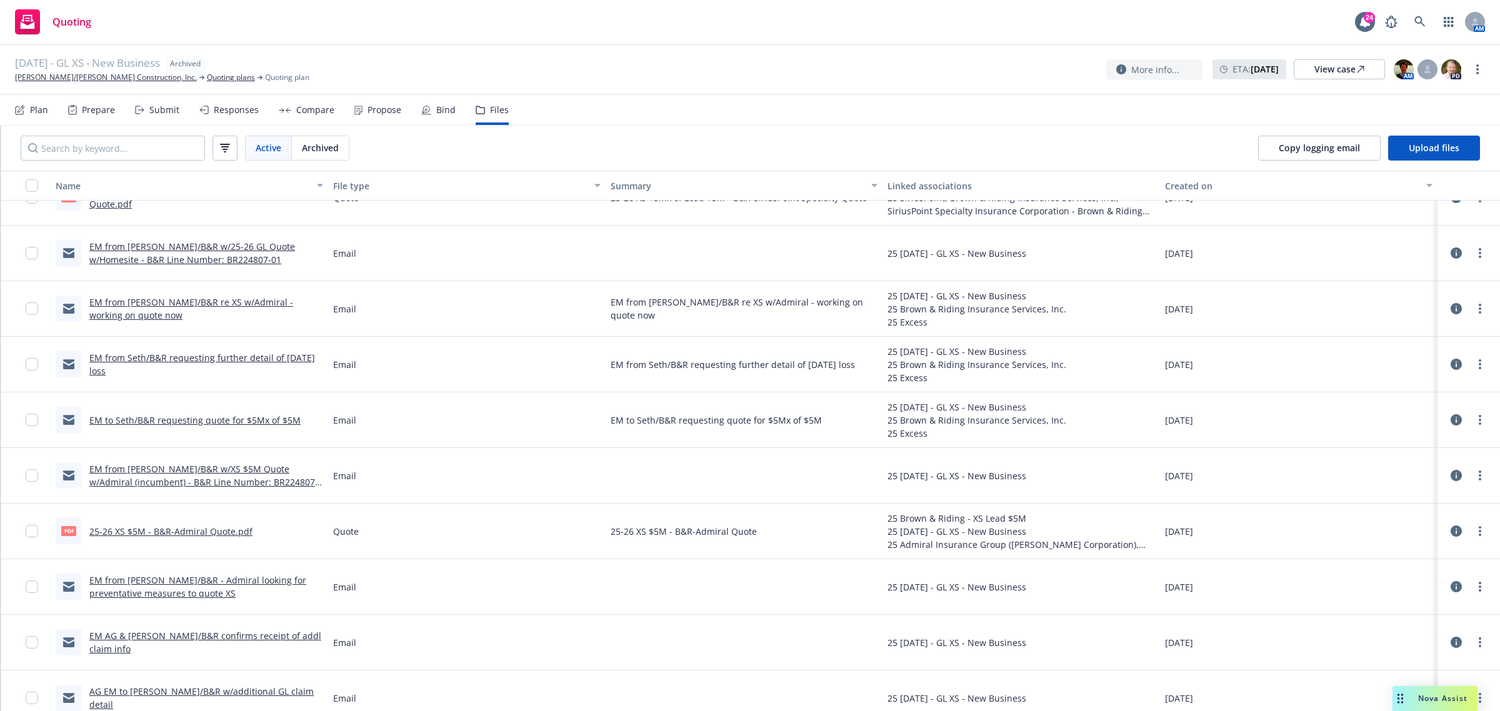
click at [189, 521] on div "pdf 25-26 XS $5M - B&R-Admiral Quote.pdf" at bounding box center [154, 531] width 197 height 26
click at [183, 536] on link "25-26 XS $5M - B&R-Admiral Quote.pdf" at bounding box center [170, 532] width 163 height 12
click at [119, 76] on link "[PERSON_NAME]/[PERSON_NAME] Construction, Inc." at bounding box center [106, 77] width 182 height 11
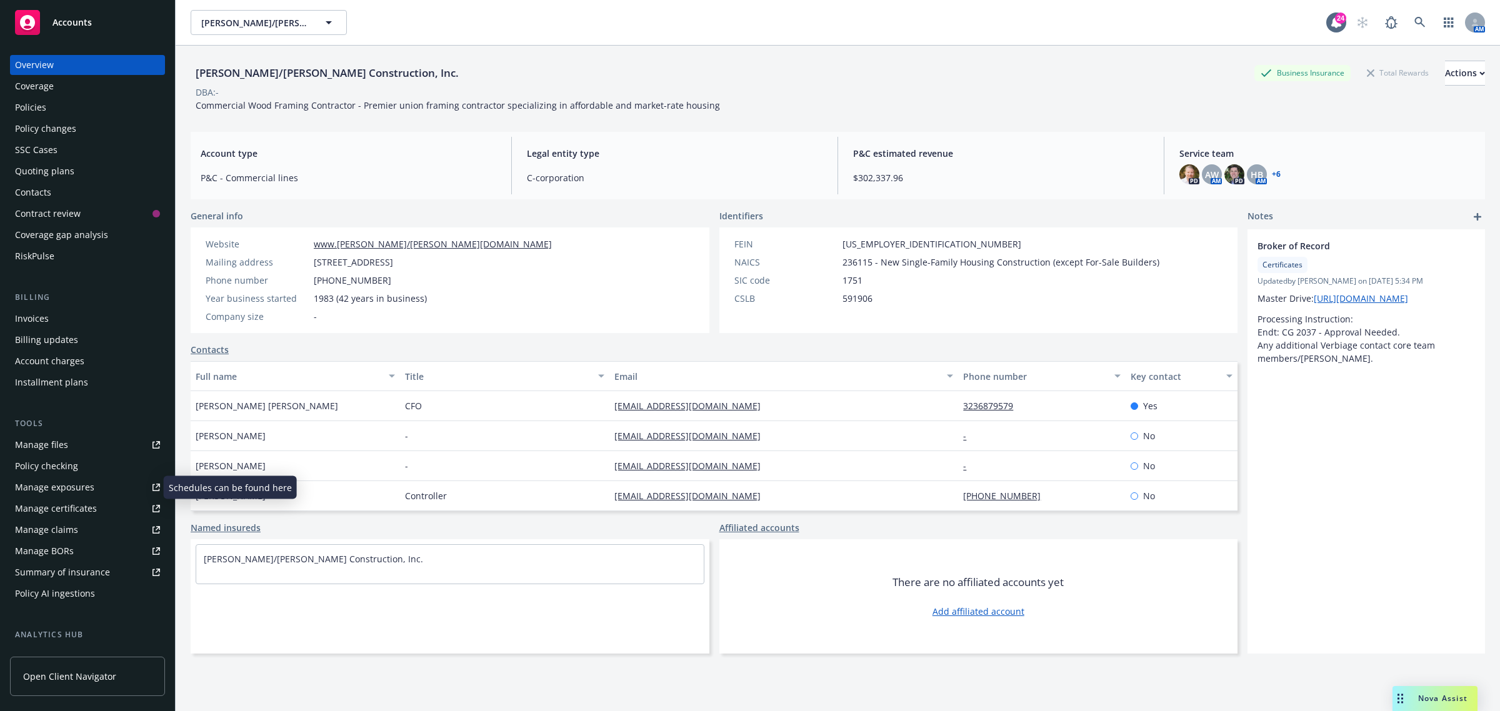
click at [79, 463] on div "Policy checking" at bounding box center [87, 466] width 145 height 20
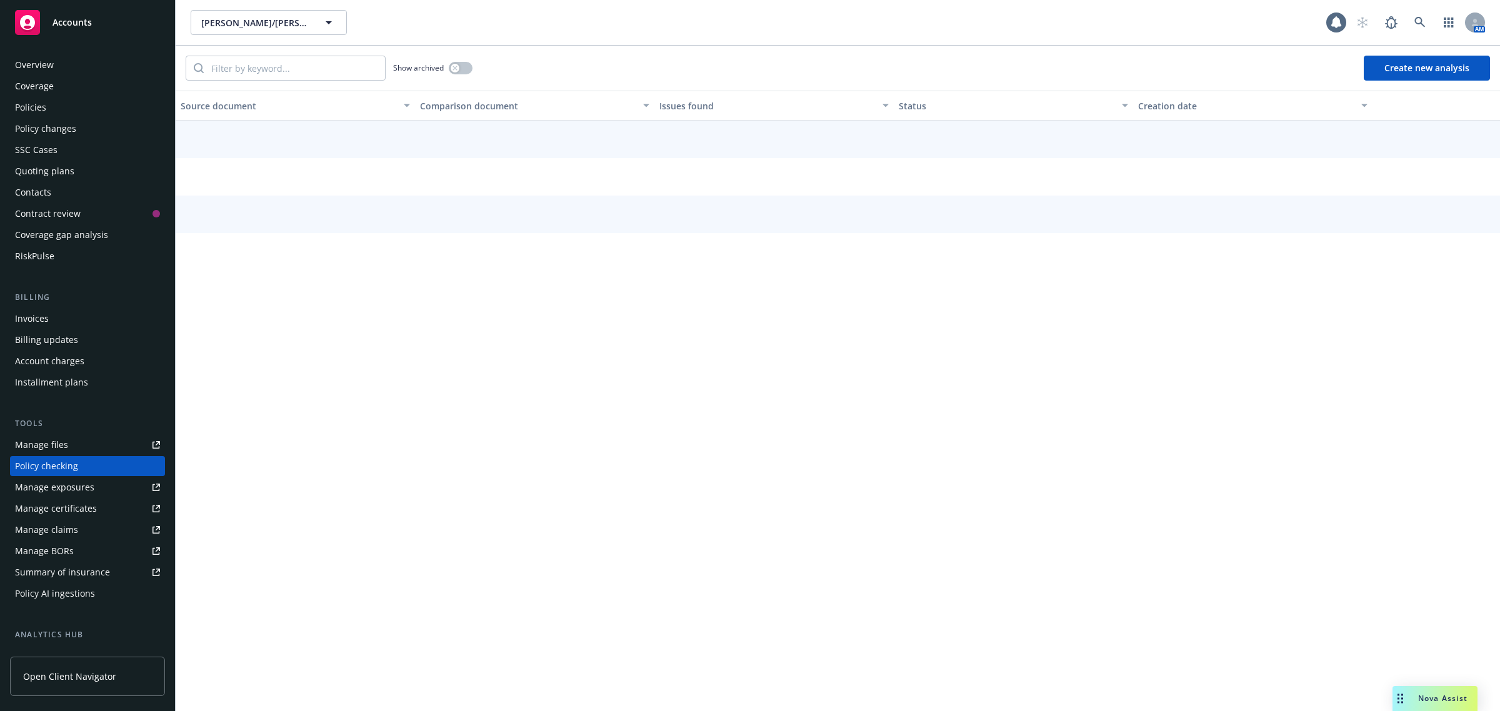
scroll to position [89, 0]
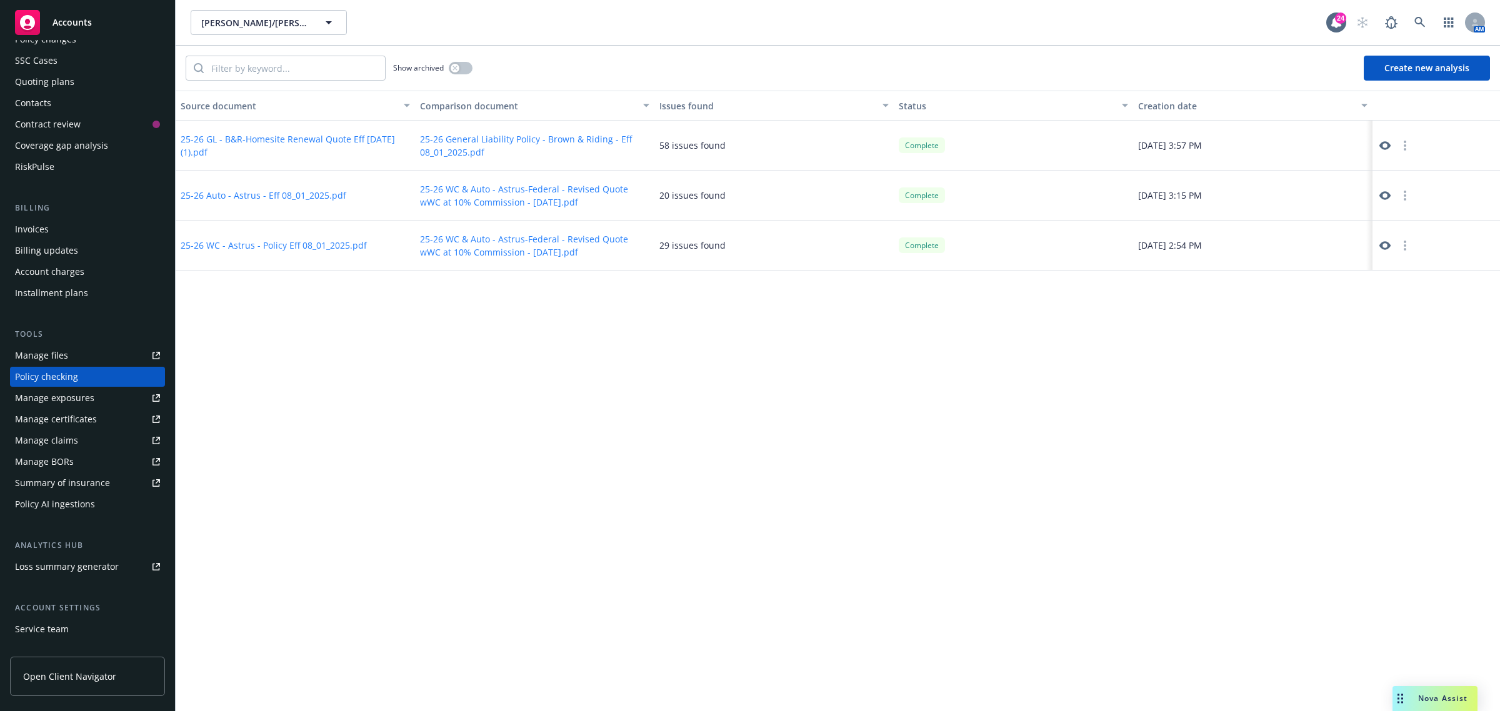
click at [1388, 73] on button "Create new analysis" at bounding box center [1427, 68] width 126 height 25
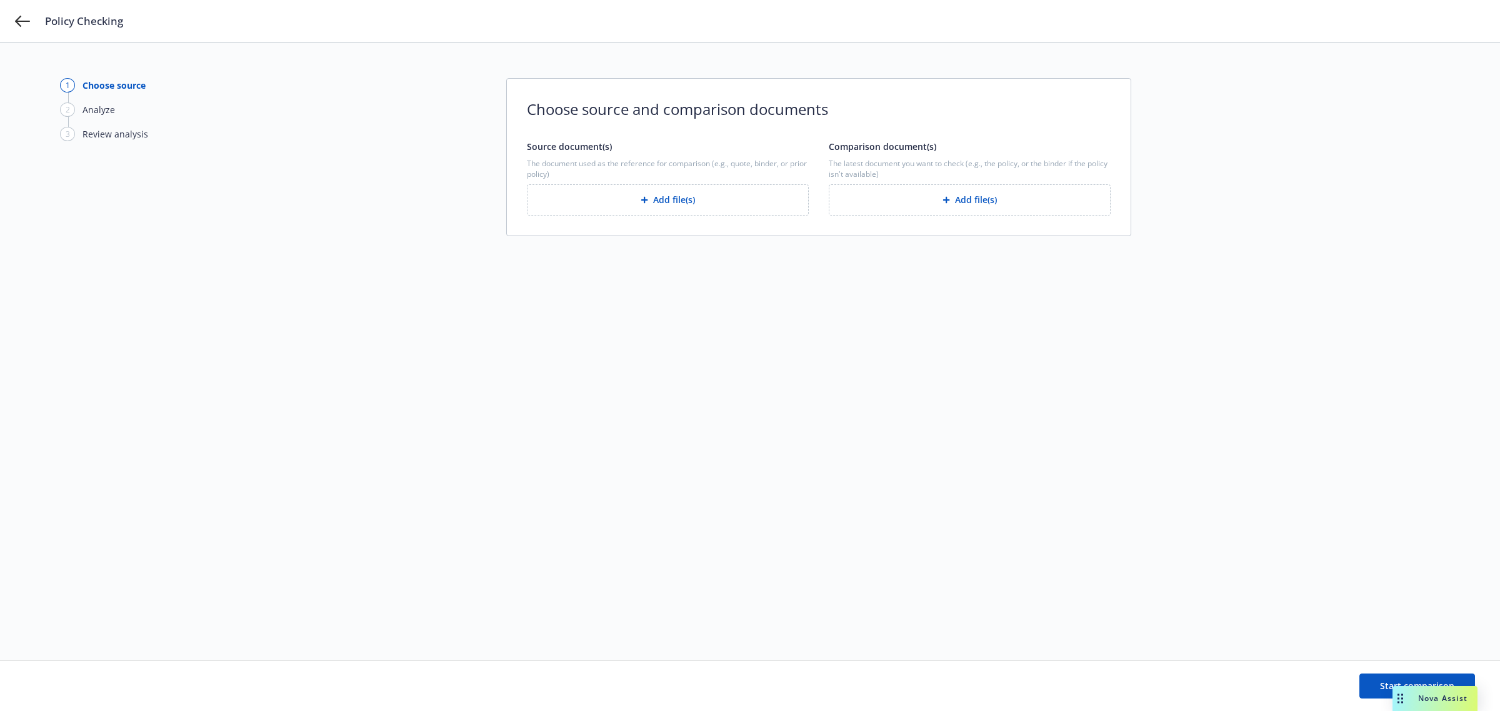
click at [646, 189] on button "Add file(s)" at bounding box center [668, 199] width 282 height 31
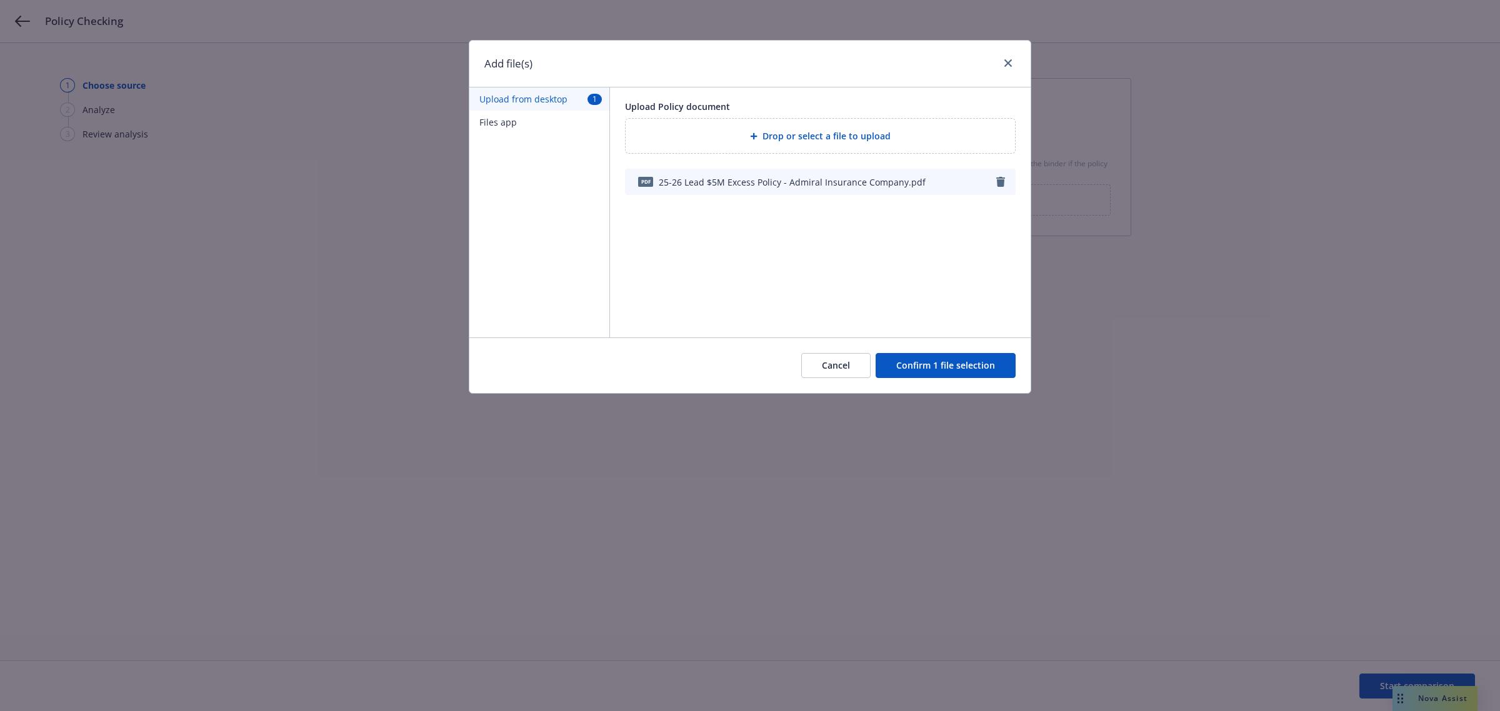
click at [968, 369] on button "Confirm 1 file selection" at bounding box center [946, 365] width 140 height 25
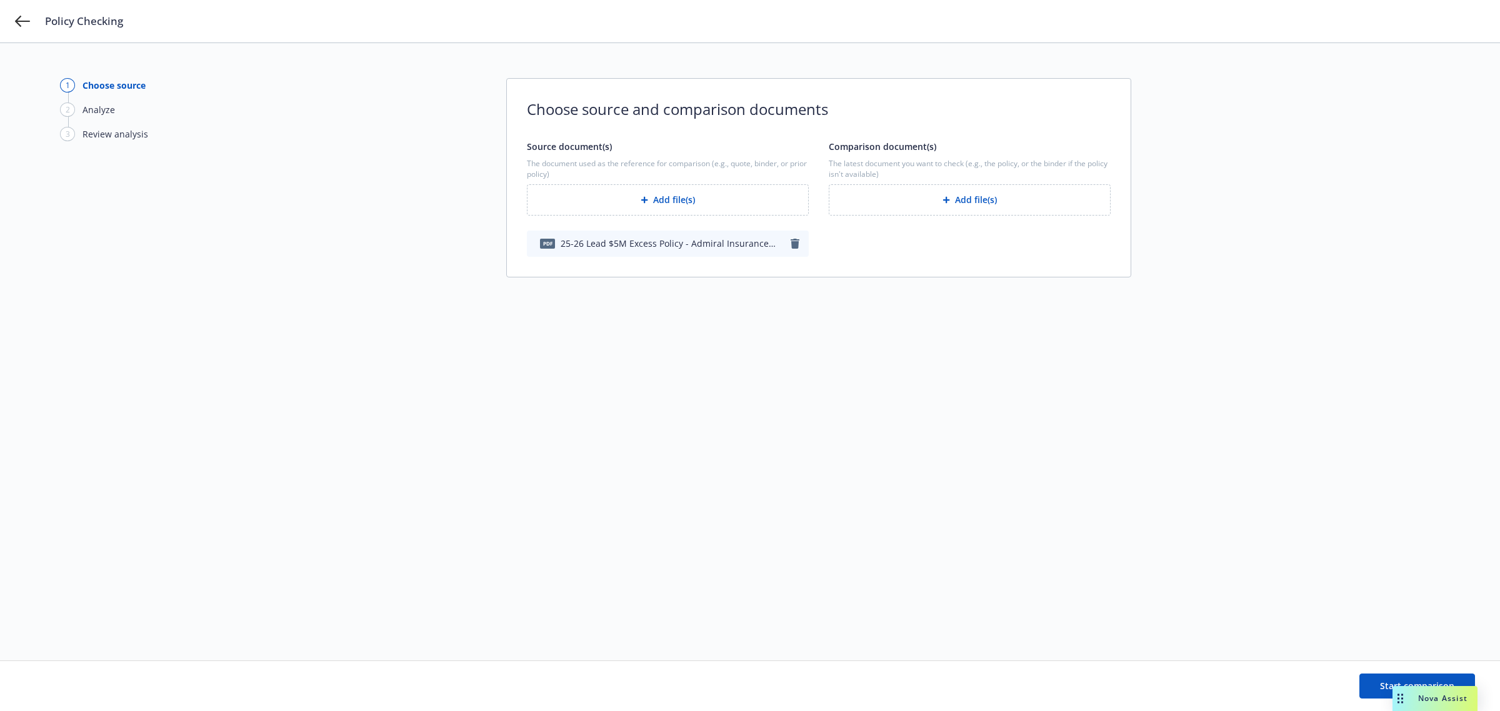
click at [980, 207] on button "Add file(s)" at bounding box center [970, 199] width 282 height 31
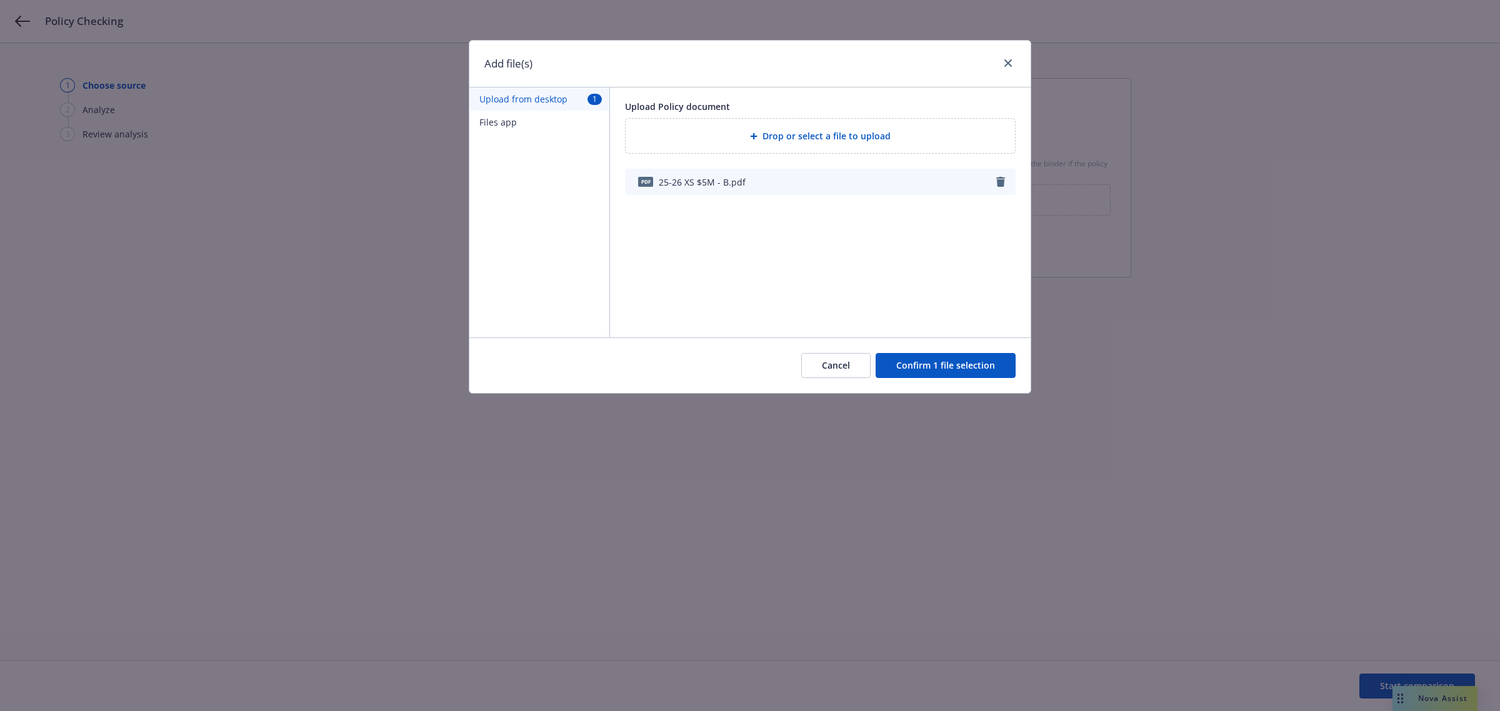
click at [944, 379] on div "Cancel Confirm 1 file selection" at bounding box center [749, 366] width 561 height 56
click at [948, 376] on button "Confirm 1 file selection" at bounding box center [946, 365] width 140 height 25
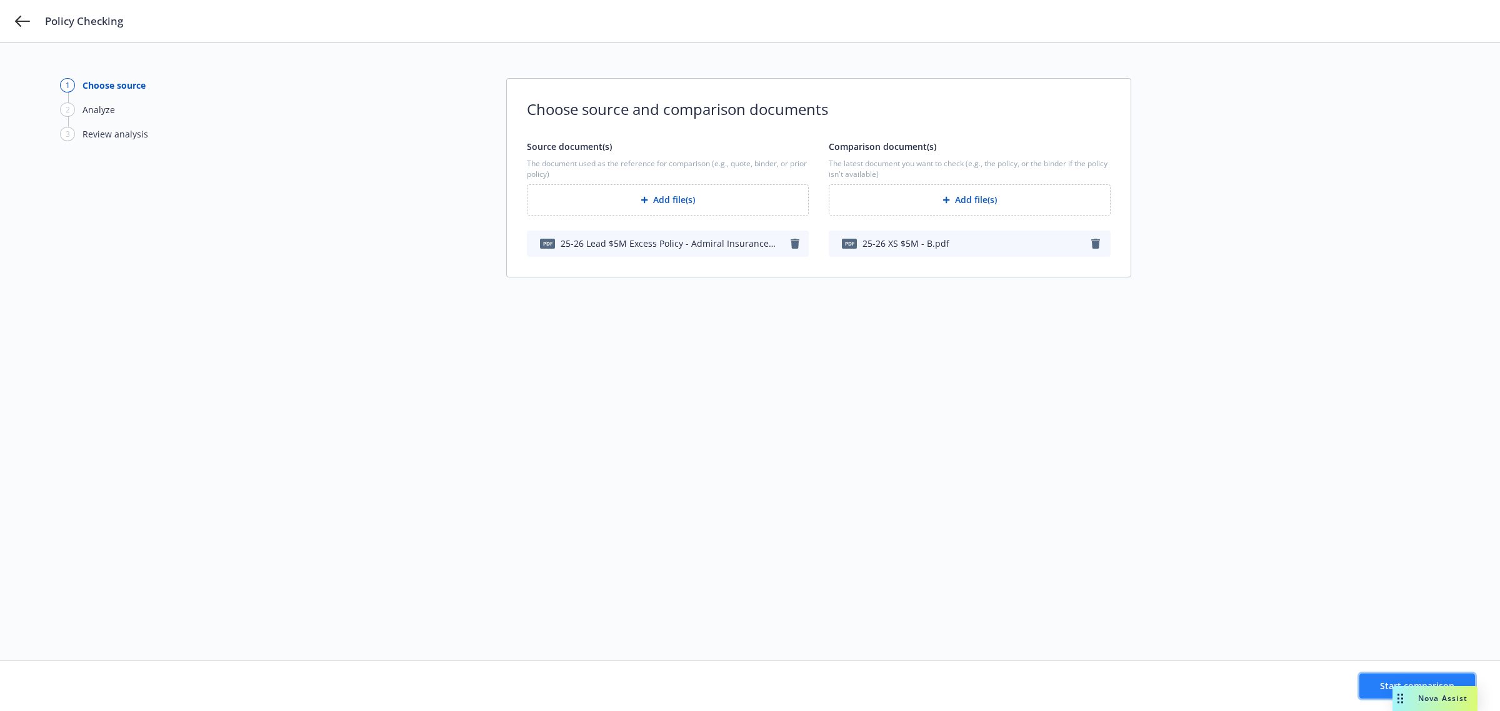
click at [1367, 688] on button "Start comparison" at bounding box center [1418, 686] width 116 height 25
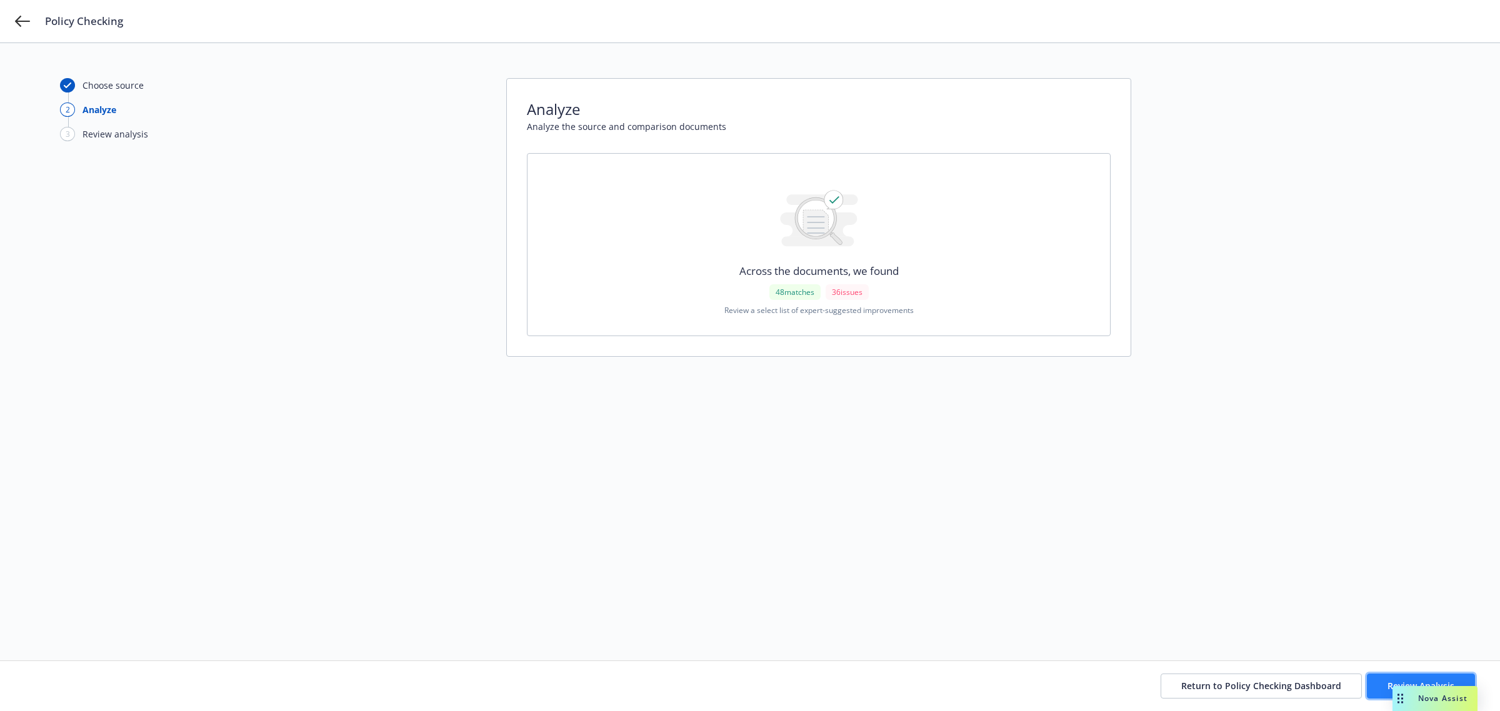
click at [1382, 689] on button "Review Analysis" at bounding box center [1421, 686] width 108 height 25
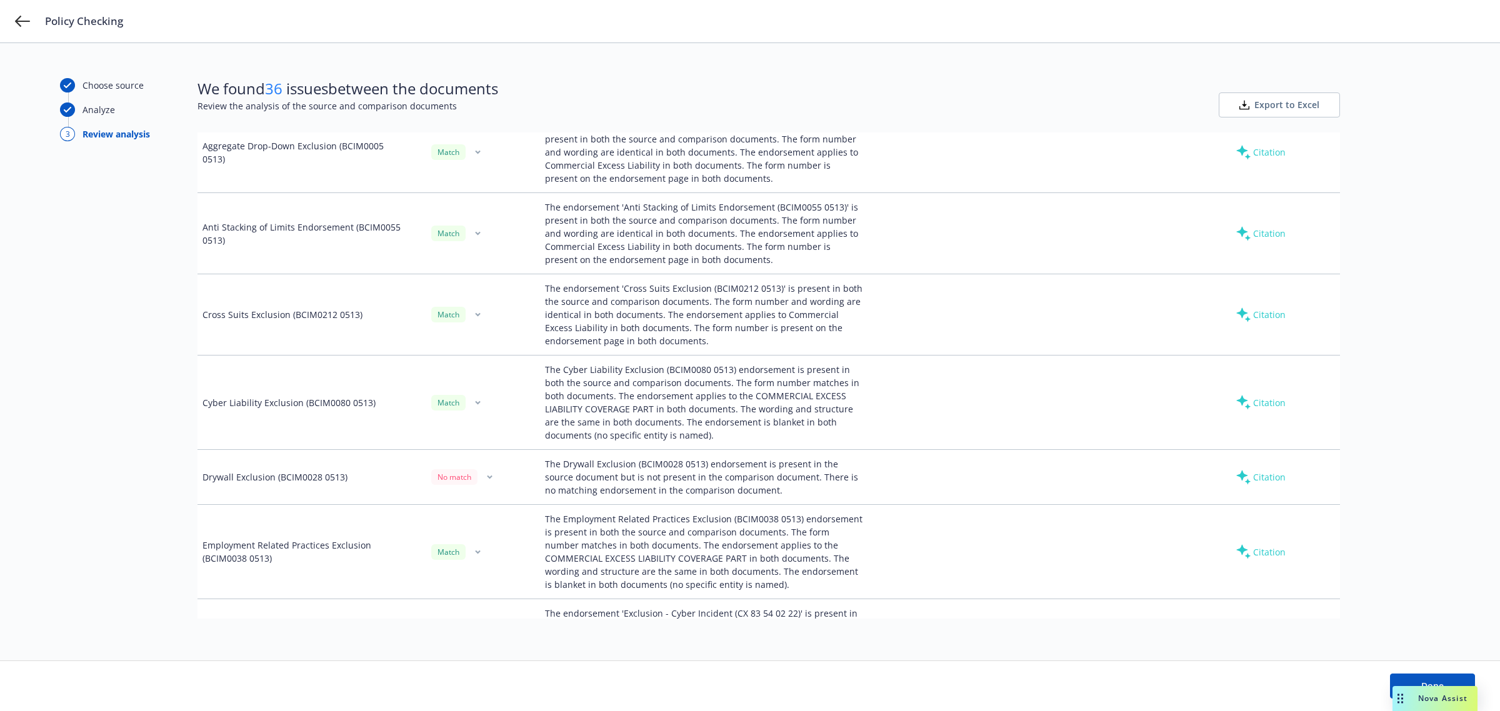
scroll to position [1797, 0]
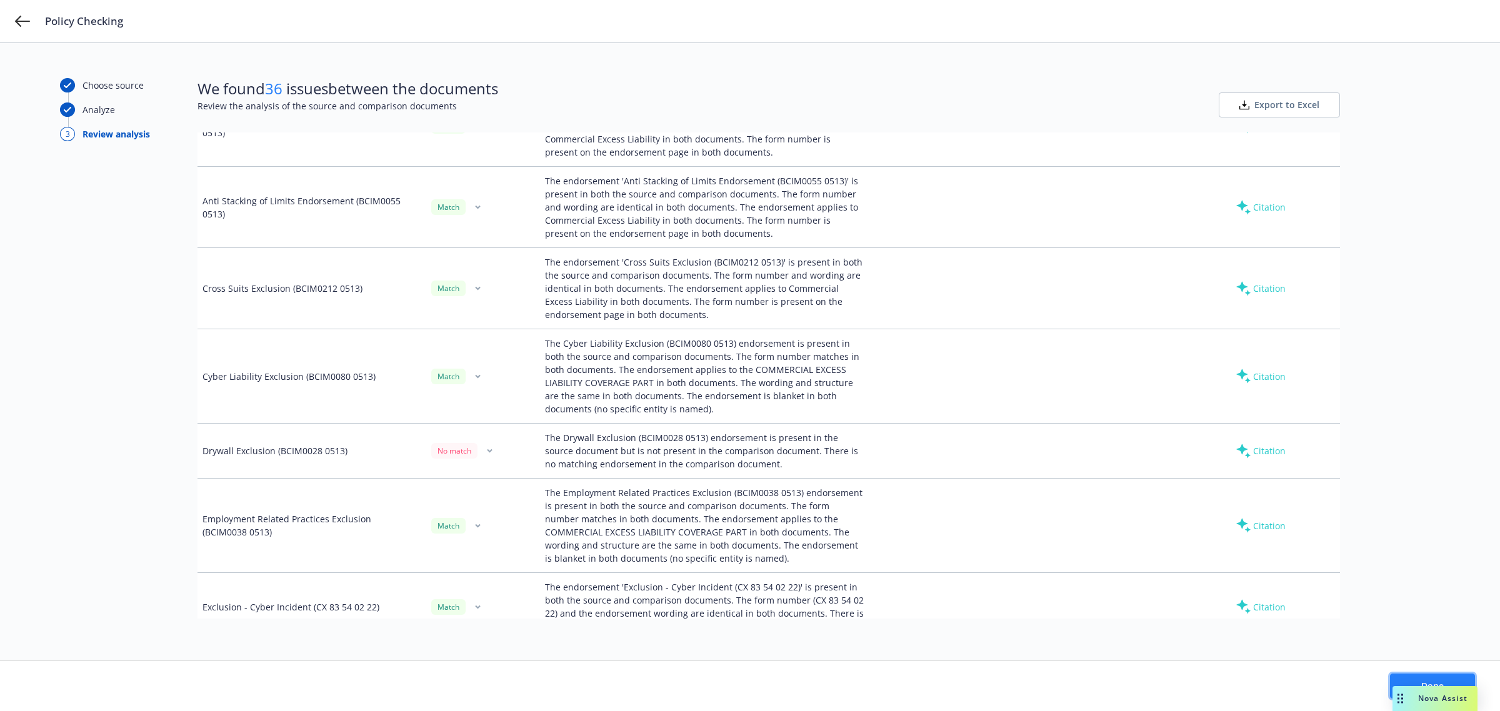
click at [1423, 679] on button "Done" at bounding box center [1432, 686] width 85 height 25
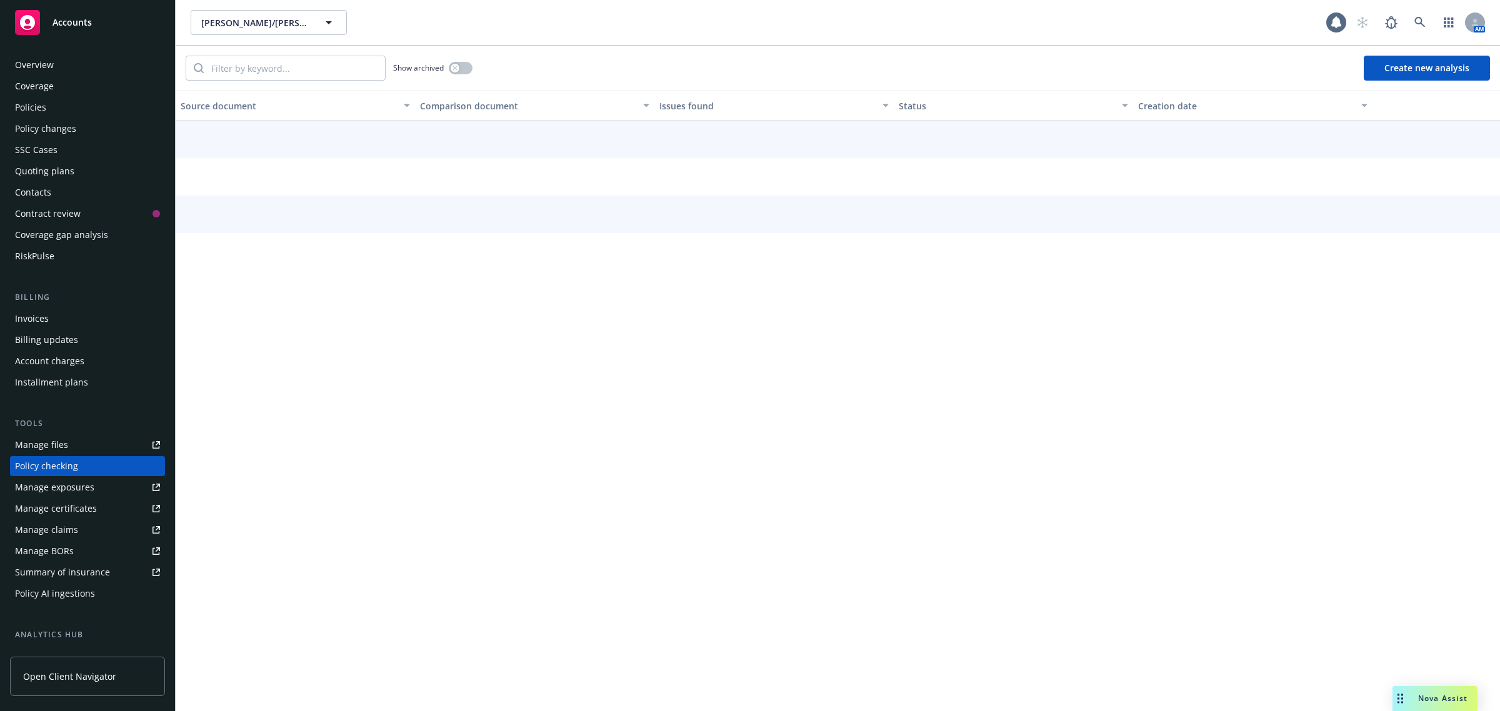
scroll to position [89, 0]
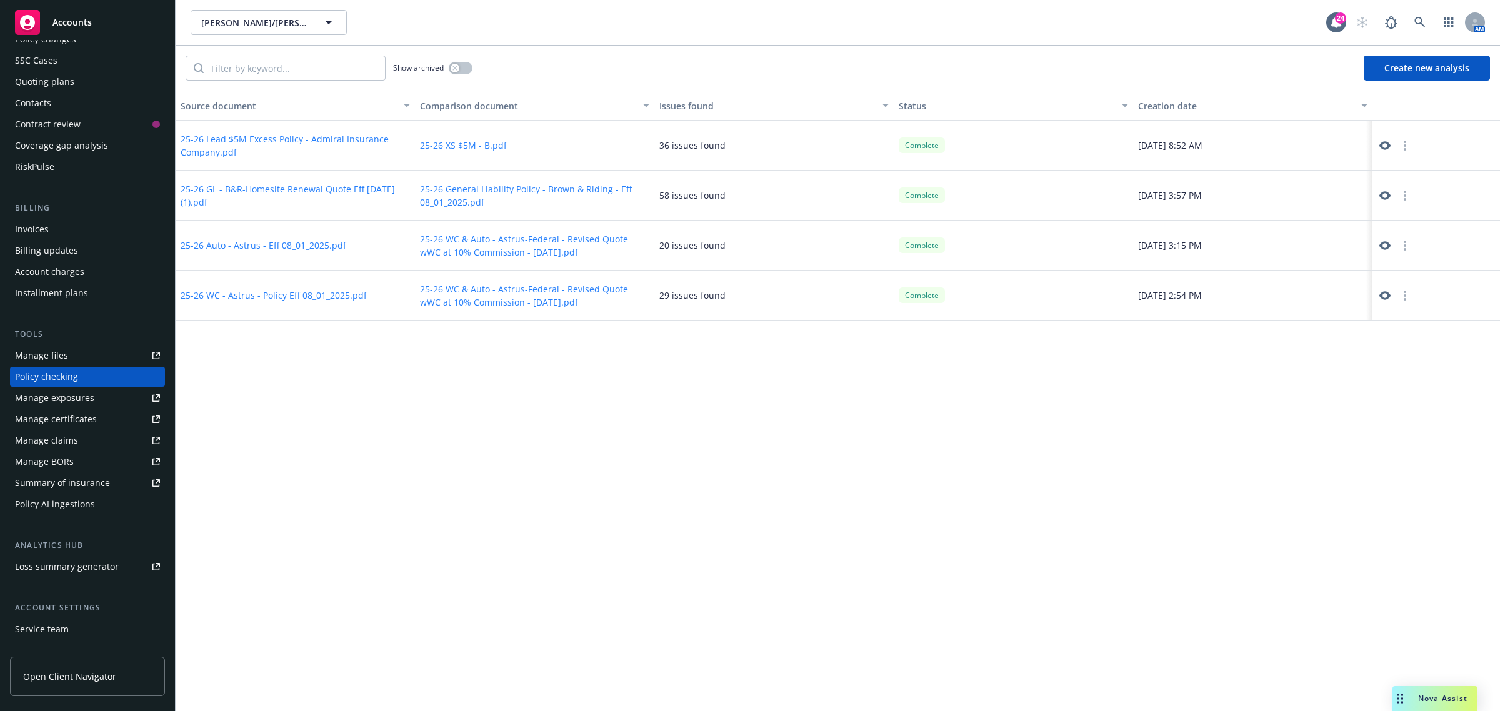
click at [248, 139] on button "25-26 Lead $5M Excess Policy - Admiral Insurance Company.pdf" at bounding box center [295, 146] width 229 height 26
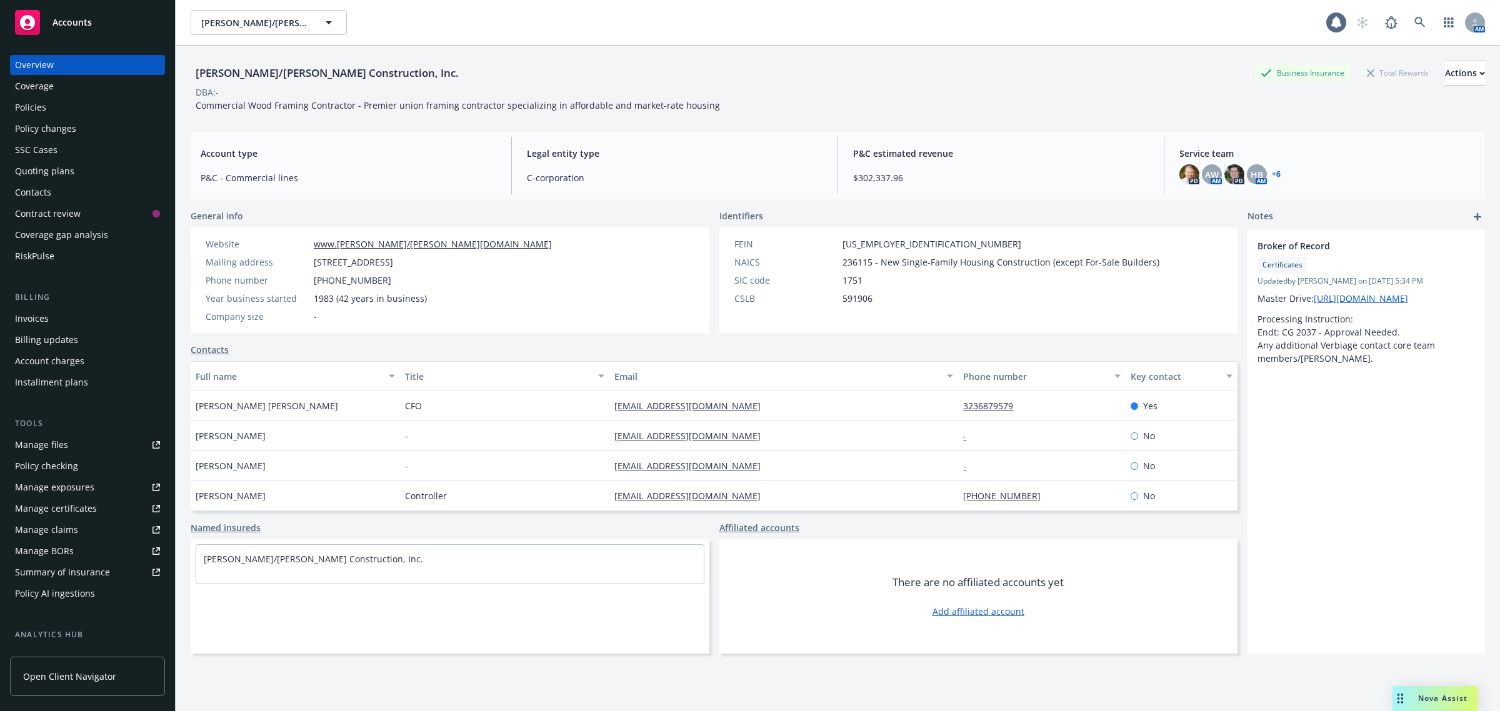
click at [86, 113] on div "Policies" at bounding box center [87, 108] width 145 height 20
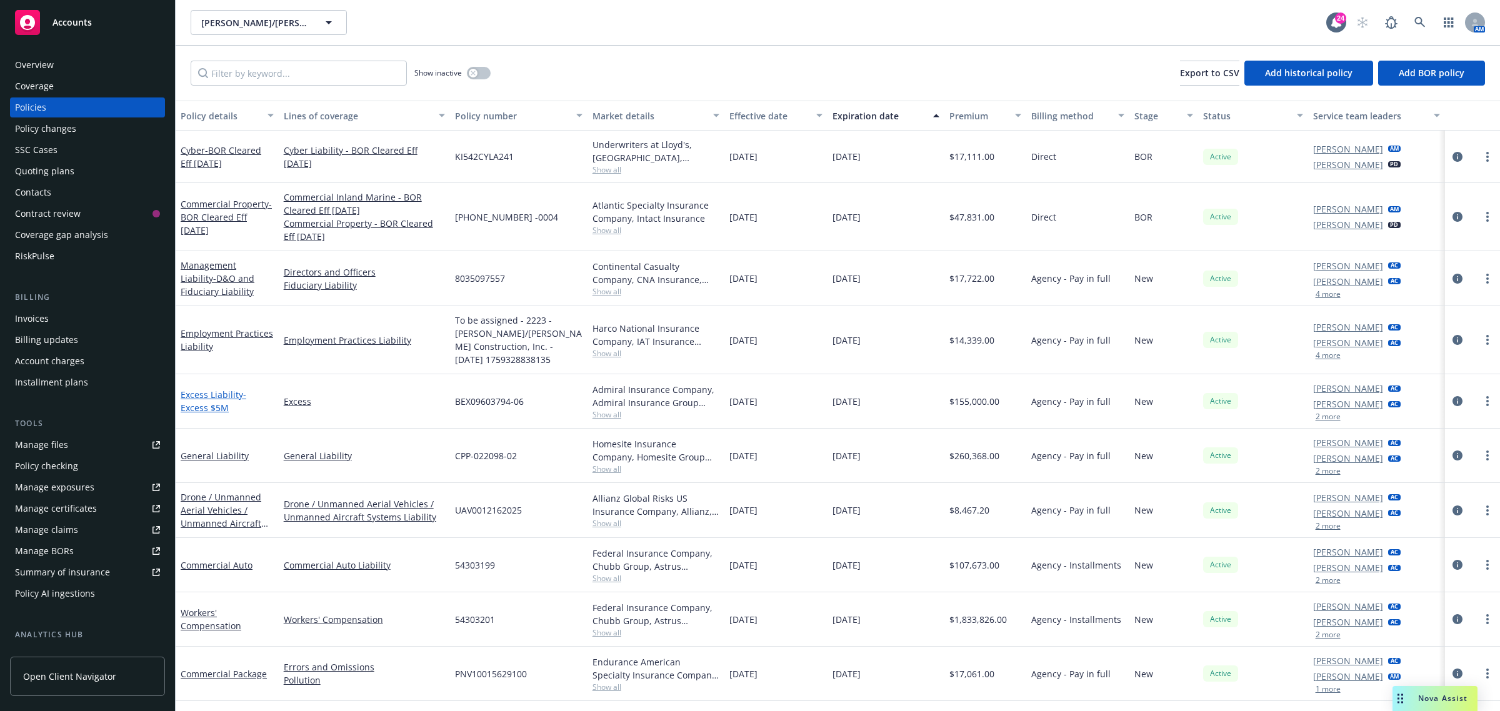
click at [204, 408] on span "- Excess $5M" at bounding box center [214, 401] width 66 height 25
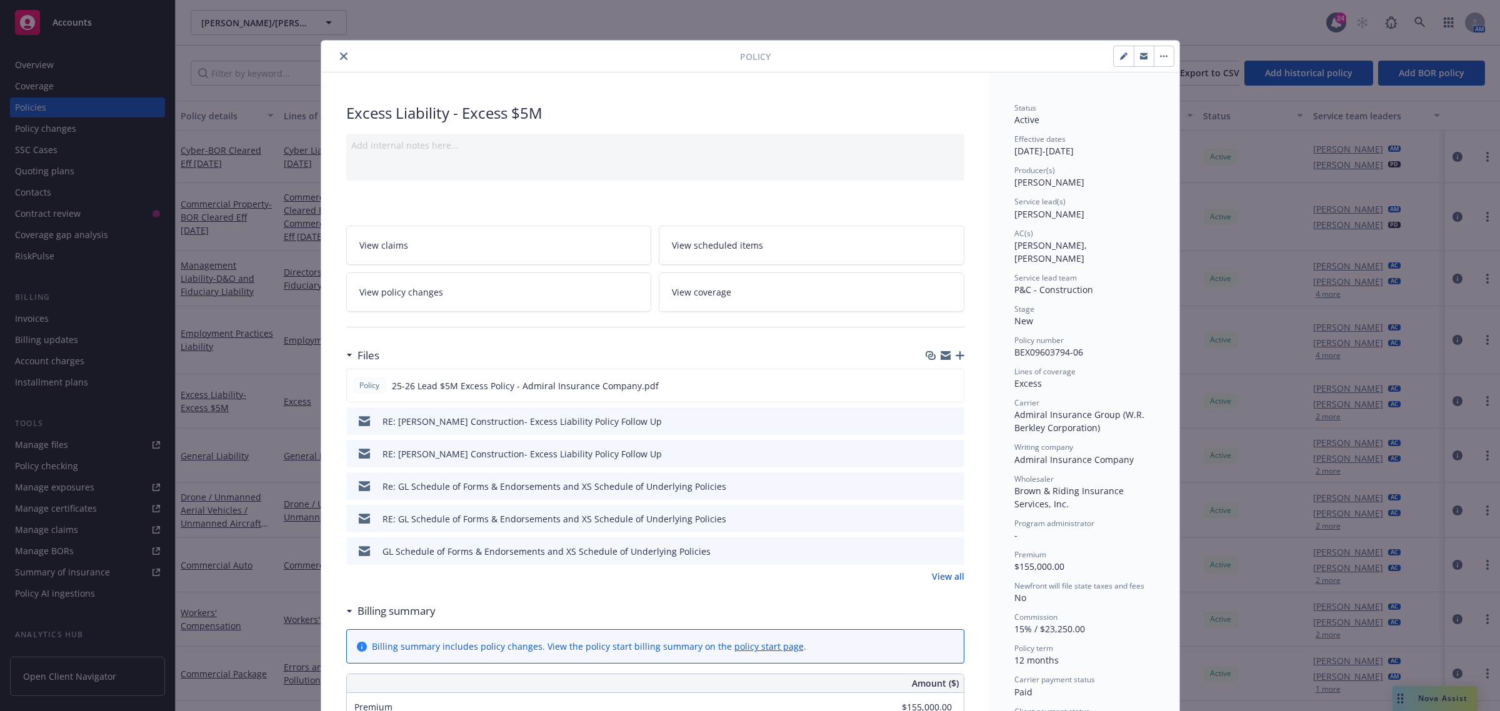
click at [947, 423] on icon "preview file" at bounding box center [952, 420] width 11 height 9
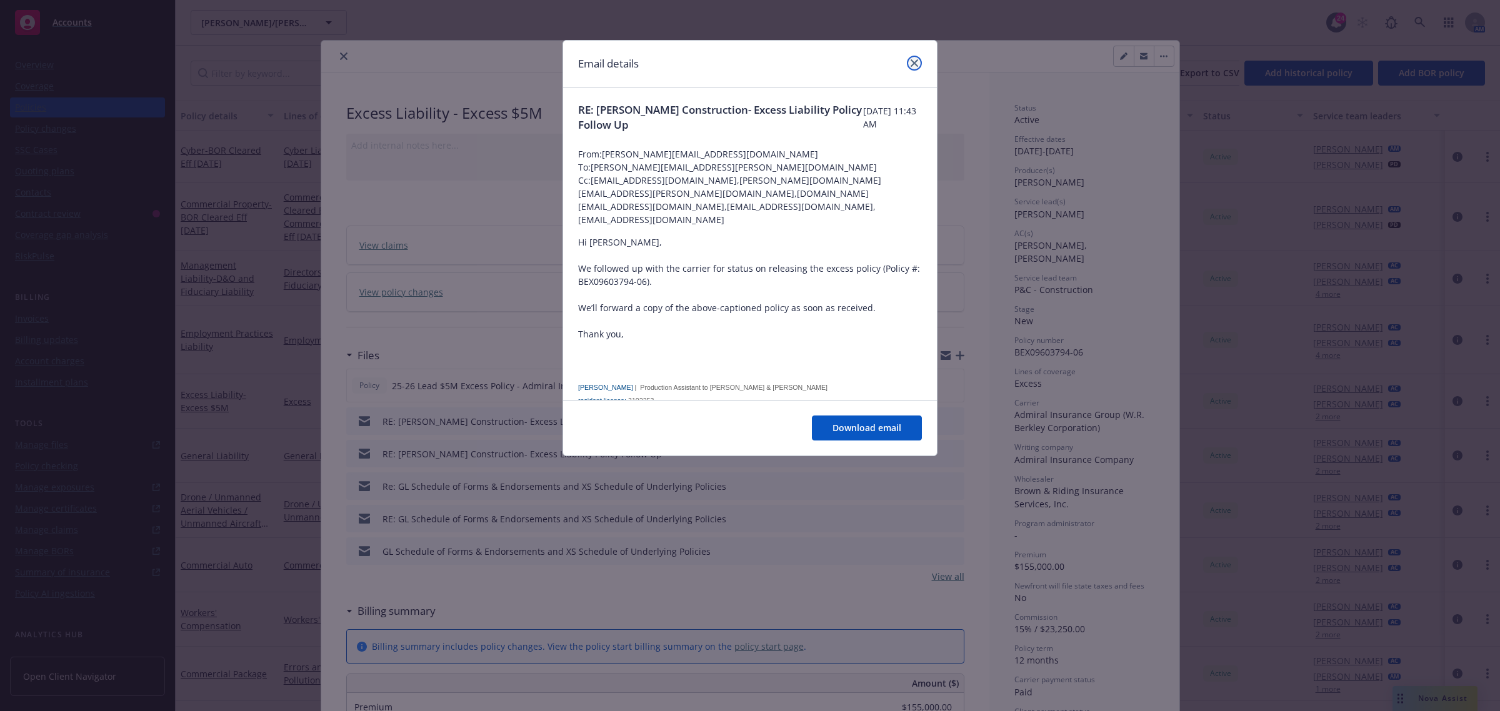
click at [920, 61] on link "close" at bounding box center [914, 63] width 15 height 15
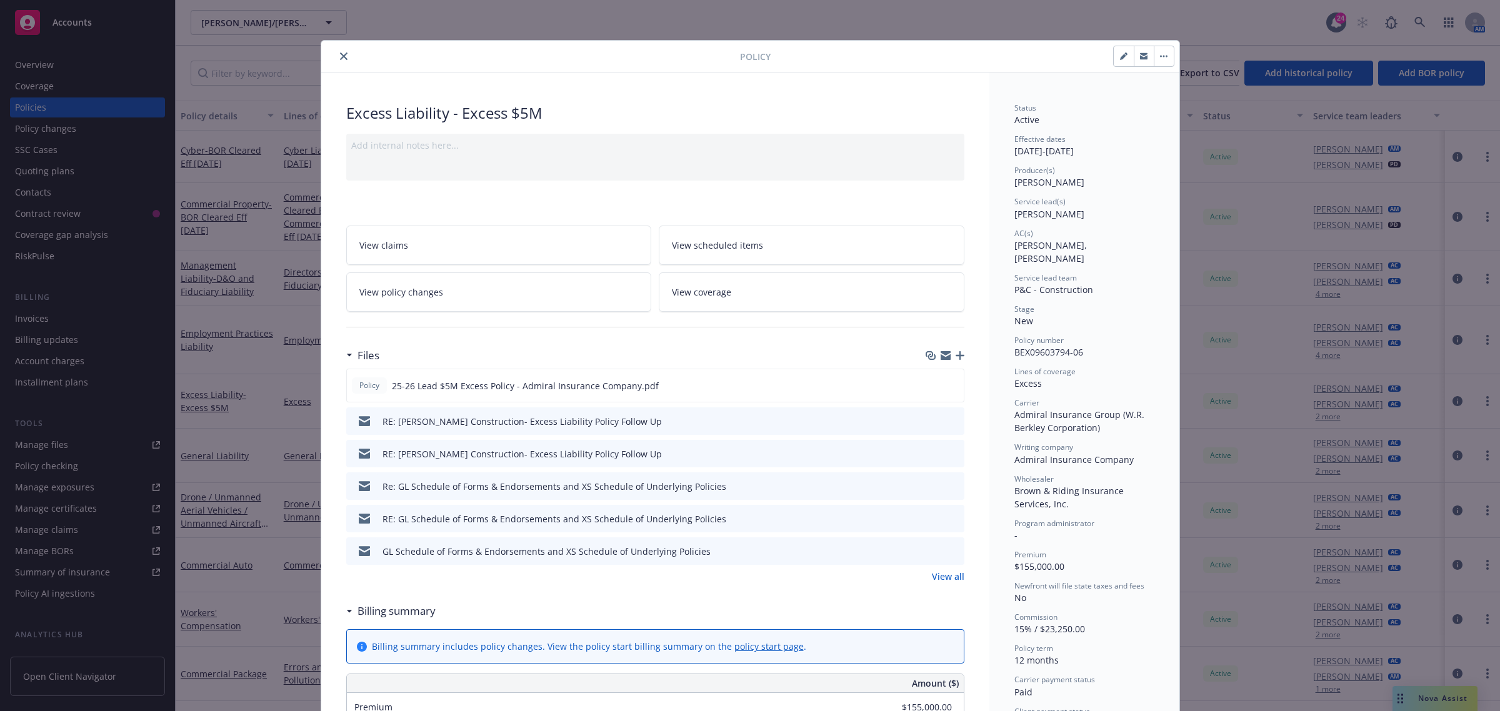
click at [951, 420] on icon "preview file" at bounding box center [952, 420] width 11 height 9
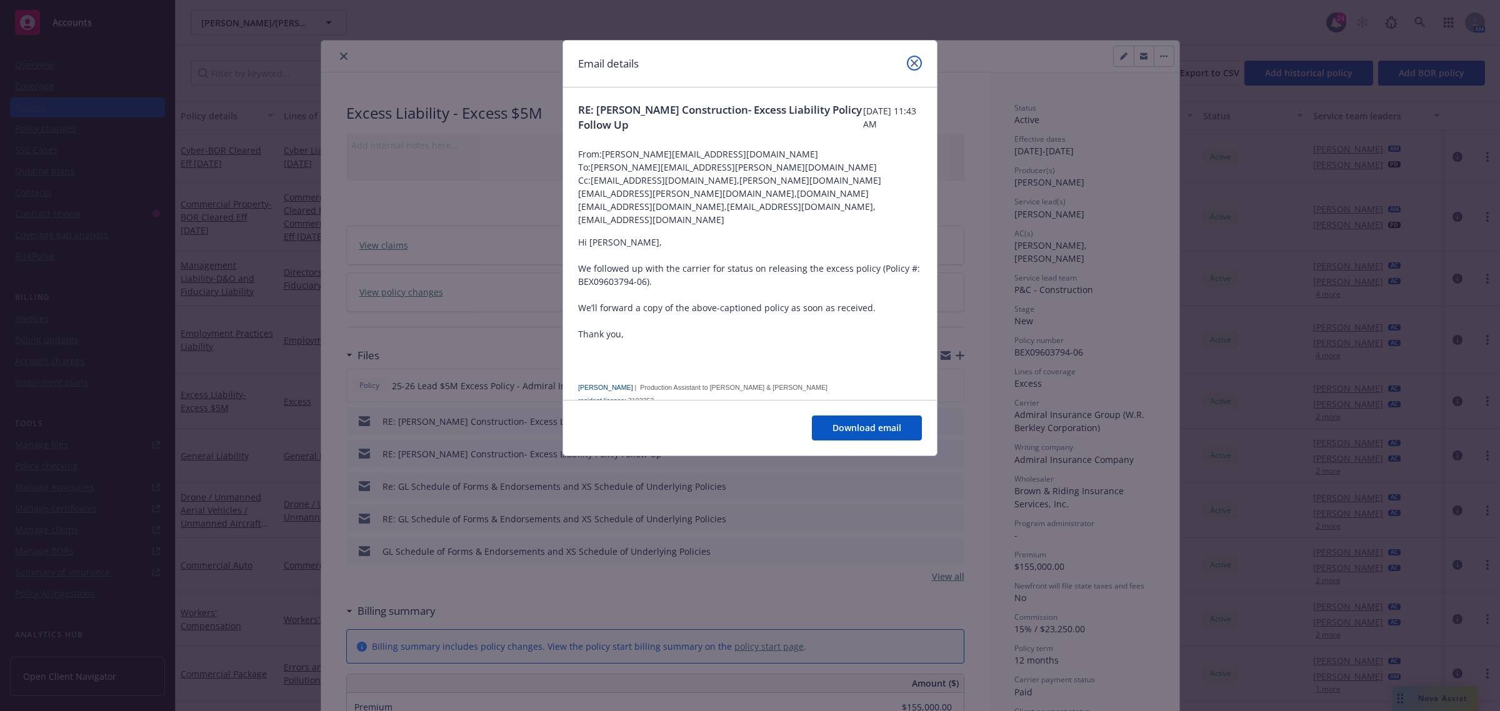
drag, startPoint x: 913, startPoint y: 61, endPoint x: 891, endPoint y: 81, distance: 30.5
click at [913, 61] on icon "close" at bounding box center [915, 63] width 8 height 8
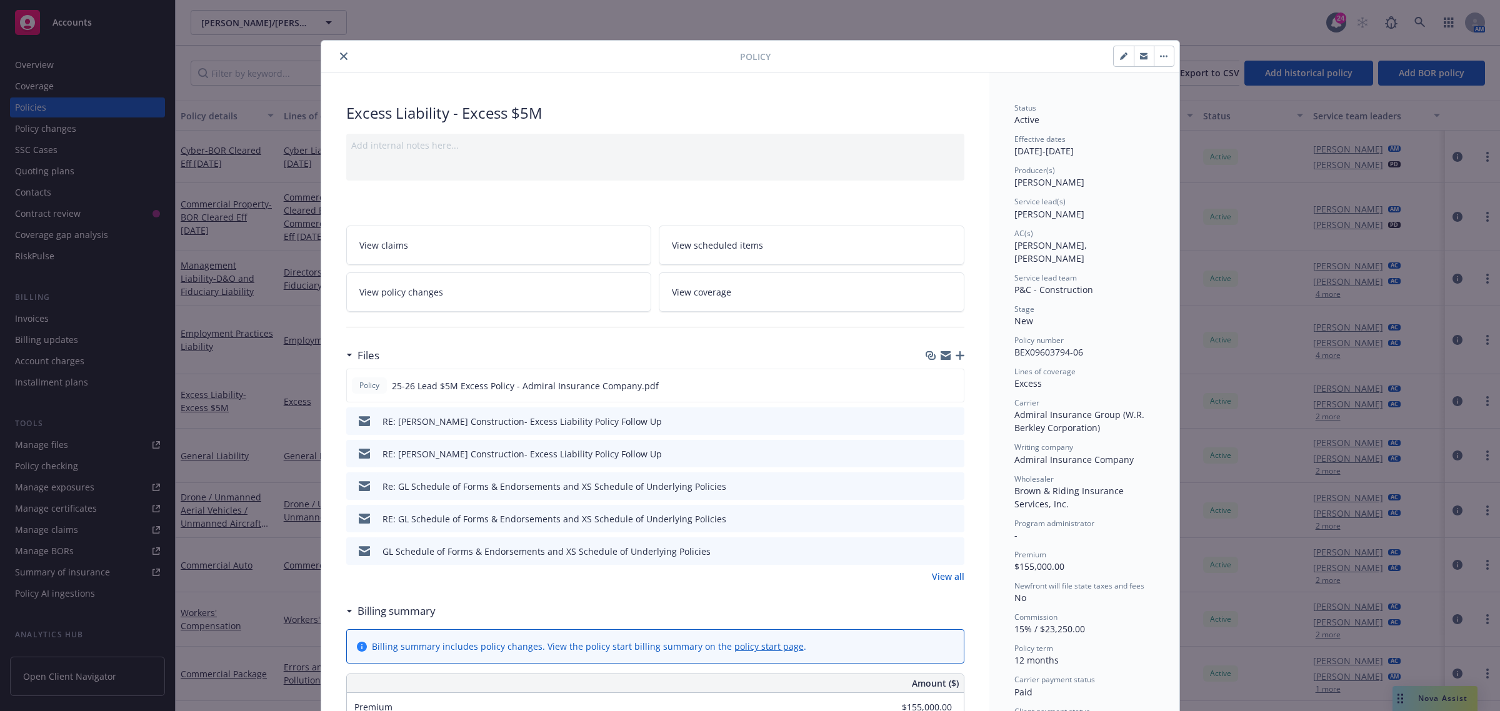
click at [950, 457] on icon "preview file" at bounding box center [952, 453] width 11 height 9
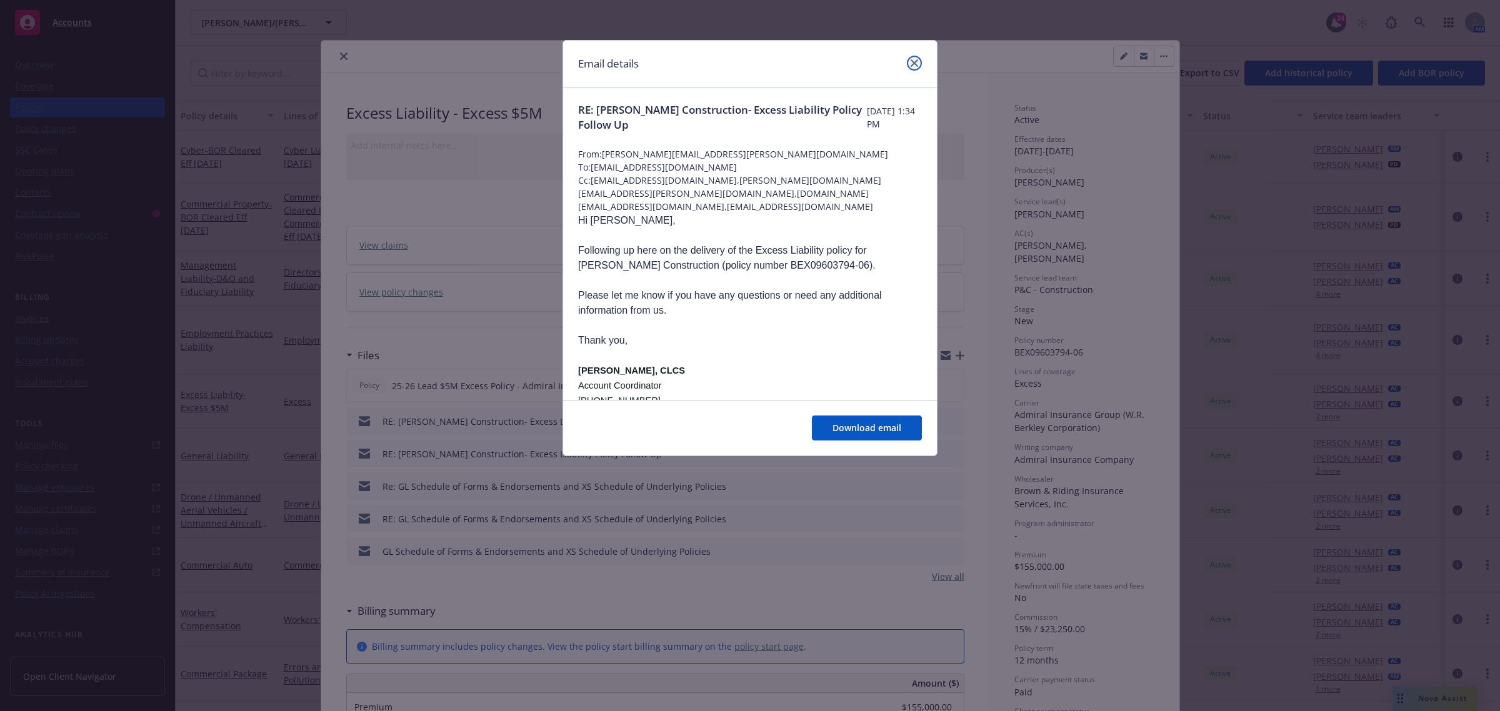
click at [911, 60] on icon "close" at bounding box center [915, 63] width 8 height 8
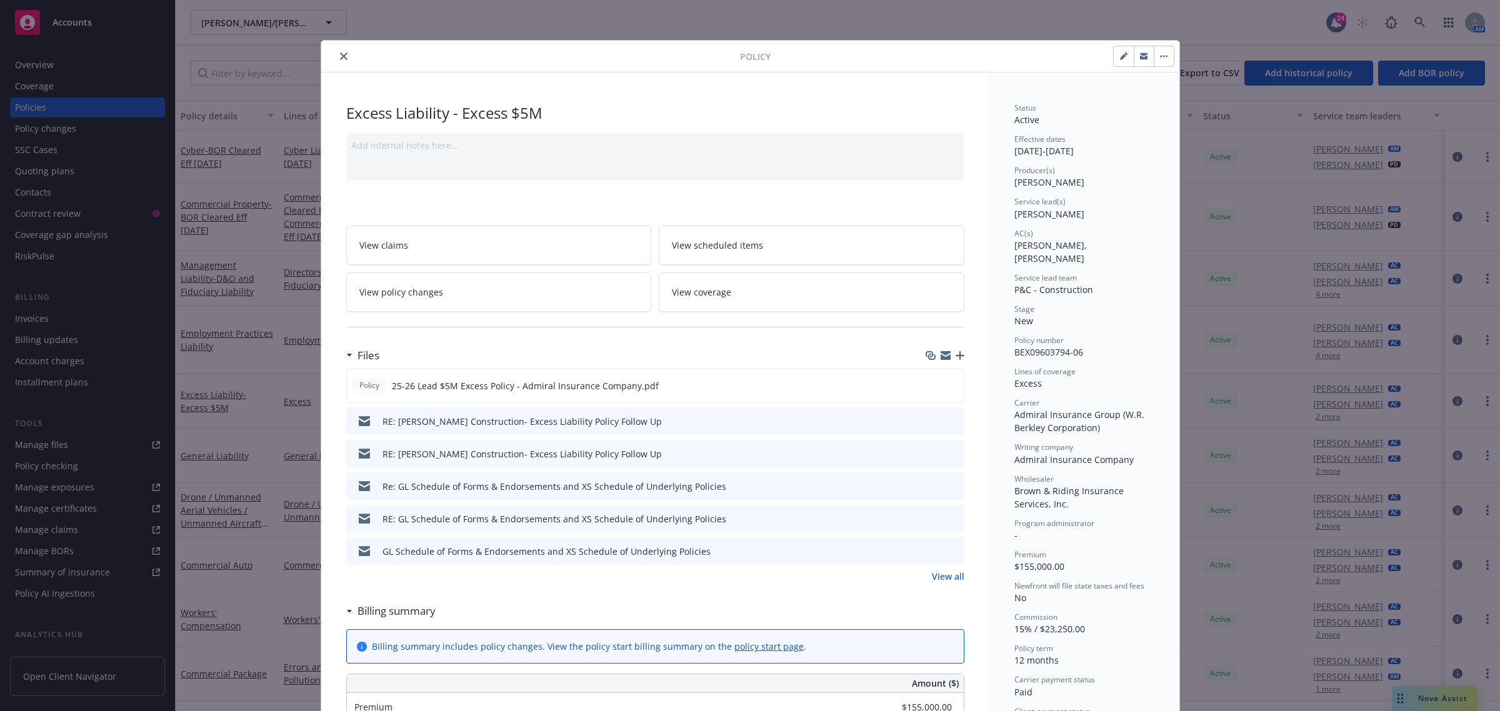
click at [336, 59] on button "close" at bounding box center [343, 56] width 15 height 15
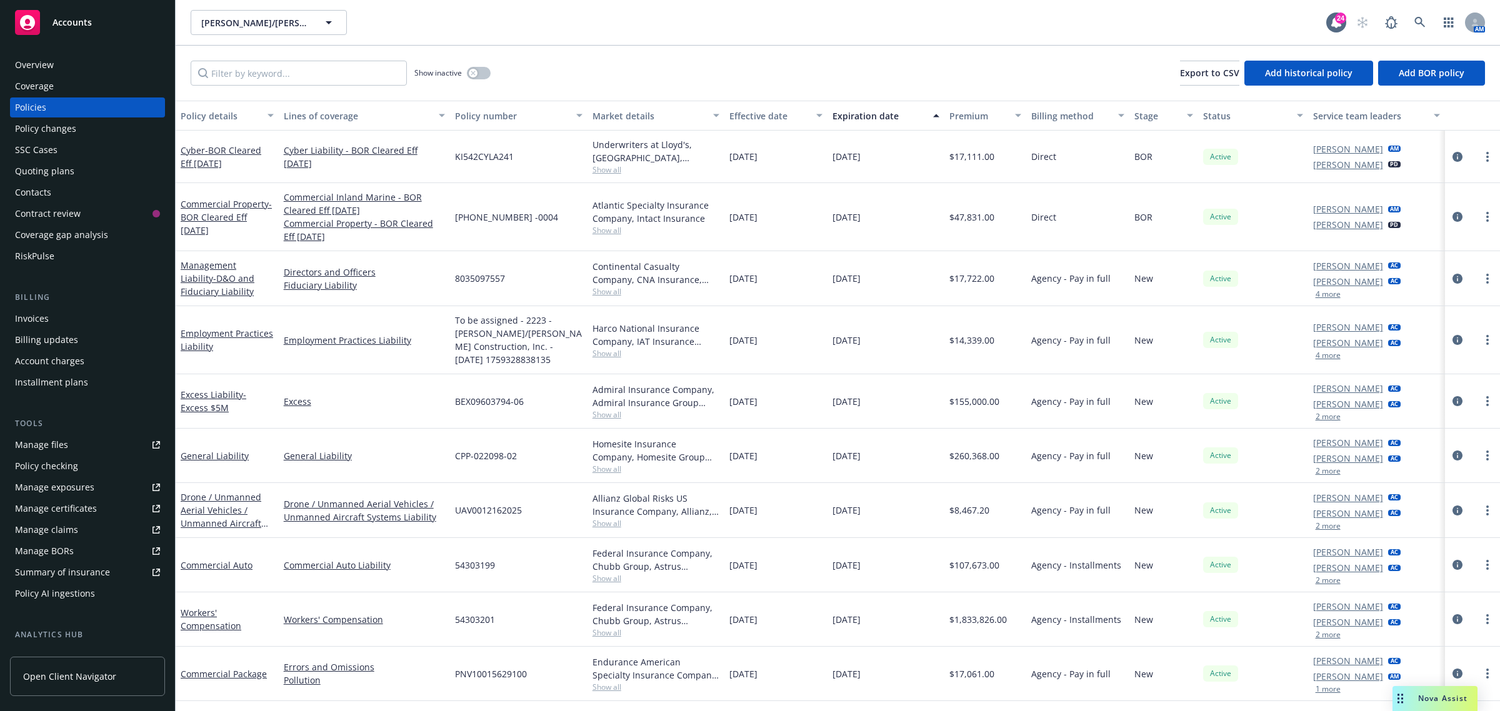
click at [73, 473] on div "Policy checking" at bounding box center [46, 466] width 63 height 20
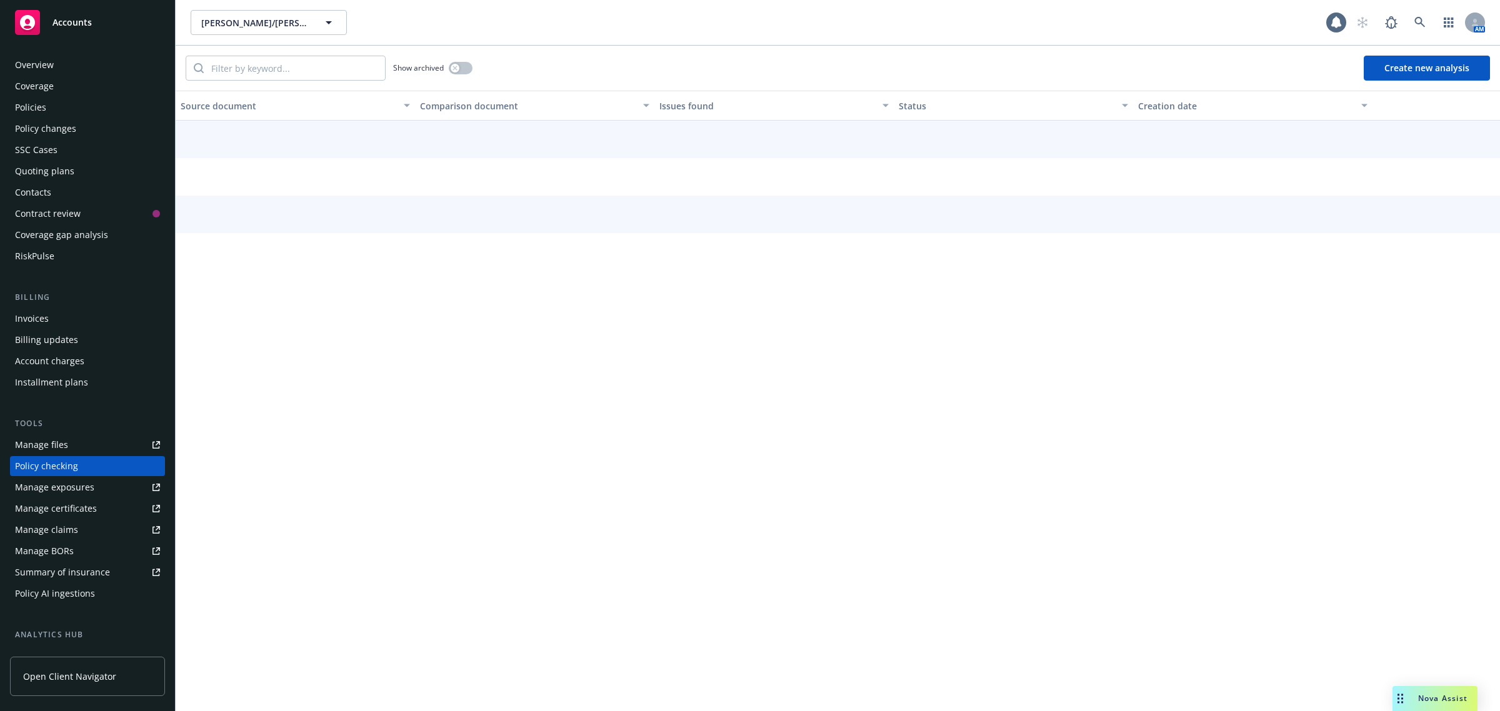
scroll to position [89, 0]
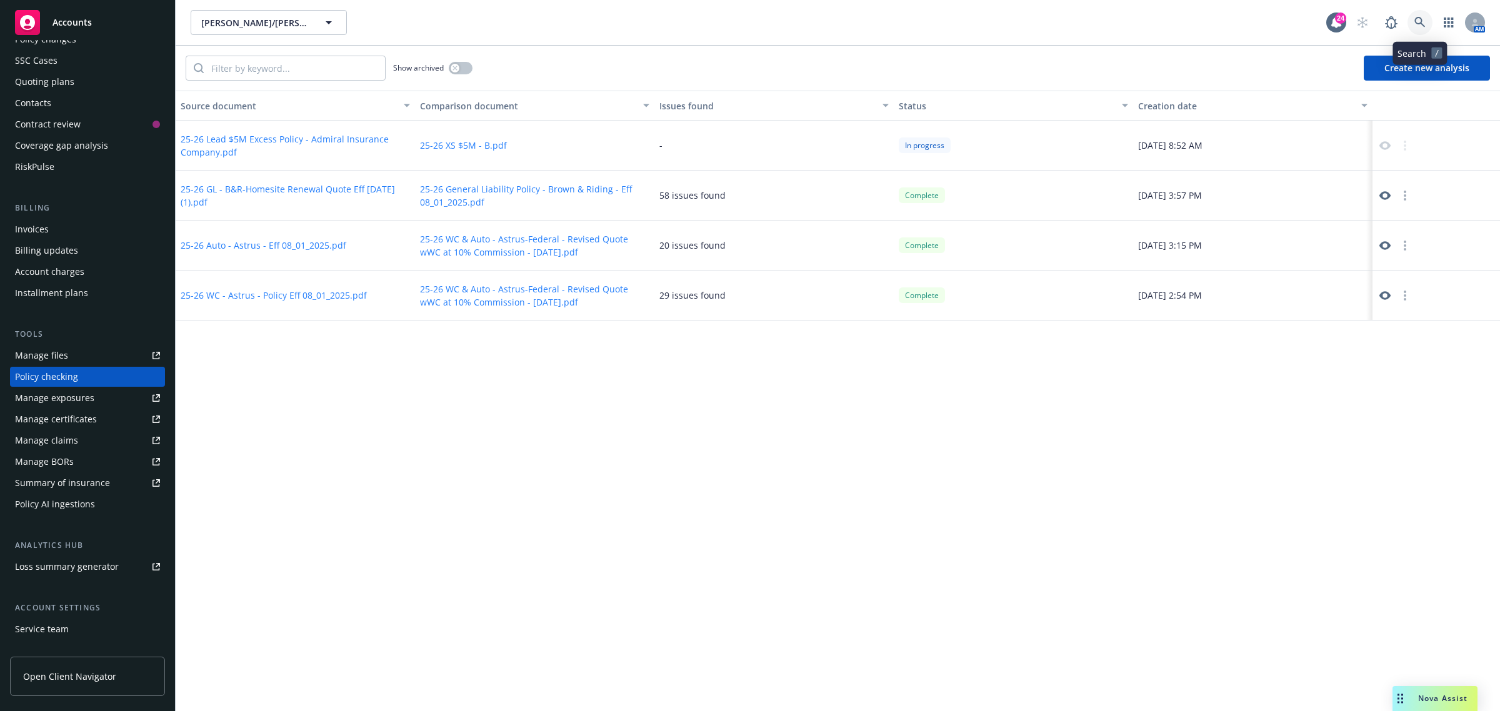
click at [1416, 19] on icon at bounding box center [1420, 22] width 11 height 11
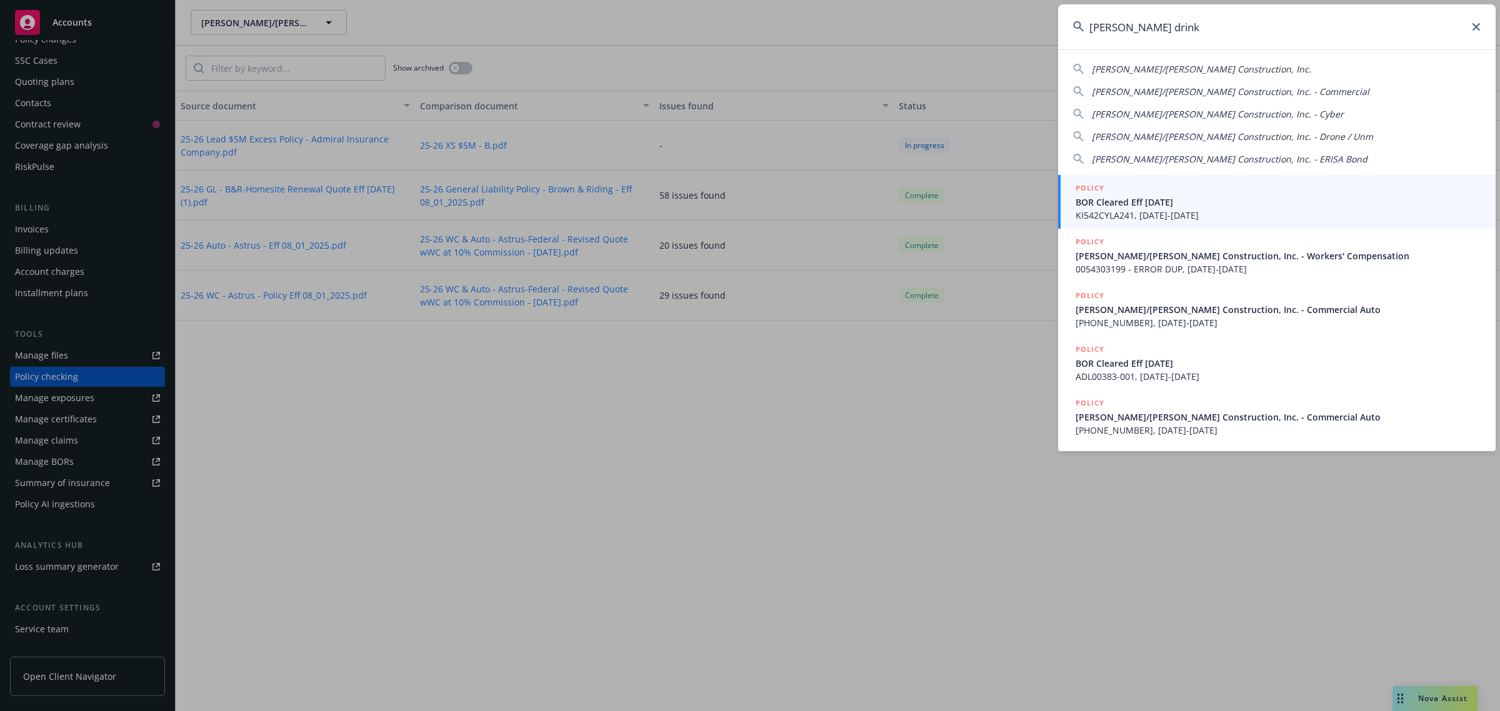
click at [1210, 64] on span "[PERSON_NAME]/[PERSON_NAME] Construction, Inc." at bounding box center [1201, 69] width 219 height 12
type input "[PERSON_NAME]/[PERSON_NAME] Construction, Inc."
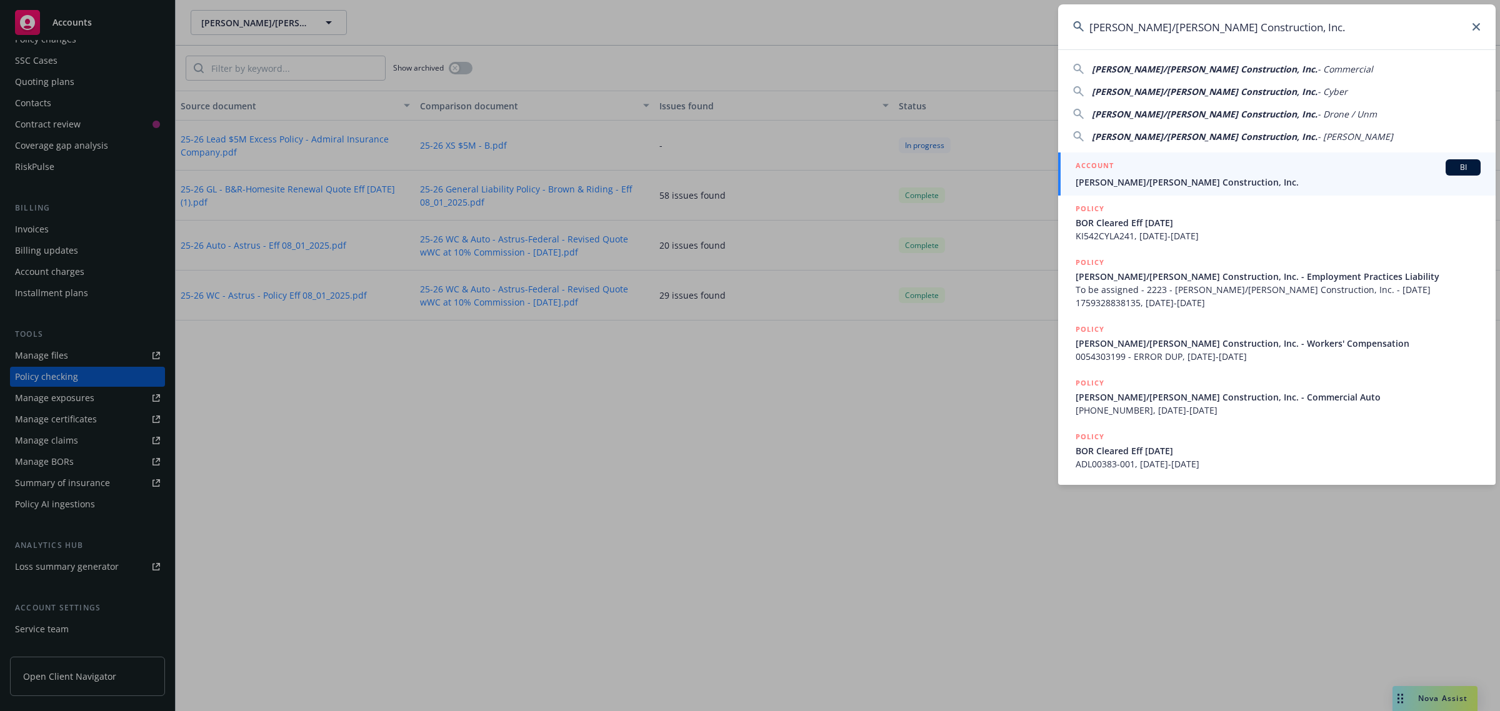
click at [1196, 157] on link "ACCOUNT BI Elliott/Drinkward Construction, Inc." at bounding box center [1277, 174] width 438 height 43
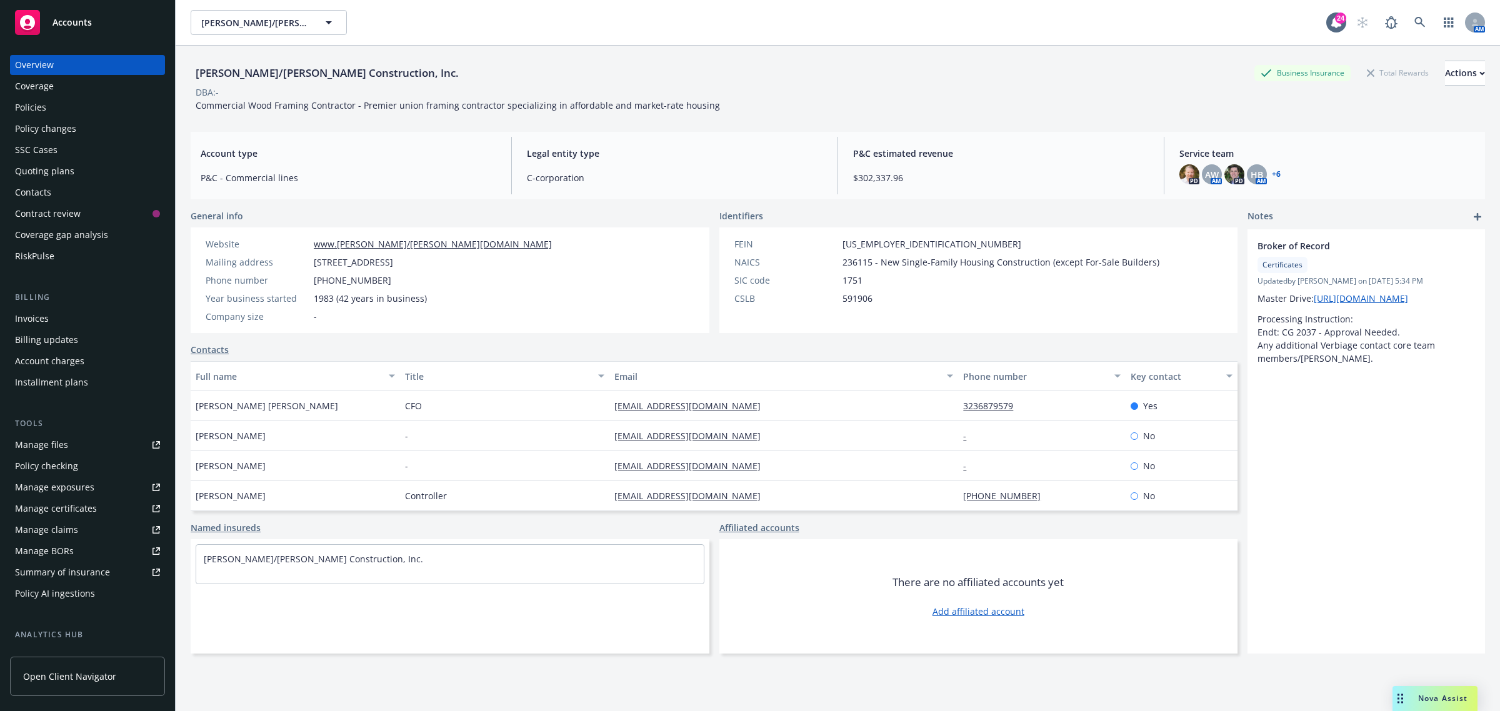
click at [91, 453] on link "Manage files" at bounding box center [87, 445] width 155 height 20
click at [45, 436] on div "Manage files" at bounding box center [41, 445] width 53 height 20
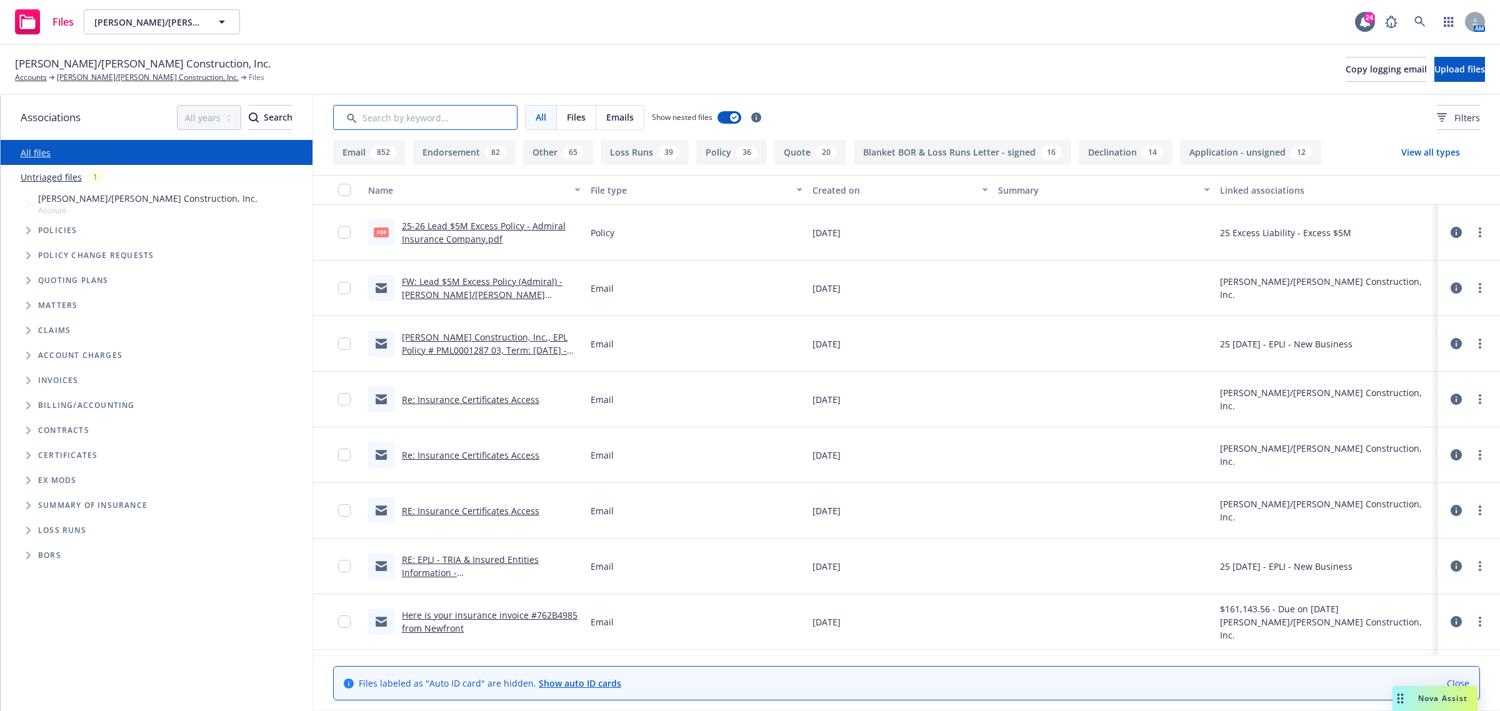
click at [420, 113] on input "Search by keyword..." at bounding box center [425, 117] width 184 height 25
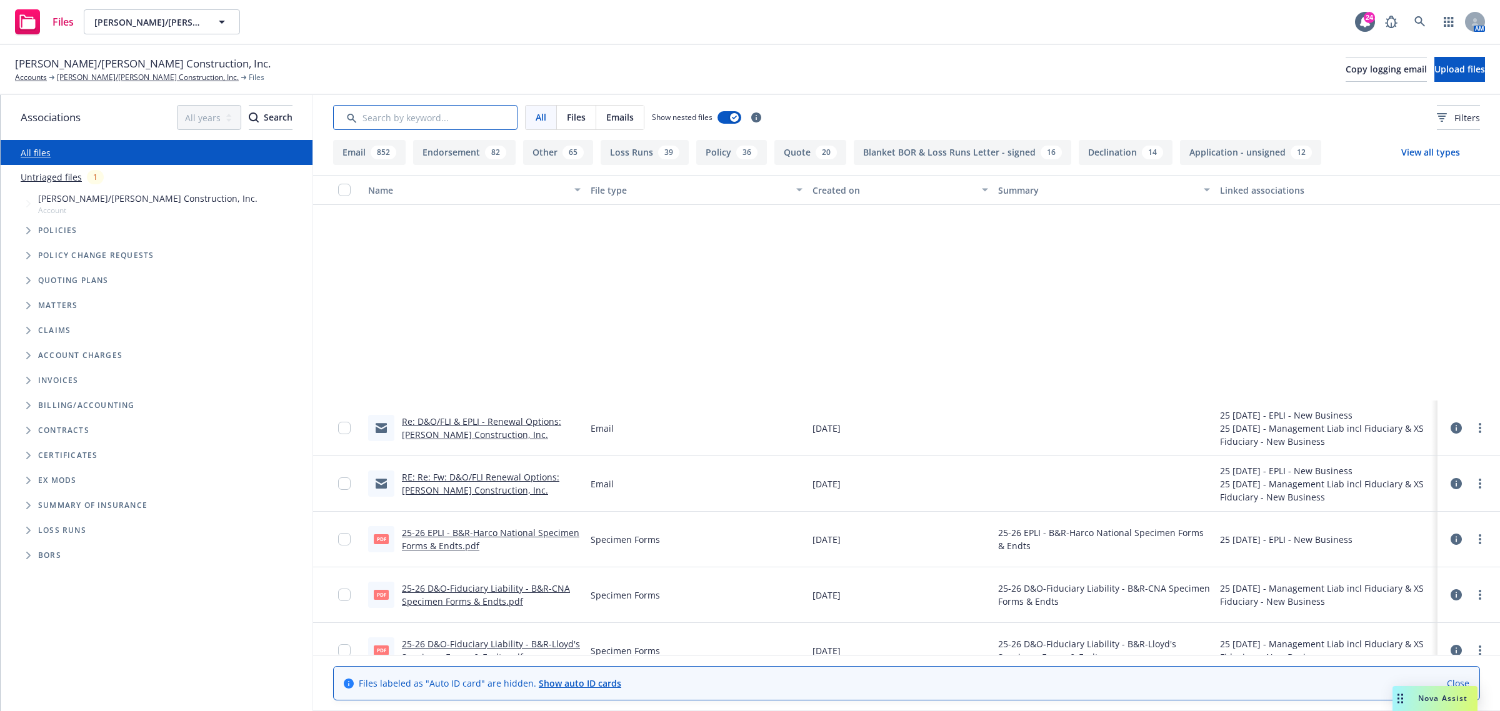
scroll to position [4532, 0]
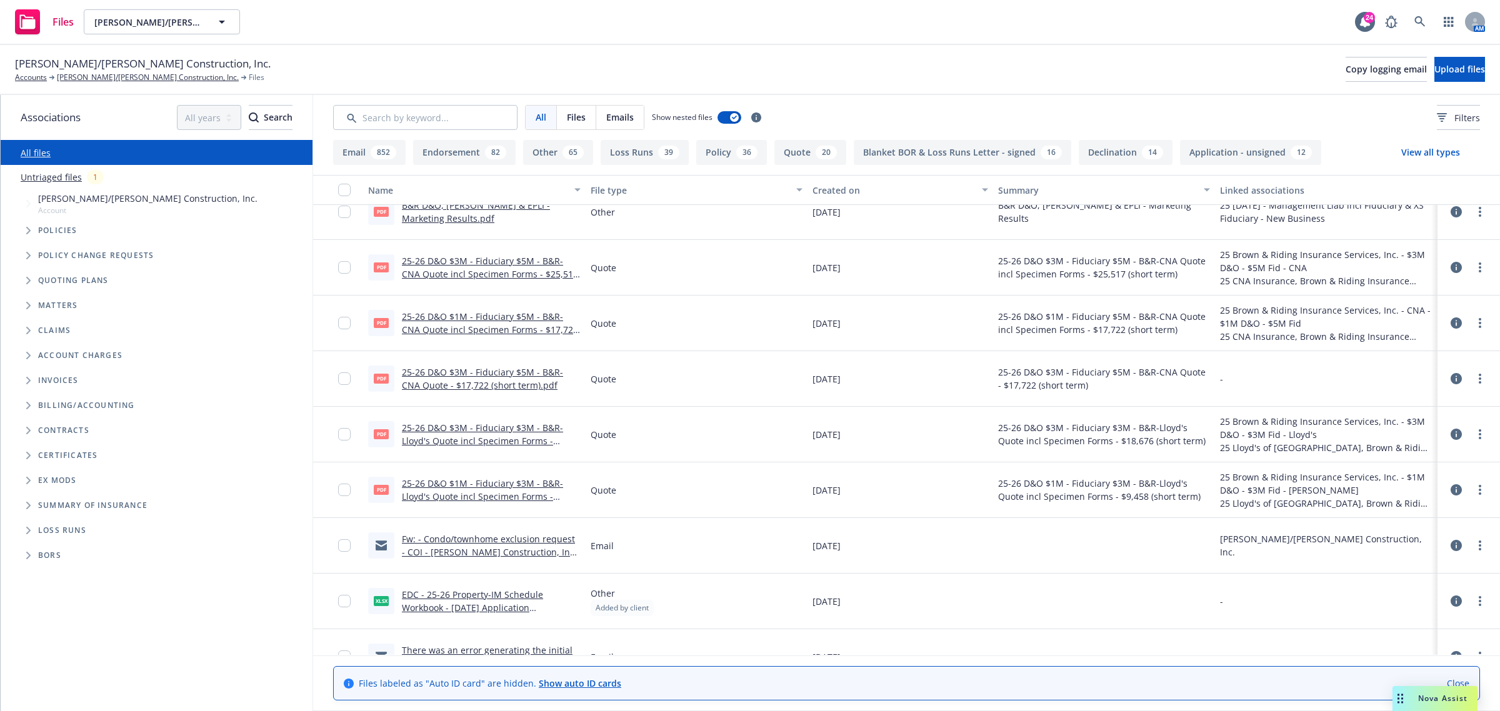
click at [485, 604] on link "EDC - 25-26 Property-IM Schedule Workbook - [DATE] Application worksheet.xlsx" at bounding box center [472, 608] width 141 height 38
click at [795, 51] on div "[PERSON_NAME]/[PERSON_NAME] Construction, Inc. Accounts [PERSON_NAME]/[PERSON_N…" at bounding box center [750, 70] width 1500 height 50
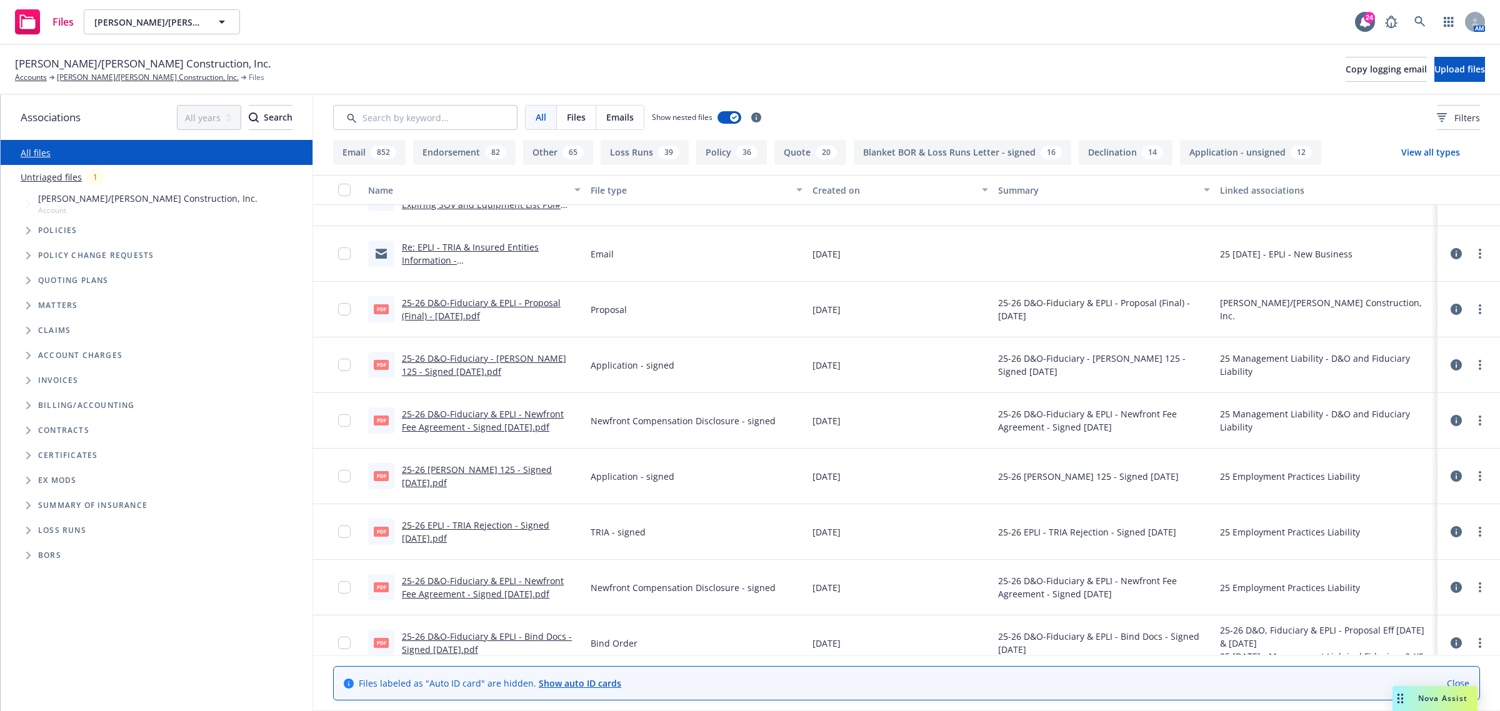
scroll to position [2970, 0]
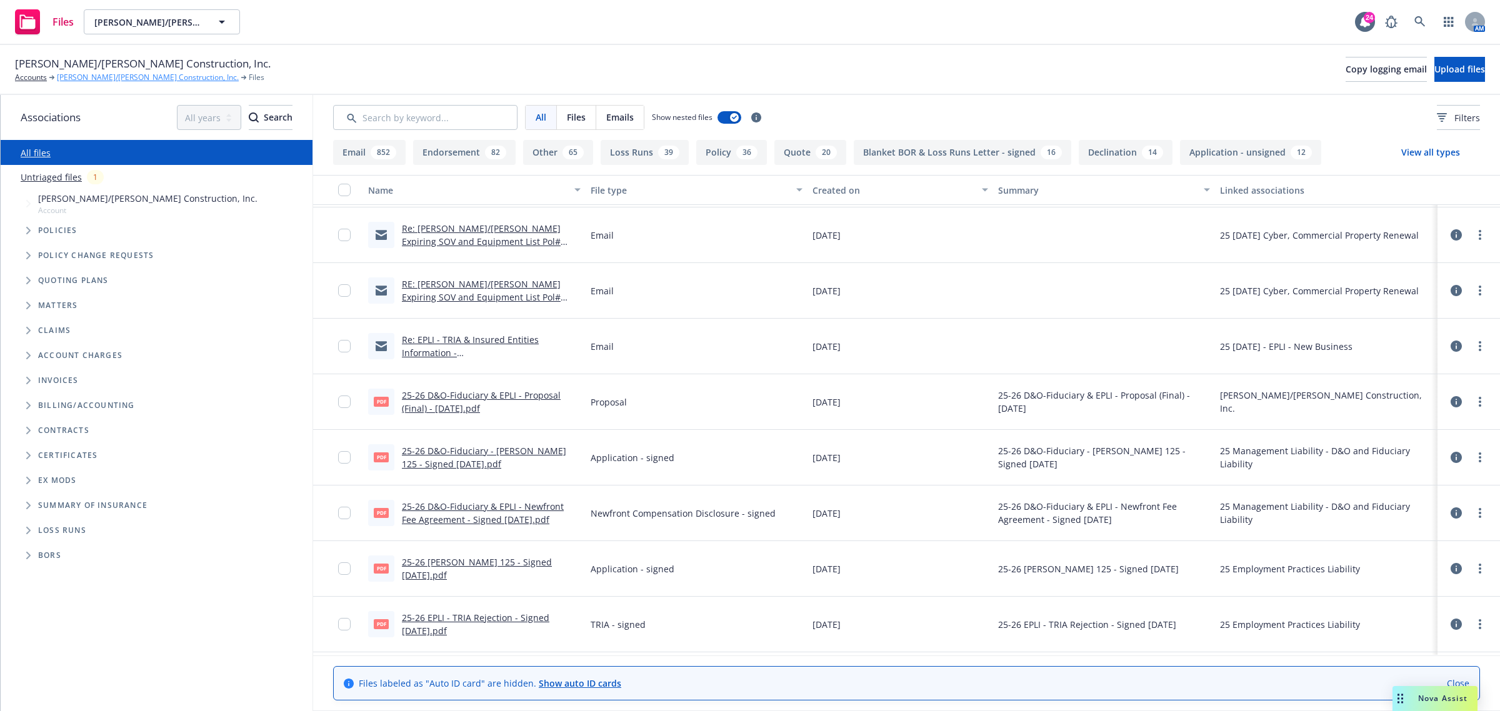
click at [84, 79] on link "[PERSON_NAME]/[PERSON_NAME] Construction, Inc." at bounding box center [148, 77] width 182 height 11
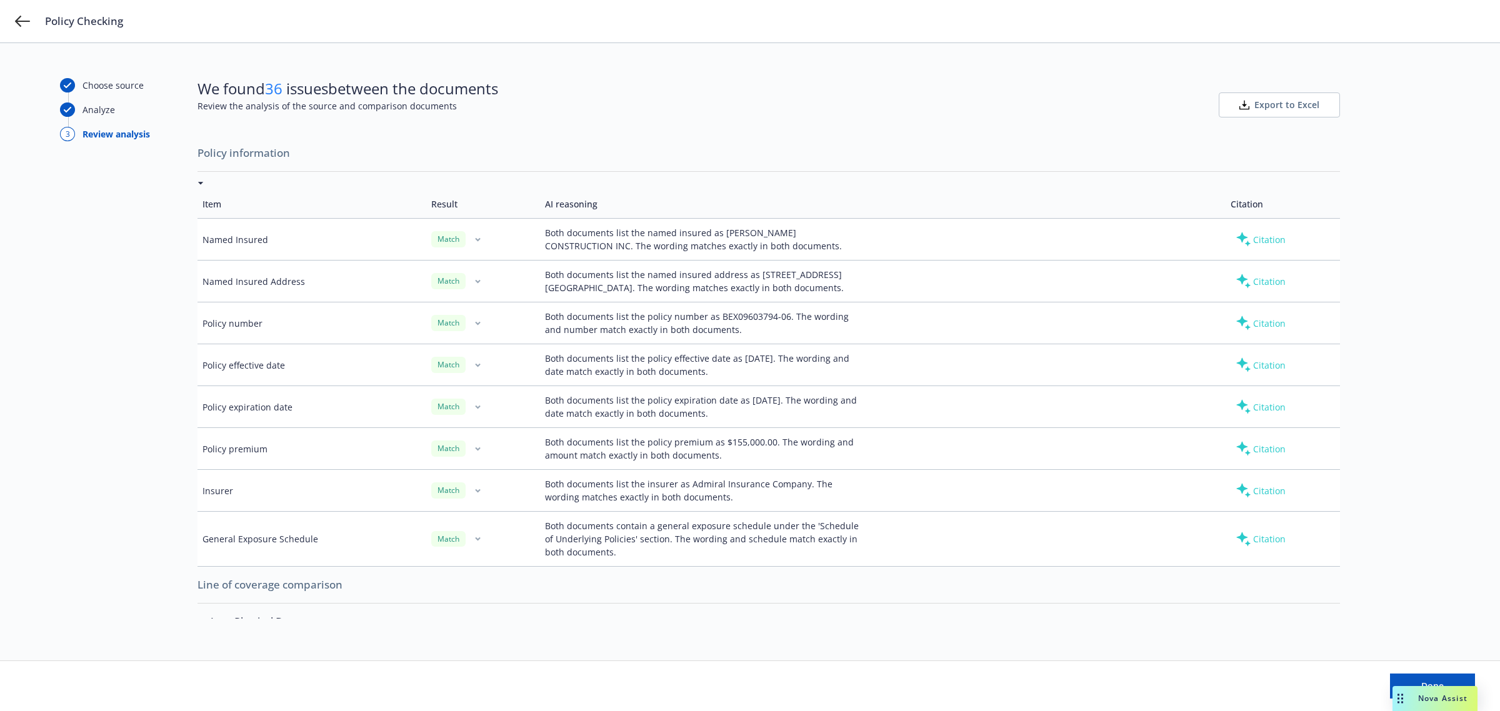
scroll to position [5733, 0]
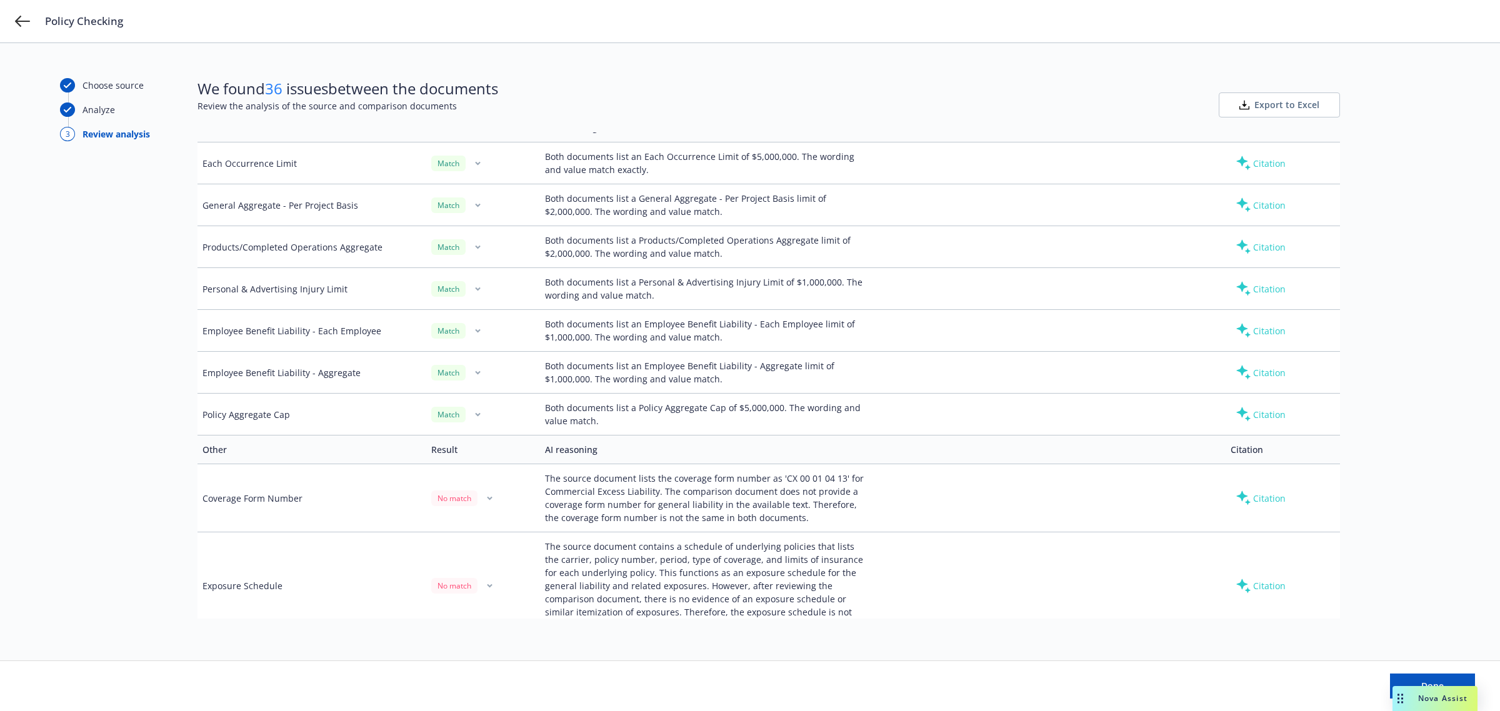
click at [32, 29] on div "Policy Checking" at bounding box center [750, 21] width 1500 height 43
click at [21, 26] on icon at bounding box center [22, 21] width 15 height 11
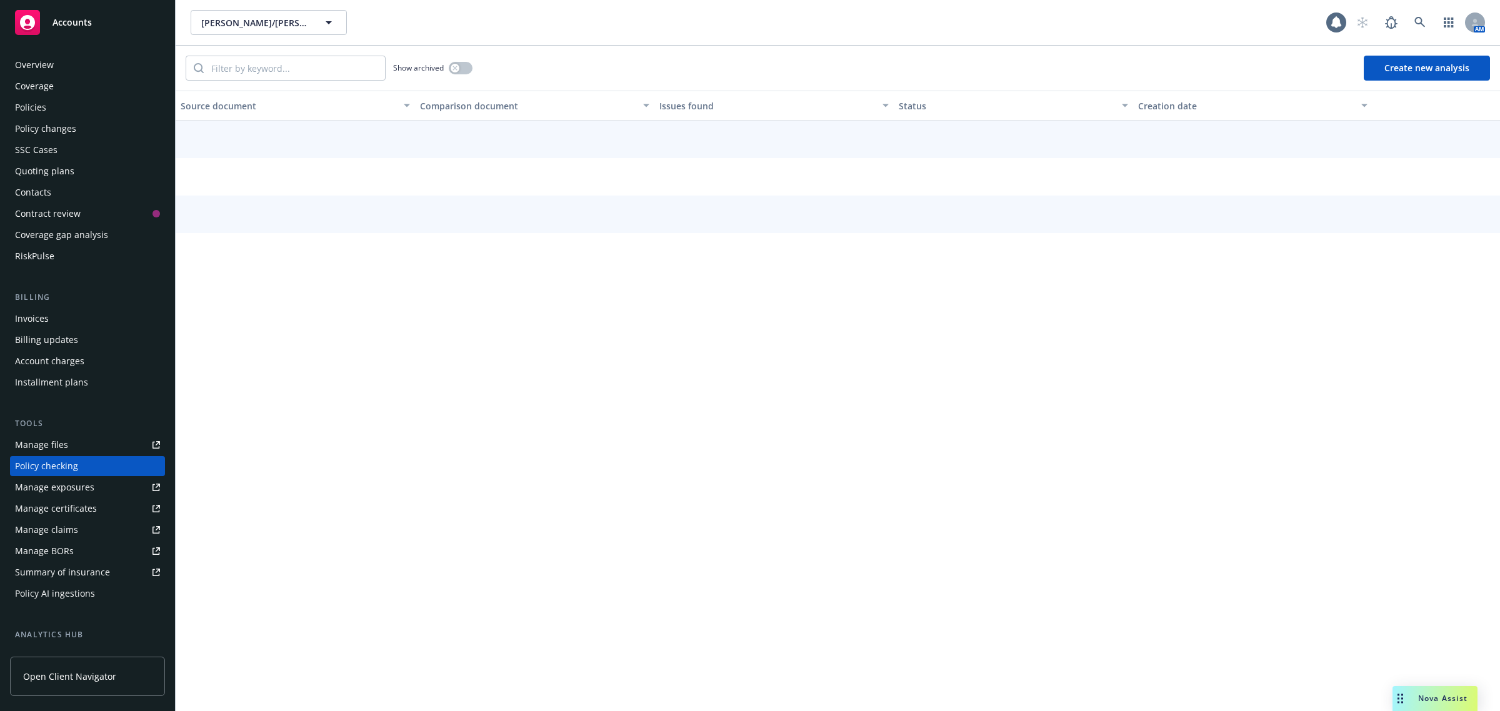
scroll to position [89, 0]
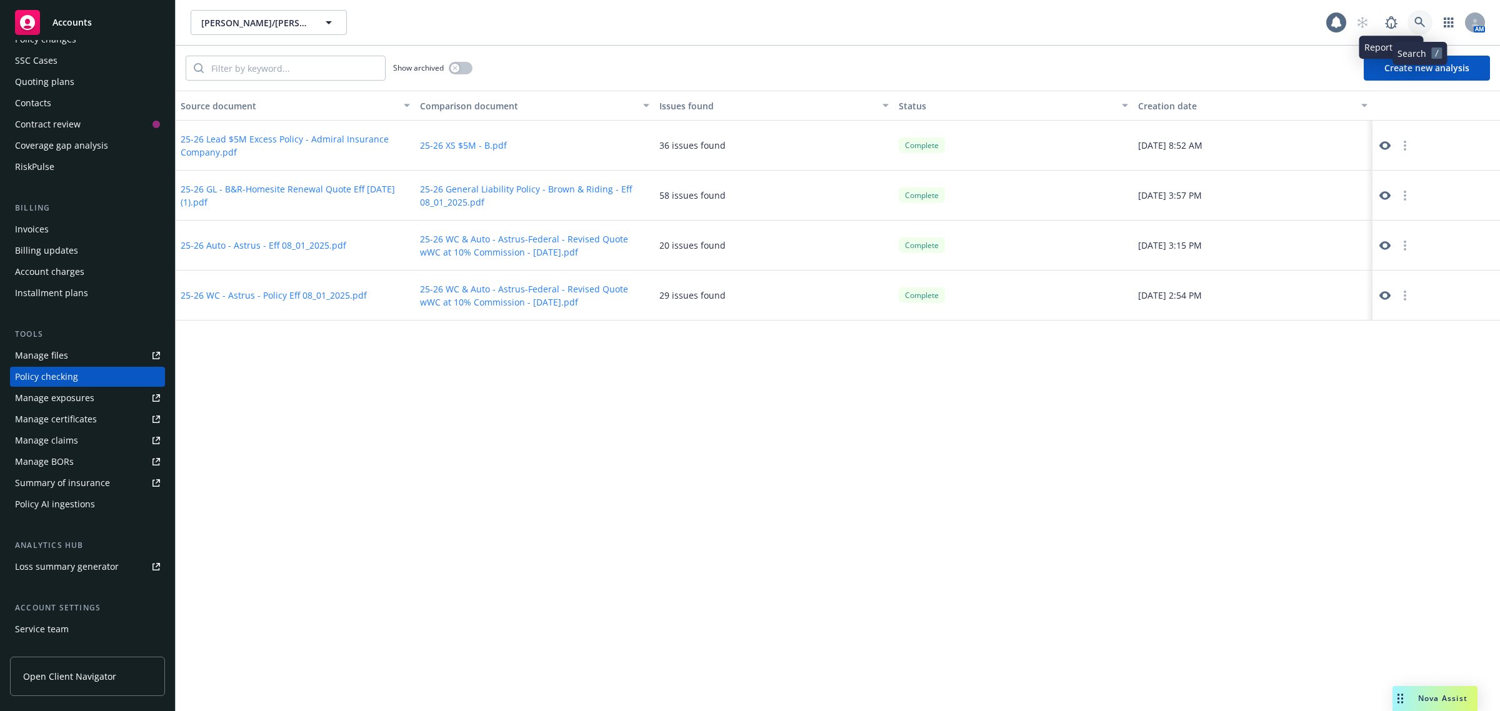
click at [1411, 26] on link at bounding box center [1420, 22] width 25 height 25
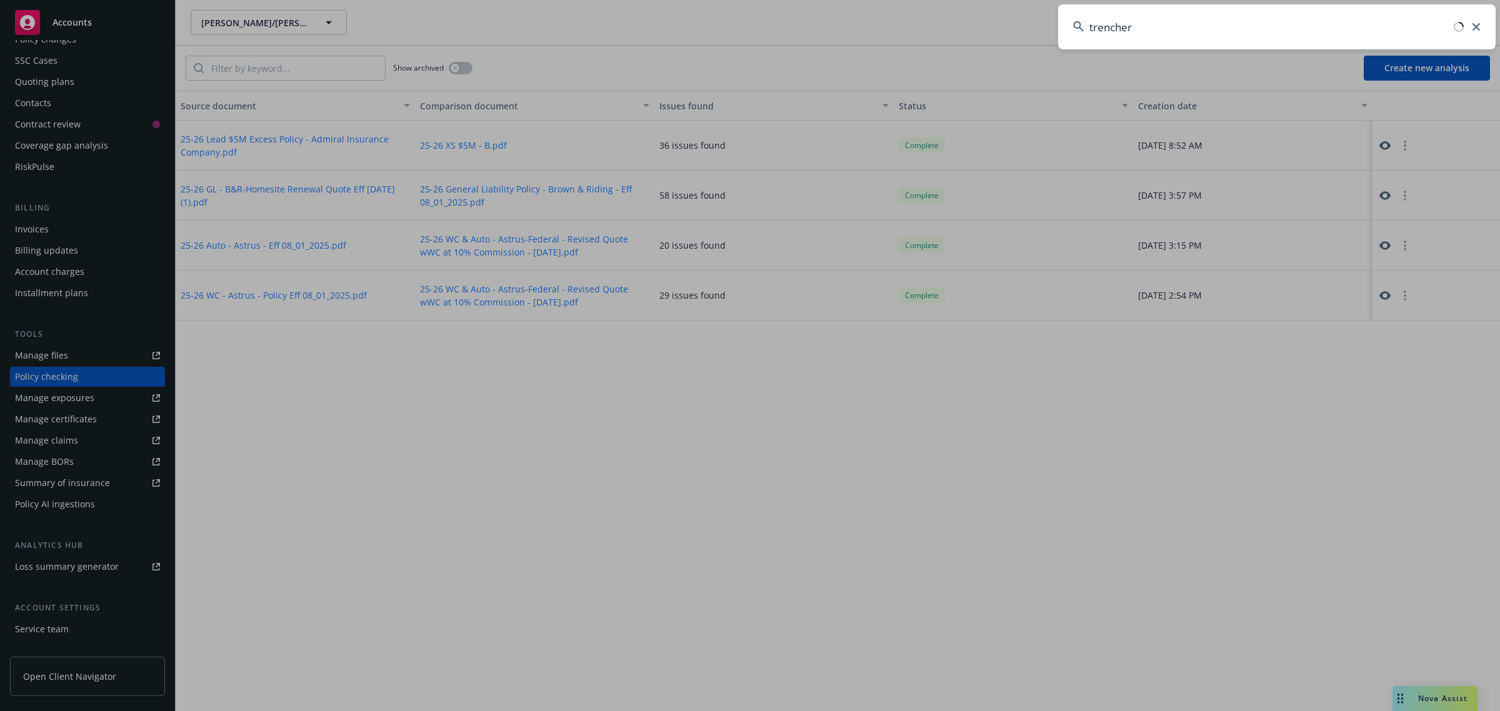
type input "trenchers"
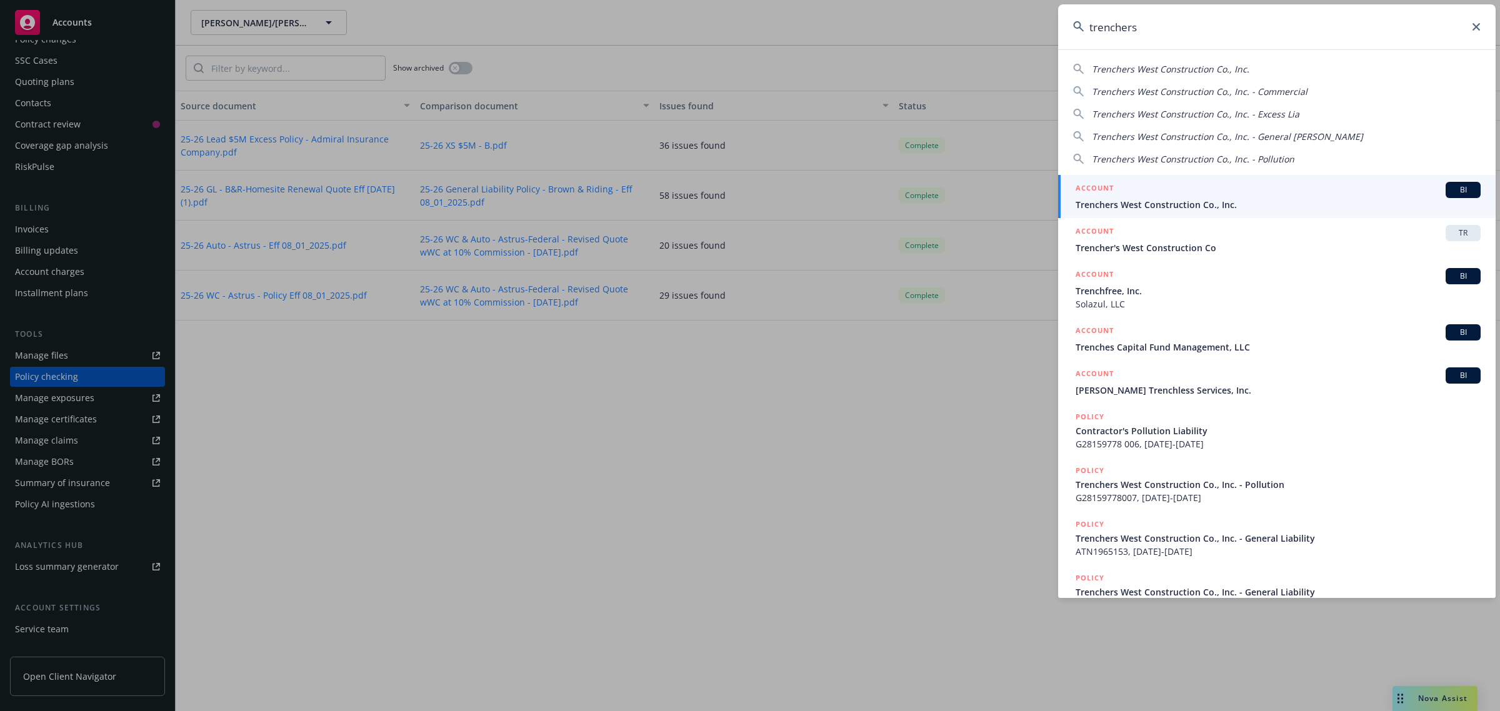
click at [1132, 211] on link "ACCOUNT BI Trenchers West Construction Co., Inc." at bounding box center [1277, 196] width 438 height 43
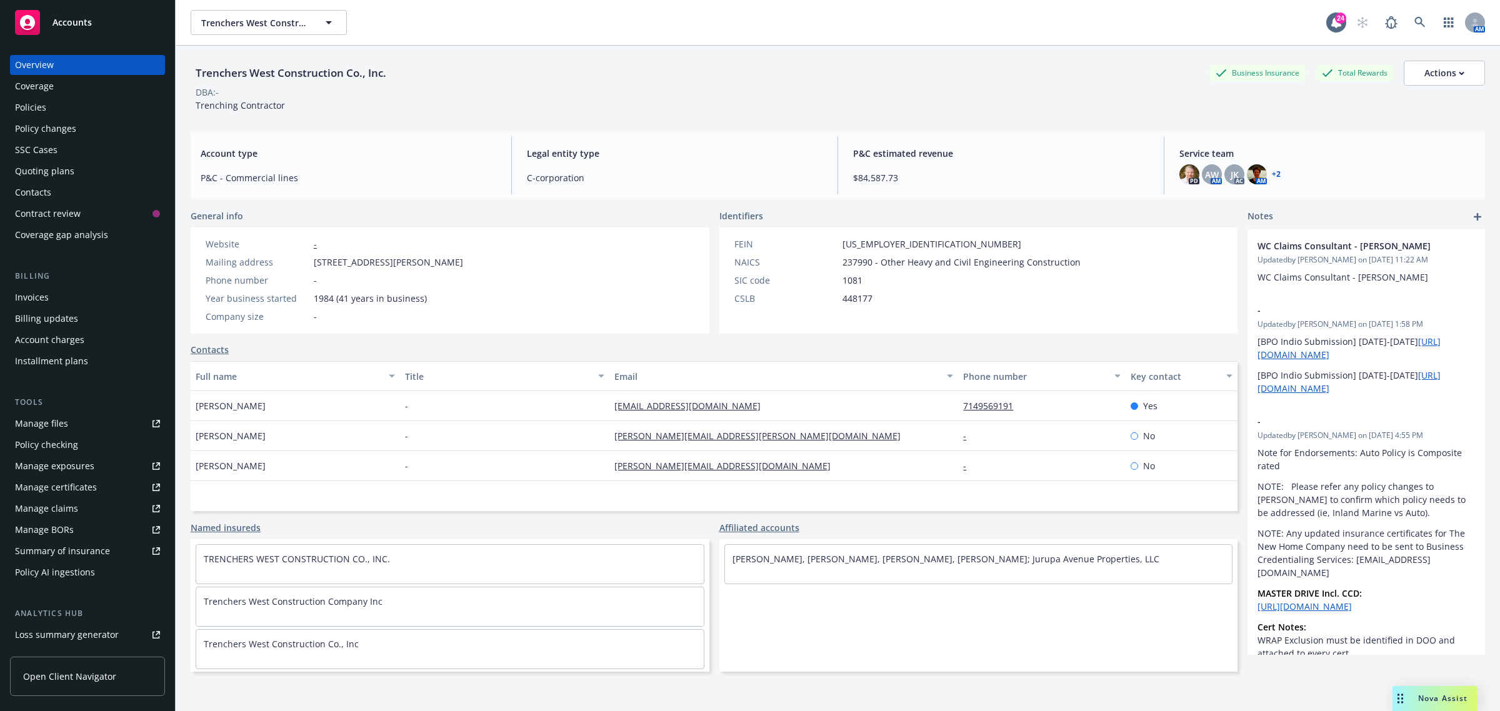
click at [39, 111] on div "Policies" at bounding box center [30, 108] width 31 height 20
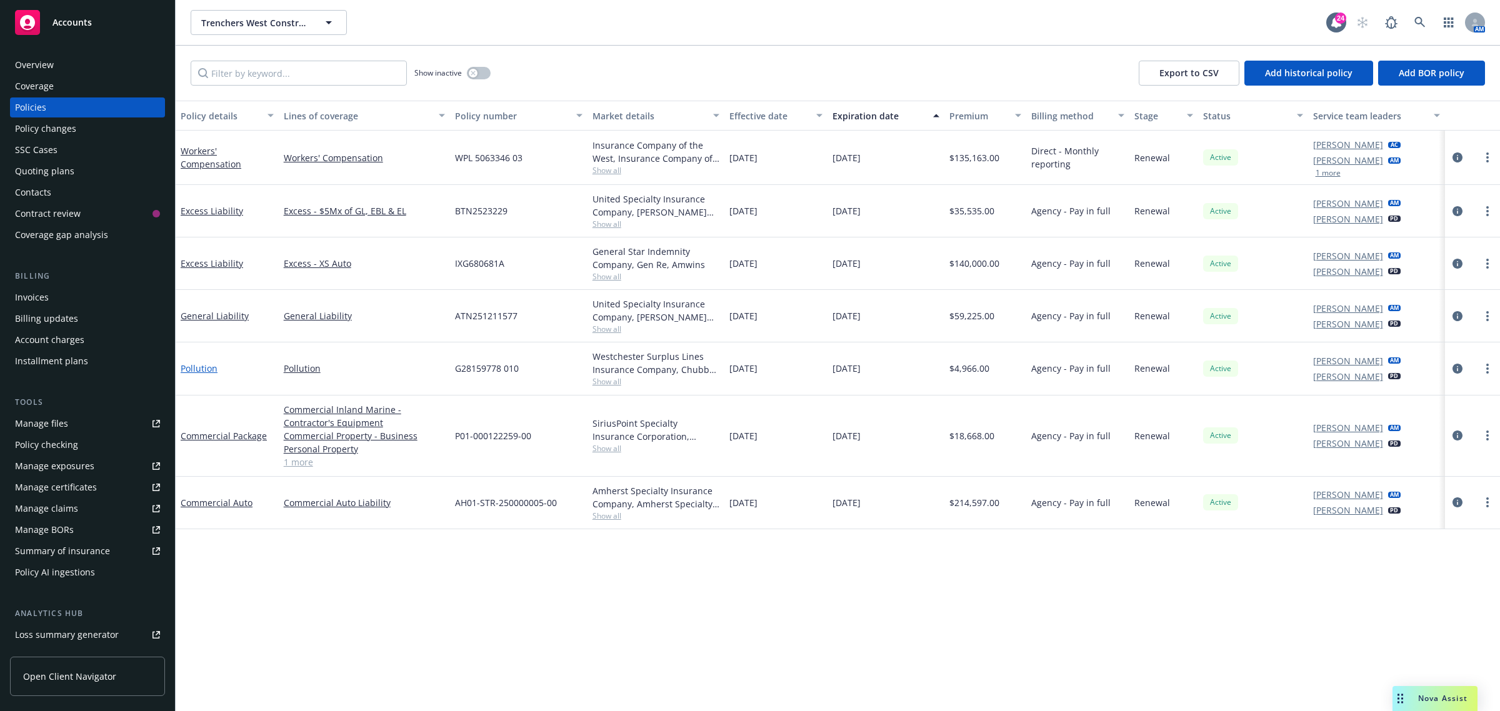
click at [200, 373] on link "Pollution" at bounding box center [199, 369] width 37 height 12
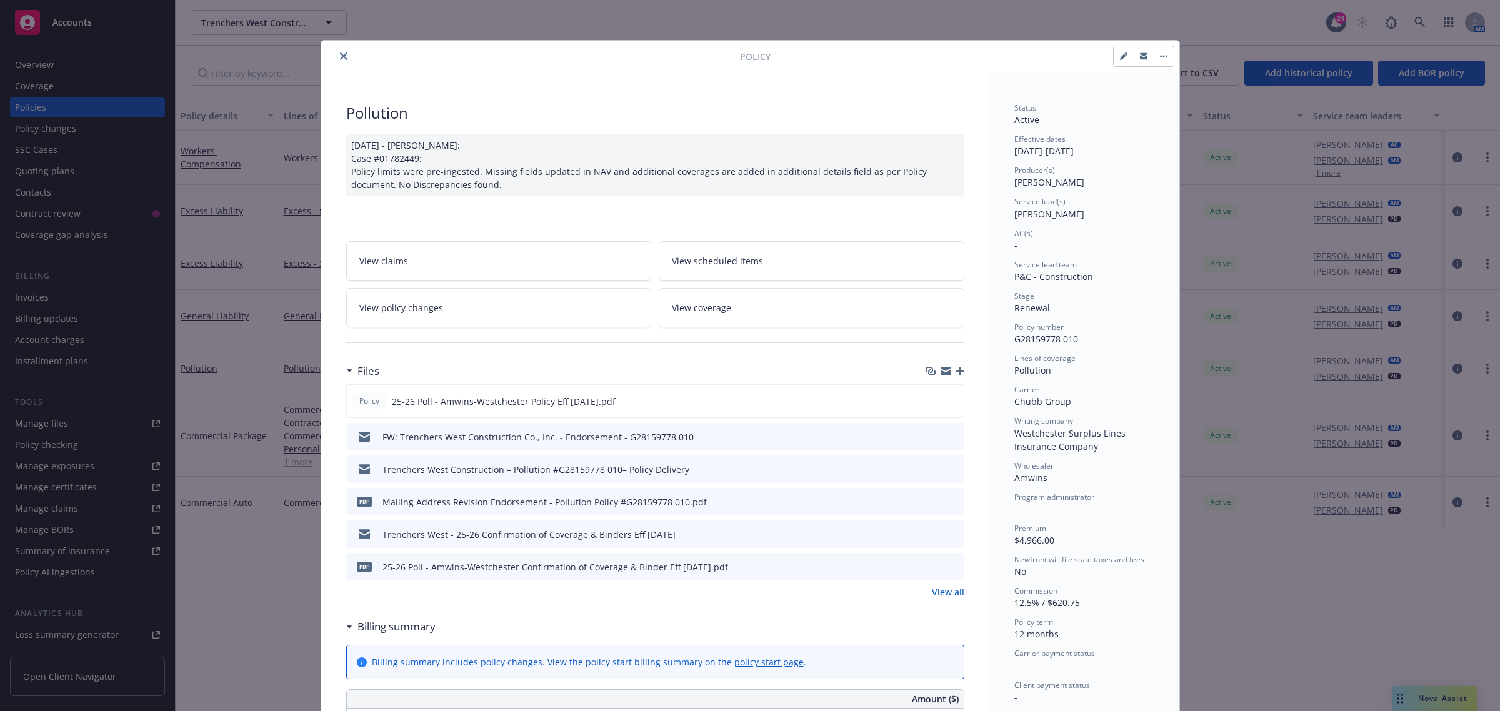
click at [340, 59] on icon "close" at bounding box center [344, 57] width 8 height 8
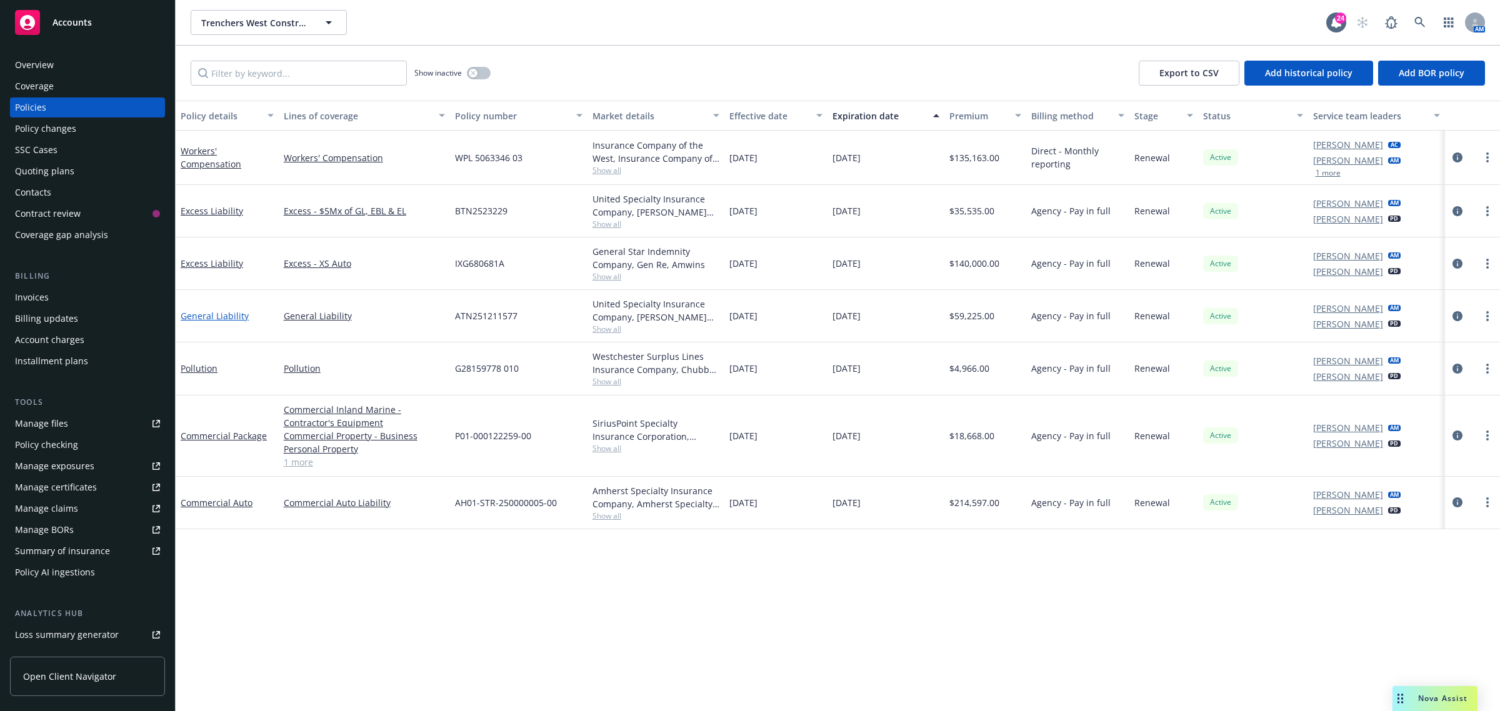
click at [223, 314] on link "General Liability" at bounding box center [215, 316] width 68 height 12
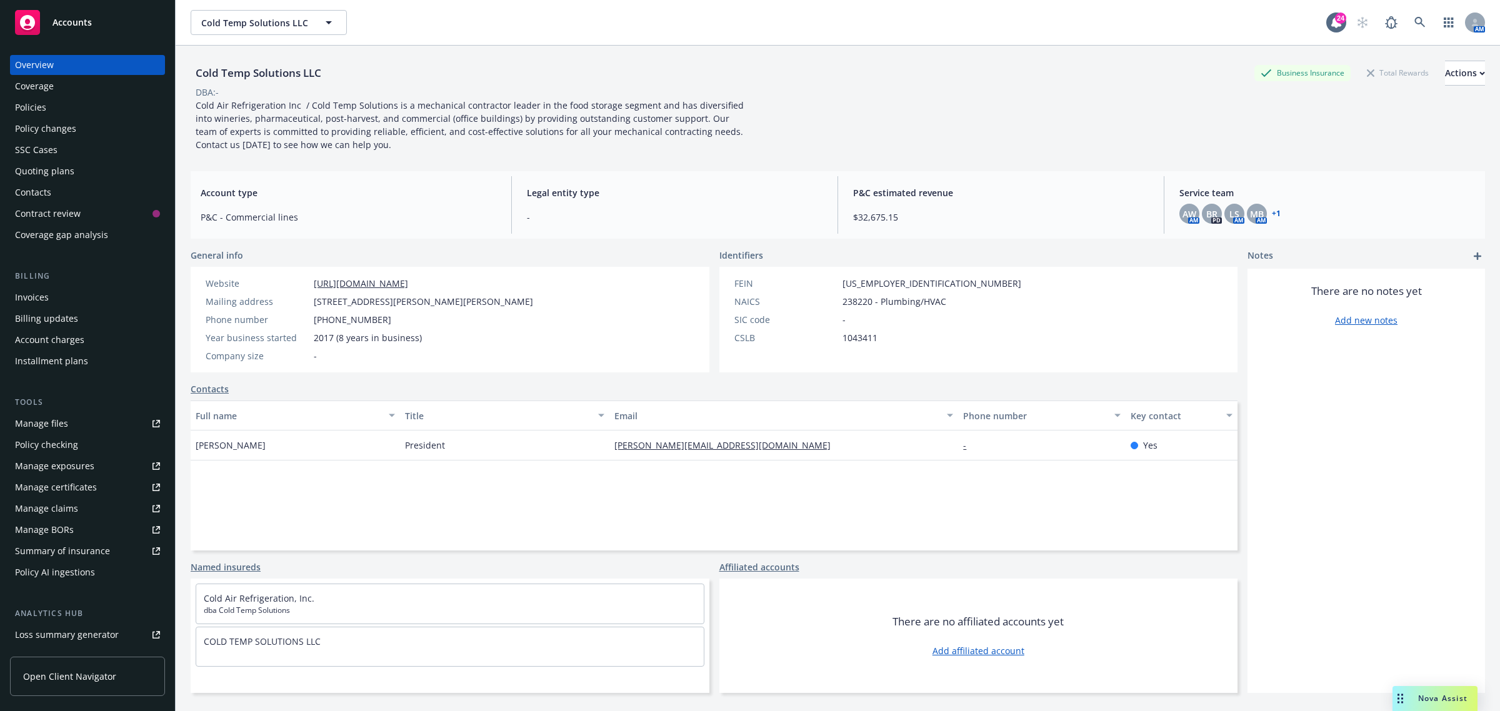
click at [77, 104] on div "Policies" at bounding box center [87, 108] width 145 height 20
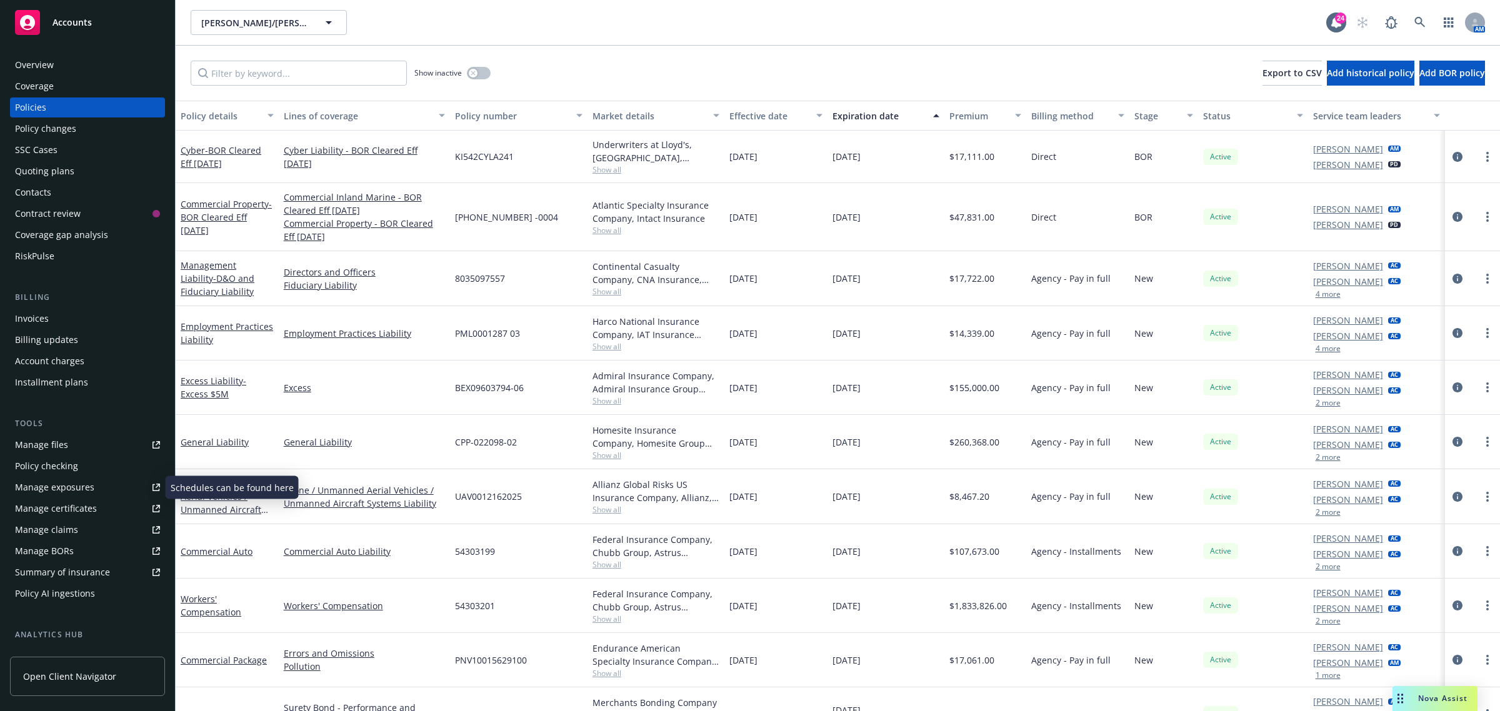
click at [49, 439] on div "Manage files" at bounding box center [41, 445] width 53 height 20
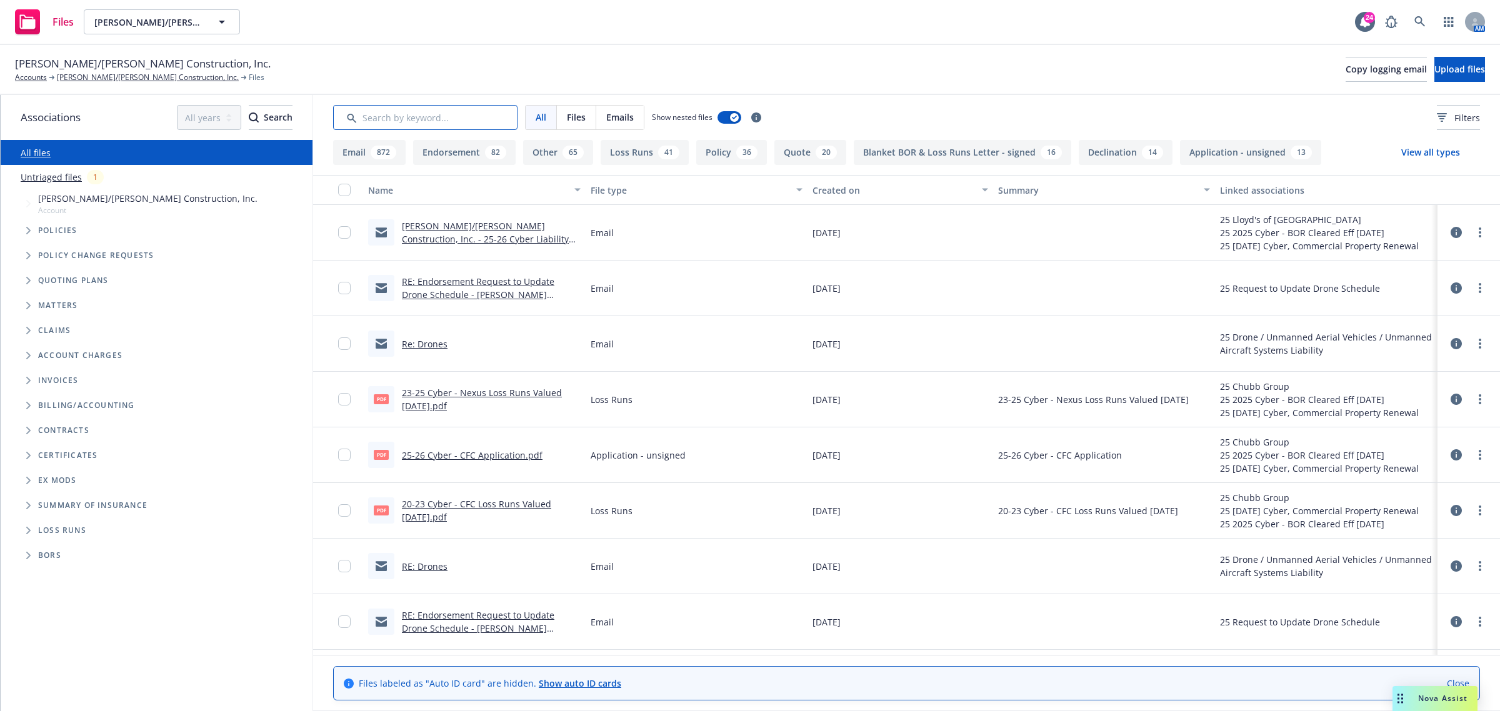
click at [416, 116] on input "Search by keyword..." at bounding box center [425, 117] width 184 height 25
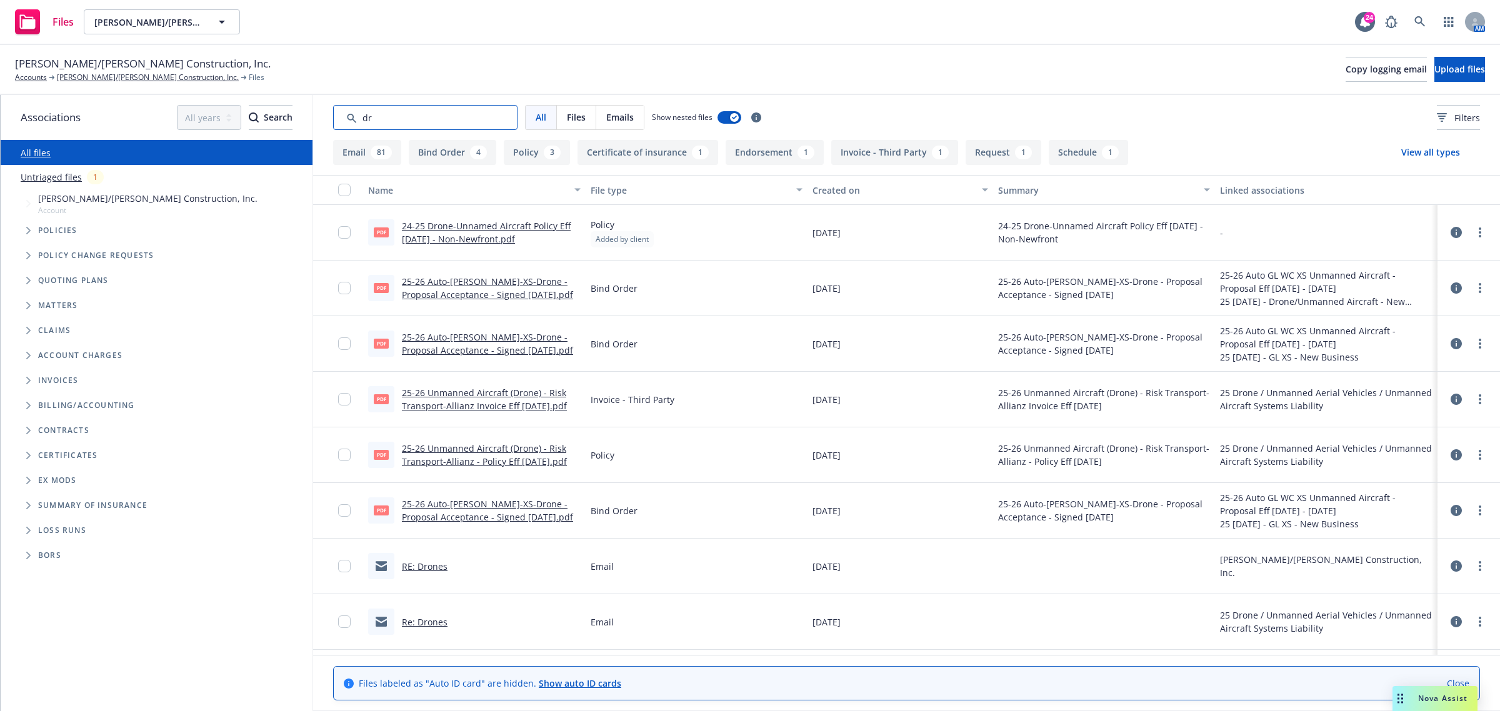
type input "d"
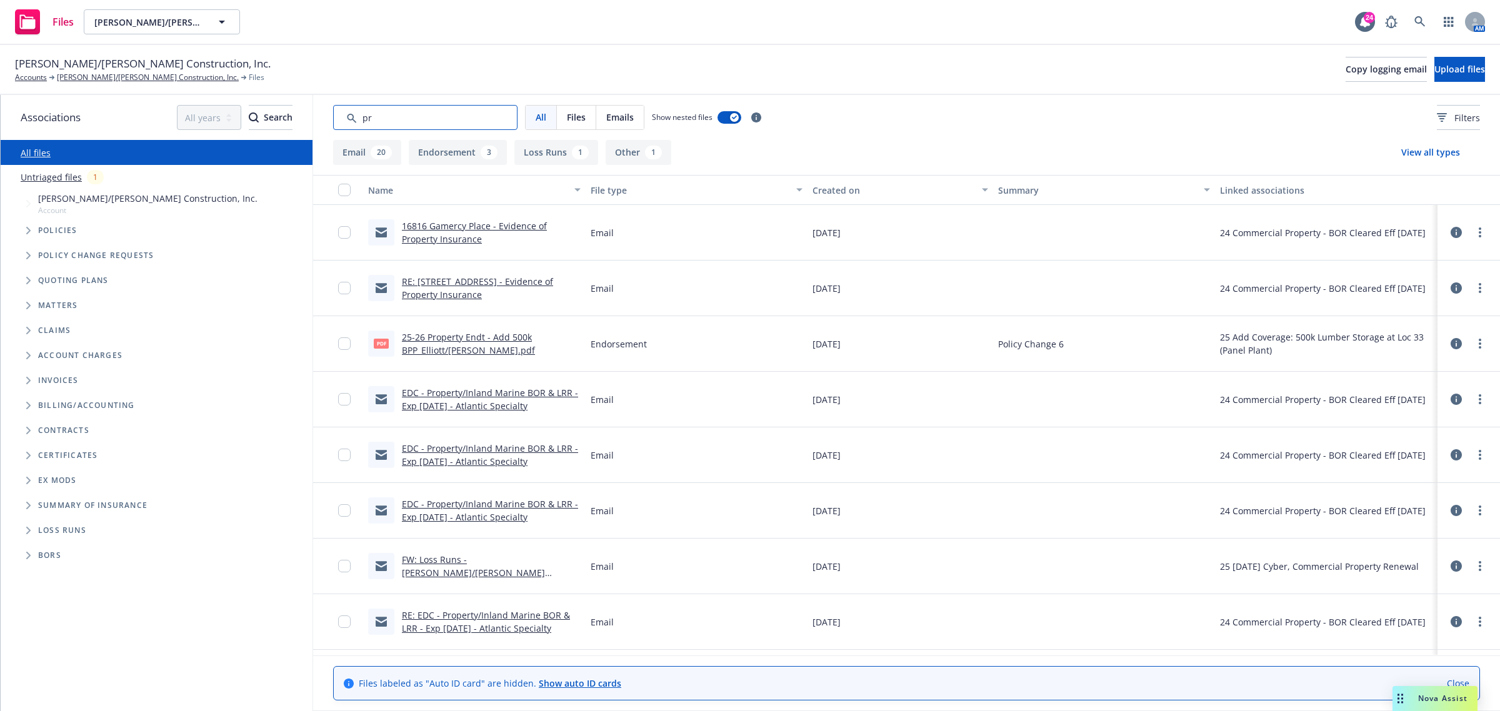
type input "p"
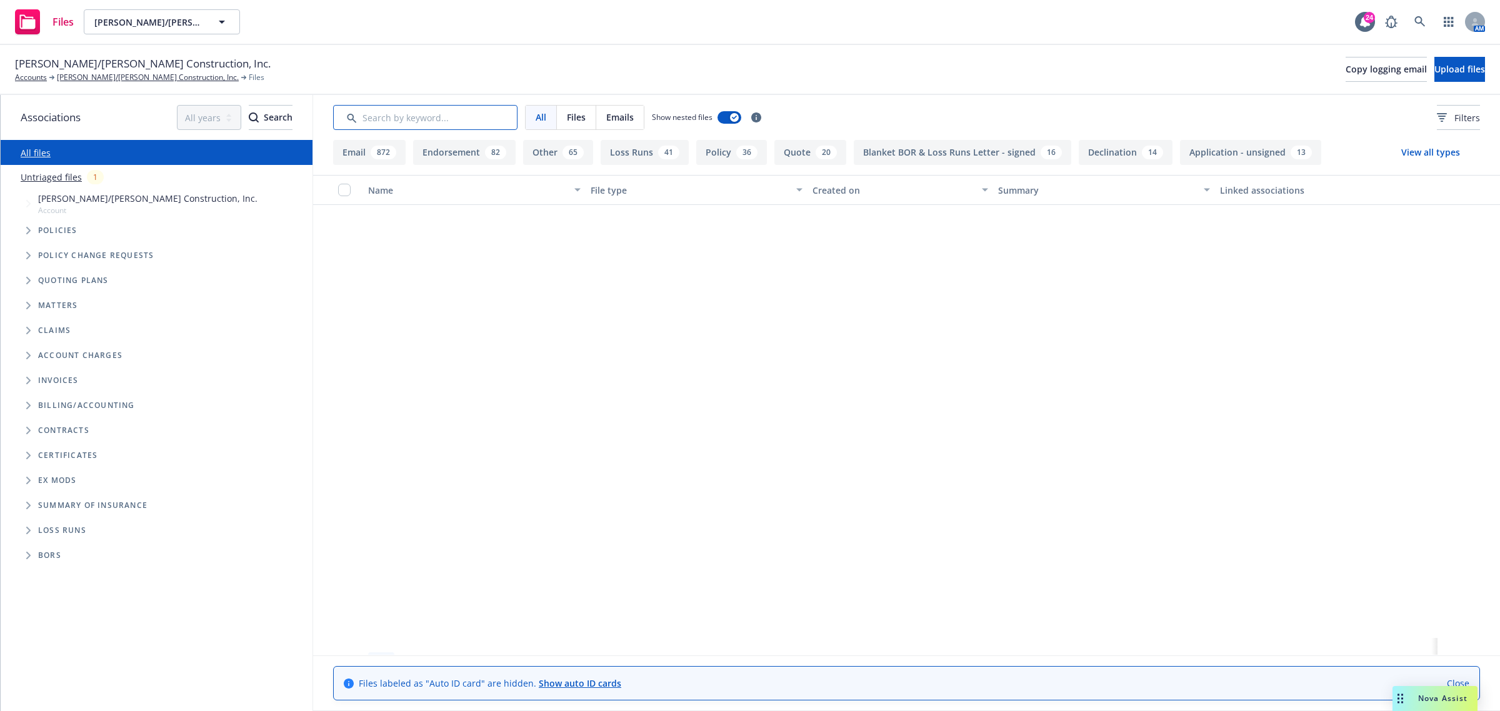
scroll to position [5968, 0]
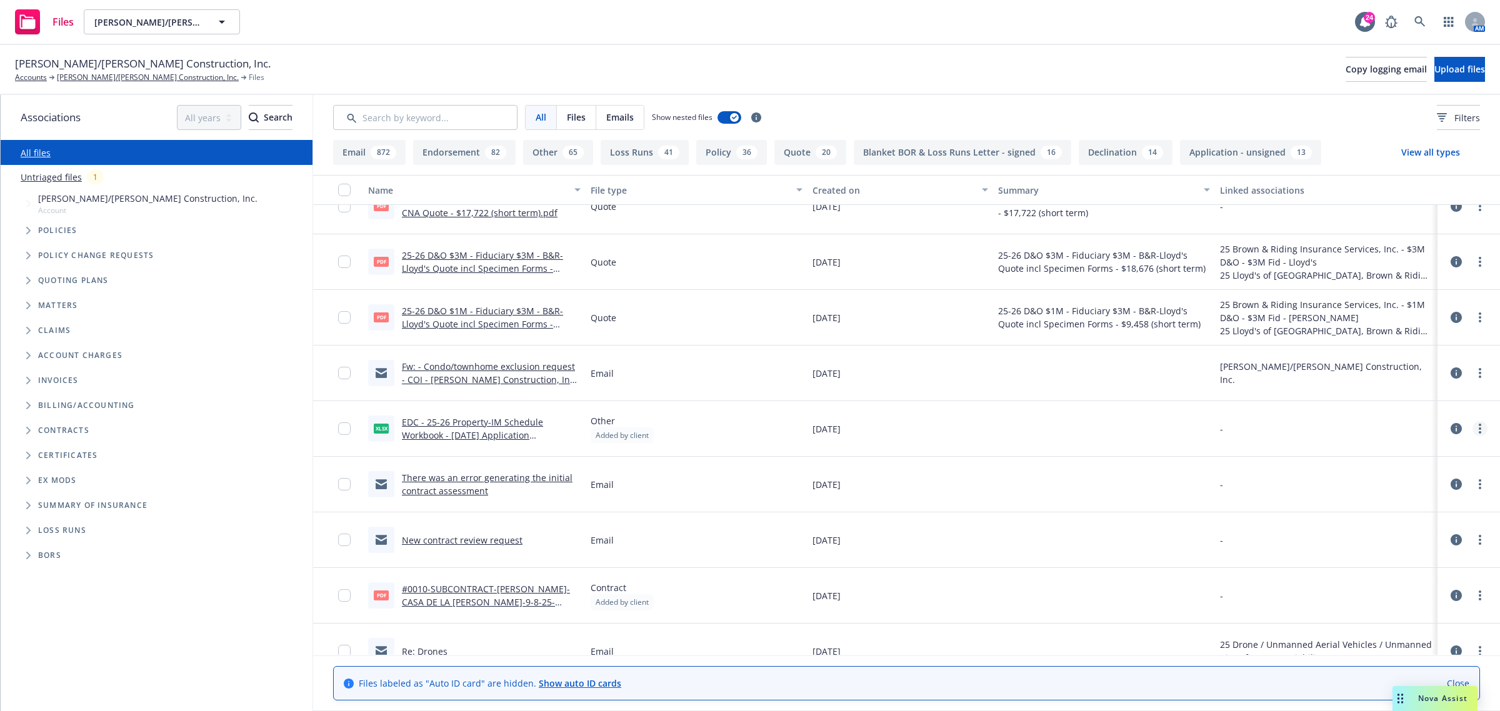
click at [1473, 430] on link "more" at bounding box center [1480, 428] width 15 height 15
click at [1405, 481] on link "Download" at bounding box center [1413, 480] width 124 height 25
